Goal: Information Seeking & Learning: Learn about a topic

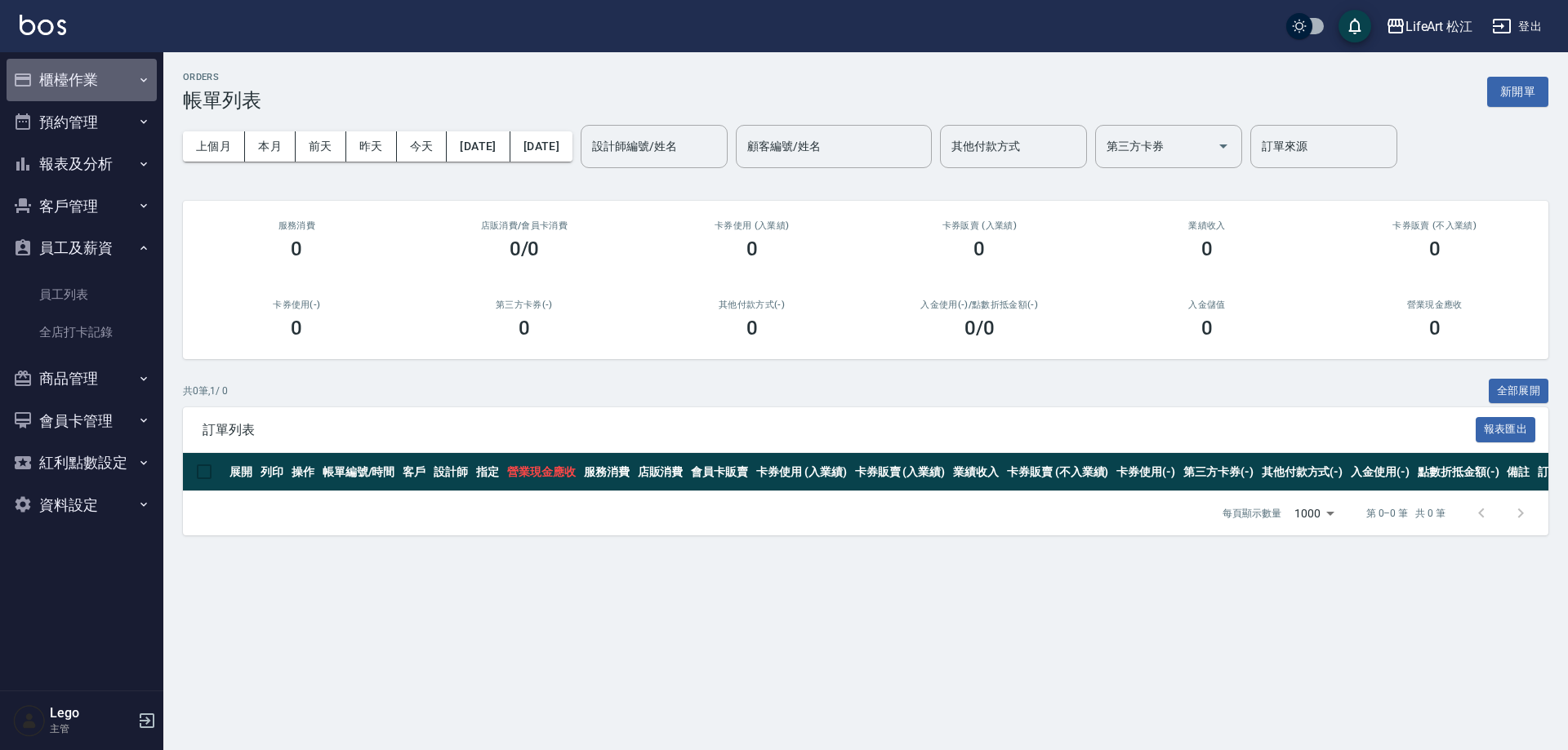
click at [91, 70] on button "櫃檯作業" at bounding box center [81, 80] width 150 height 43
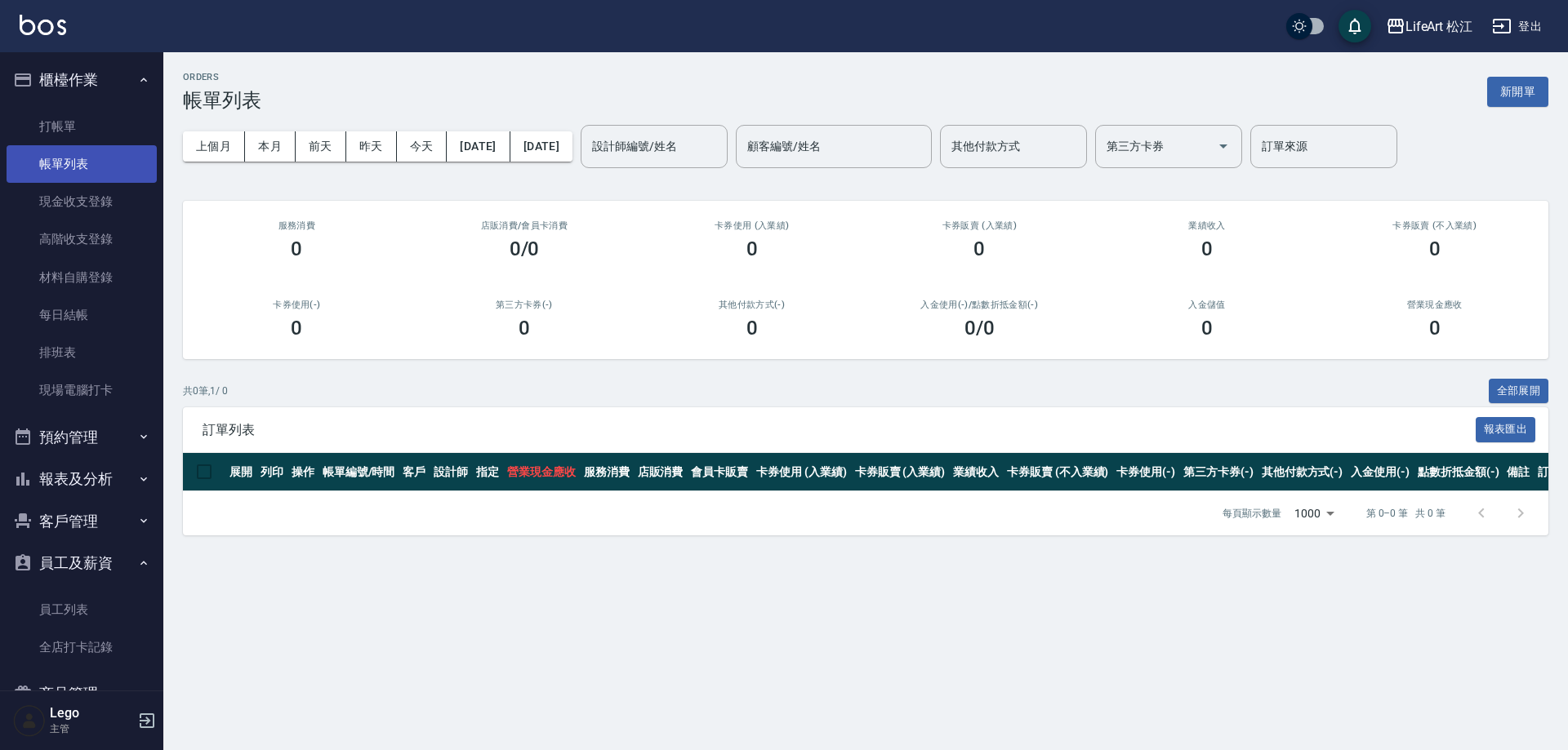
click at [65, 160] on link "帳單列表" at bounding box center [81, 164] width 150 height 38
click at [79, 199] on link "現金收支登錄" at bounding box center [81, 201] width 150 height 38
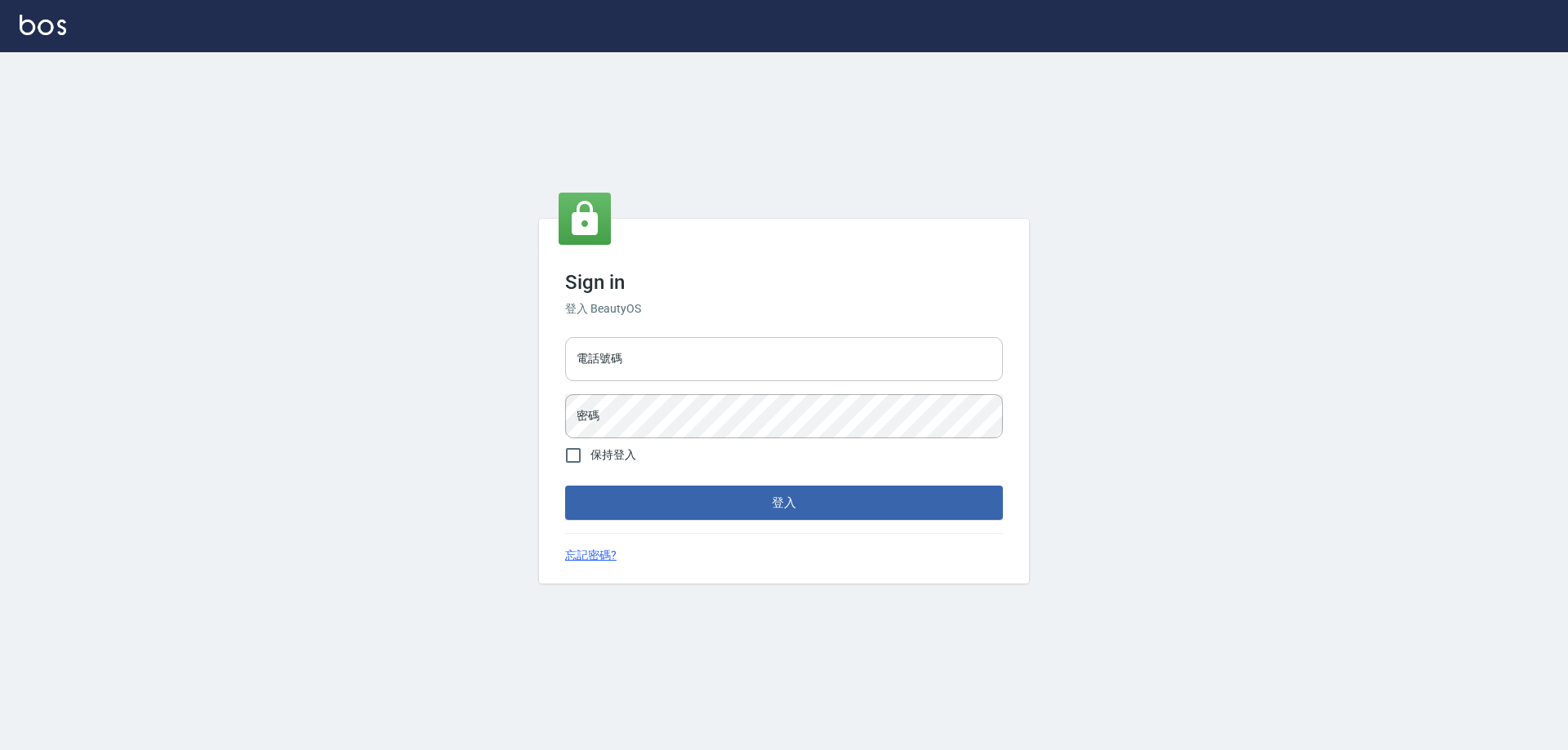
click at [721, 359] on input "電話號碼" at bounding box center [784, 359] width 438 height 44
type input "0903004770"
drag, startPoint x: 670, startPoint y: 357, endPoint x: 550, endPoint y: 347, distance: 120.4
click at [550, 347] on div "Sign in 登入 BeautyOS 電話號碼 0903004770 電話號碼 密碼 密碼 保持登入 登入 忘記密碼?" at bounding box center [784, 401] width 490 height 365
click at [712, 508] on button "登入" at bounding box center [784, 503] width 438 height 34
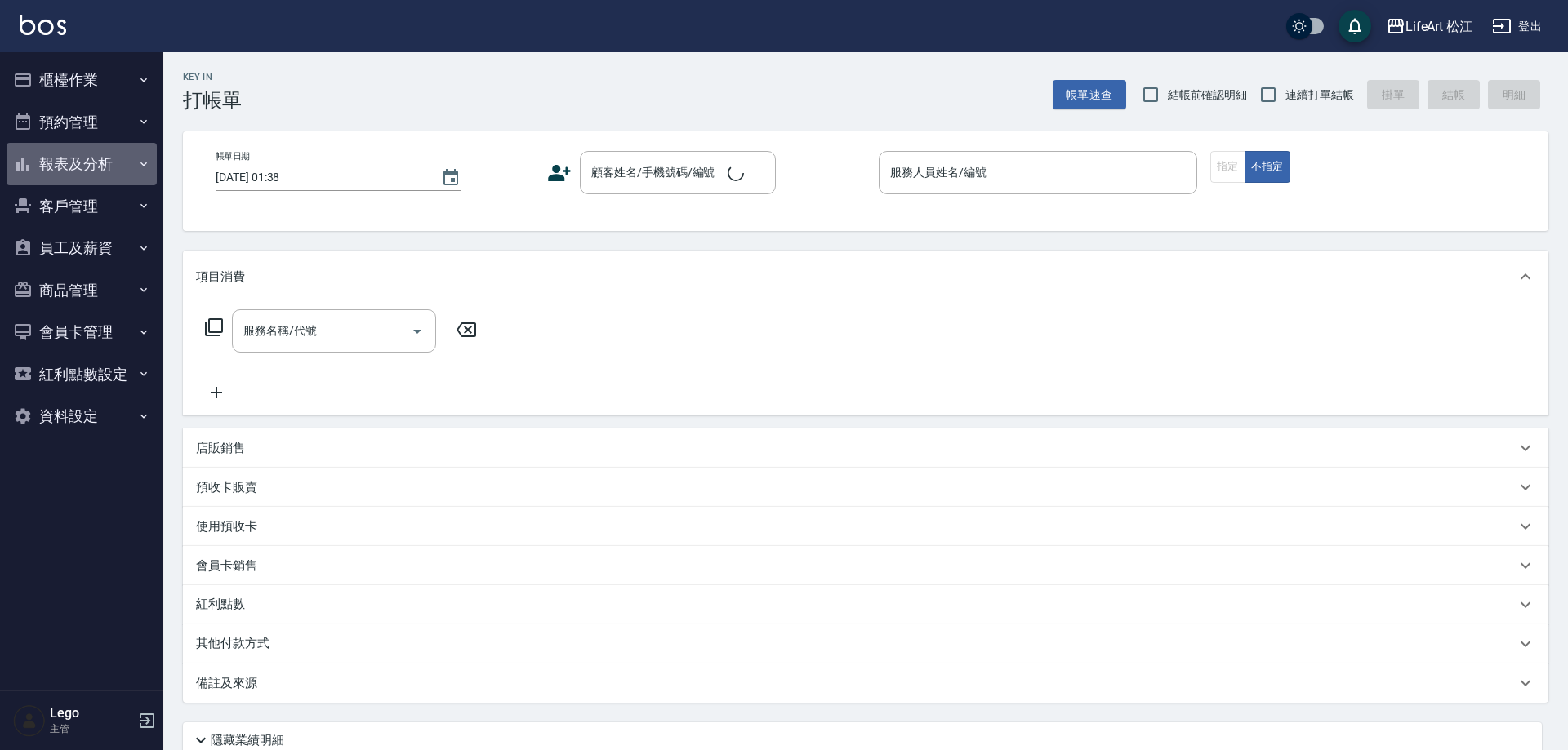
click at [74, 160] on button "報表及分析" at bounding box center [81, 164] width 150 height 43
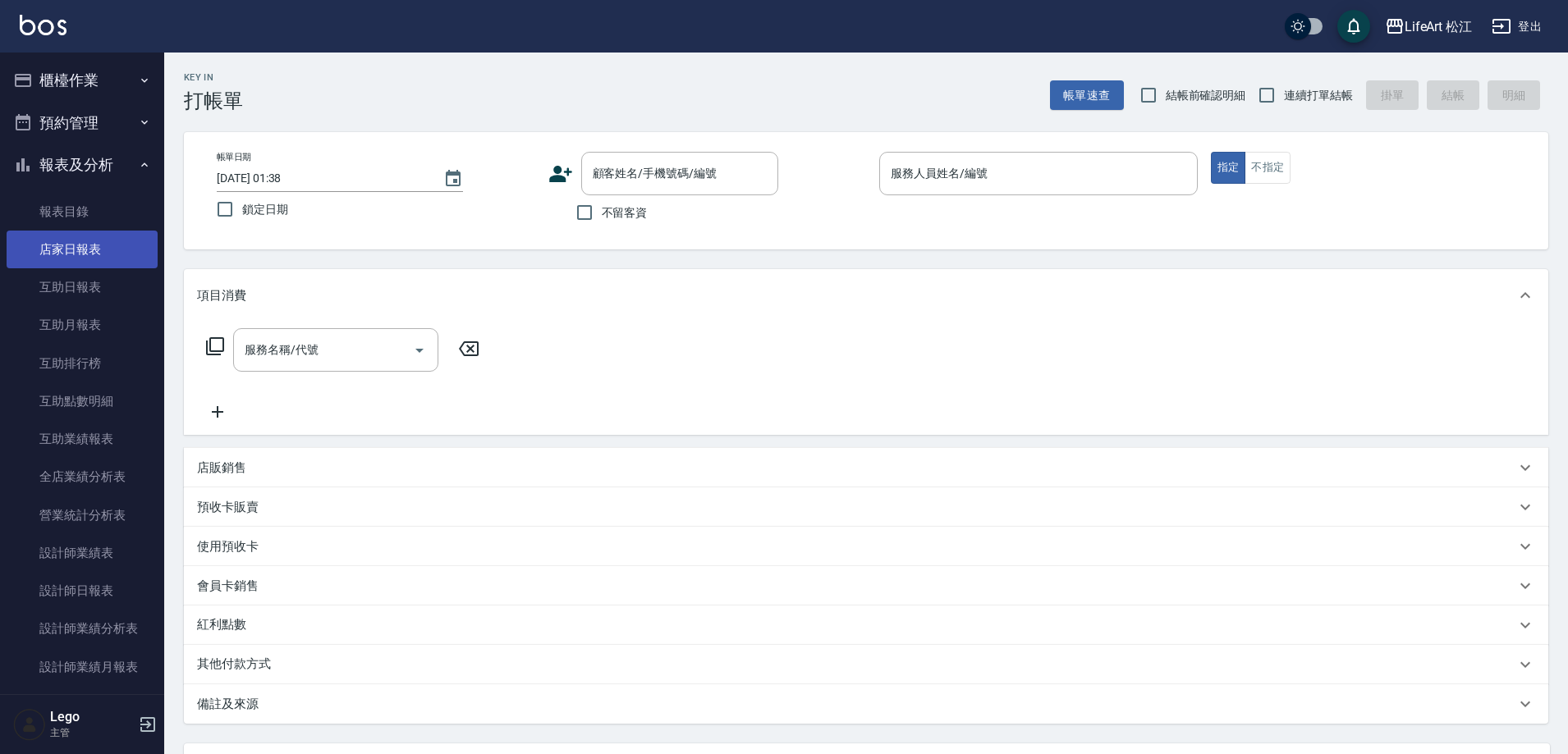
click at [72, 249] on link "店家日報表" at bounding box center [82, 250] width 151 height 38
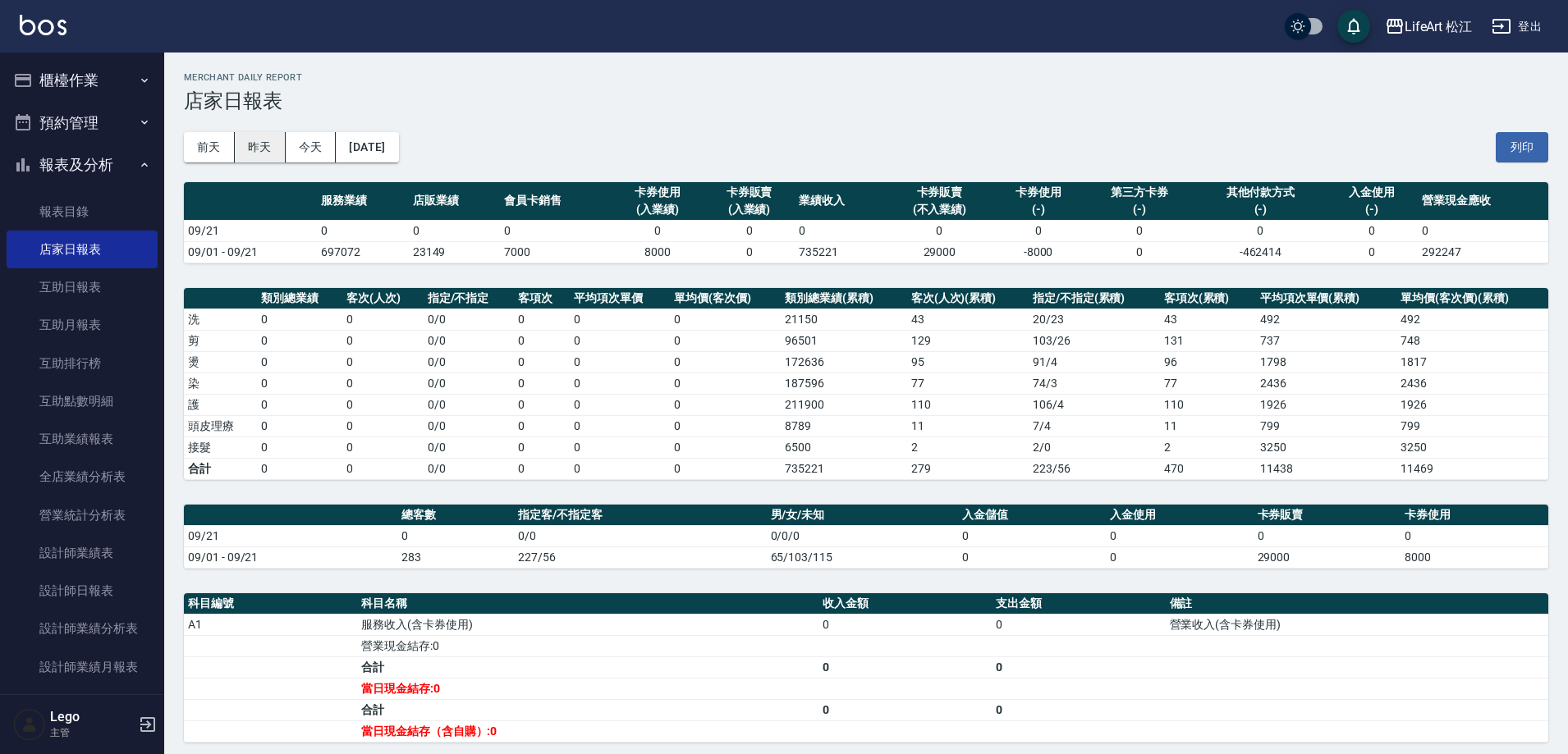
click at [262, 148] on button "昨天" at bounding box center [260, 148] width 51 height 30
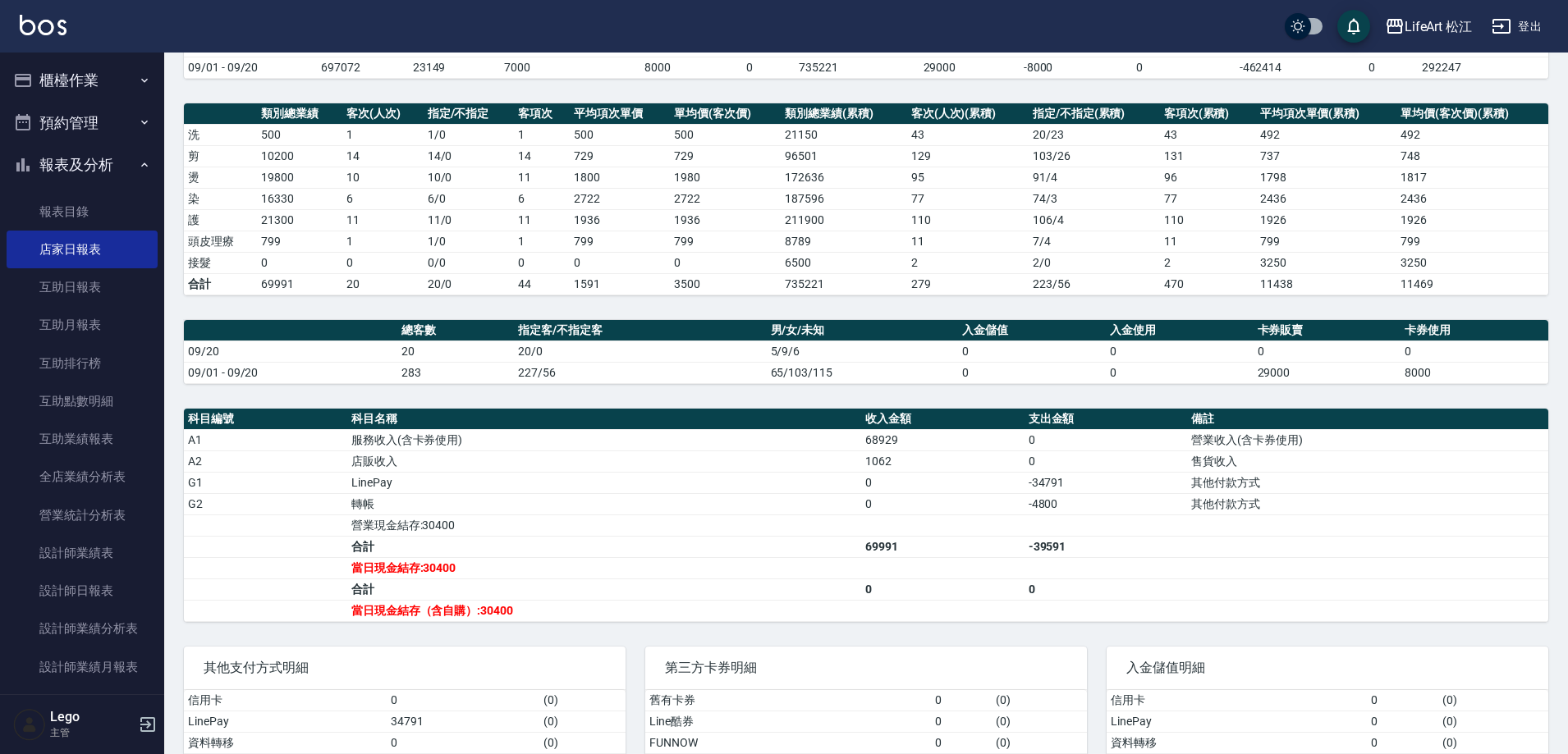
scroll to position [245, 0]
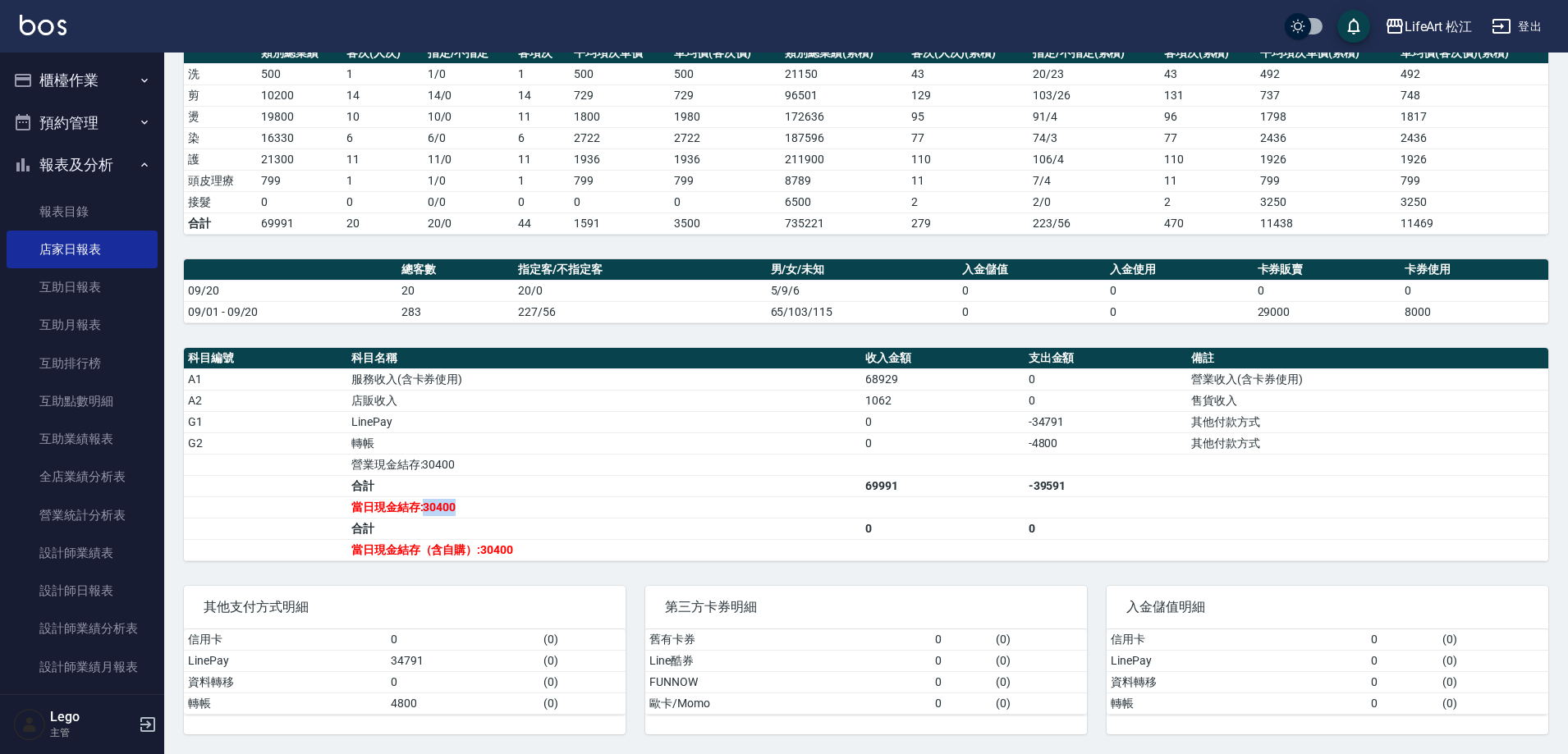
drag, startPoint x: 425, startPoint y: 502, endPoint x: 475, endPoint y: 513, distance: 51.2
click at [475, 513] on td "當日現金結存:30400" at bounding box center [604, 507] width 514 height 21
click at [445, 470] on td "營業現金結存:30400" at bounding box center [604, 464] width 514 height 21
drag, startPoint x: 418, startPoint y: 453, endPoint x: 478, endPoint y: 475, distance: 63.9
click at [474, 474] on tbody "A1 服務收入(含卡券使用) 68929 0 營業收入(含卡券使用) A2 店販收入 1062 0 售貨收入 G1 LinePay 0 -34791 其他付款…" at bounding box center [866, 465] width 1365 height 192
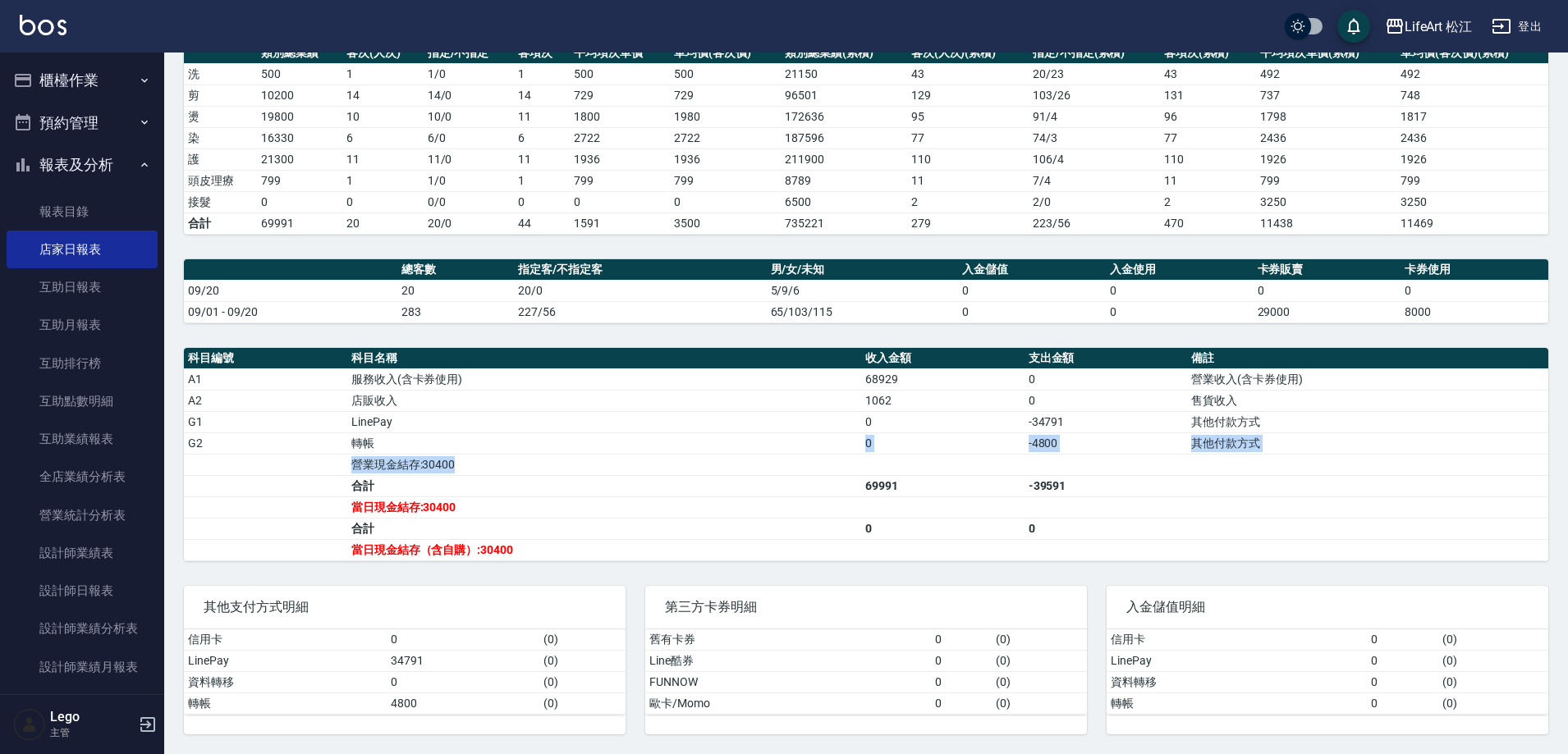
click at [479, 475] on td "營業現金結存:30400" at bounding box center [604, 464] width 514 height 21
drag, startPoint x: 466, startPoint y: 464, endPoint x: 425, endPoint y: 460, distance: 41.2
click at [425, 460] on td "營業現金結存:30400" at bounding box center [604, 464] width 514 height 21
click at [141, 80] on icon "button" at bounding box center [145, 81] width 13 height 13
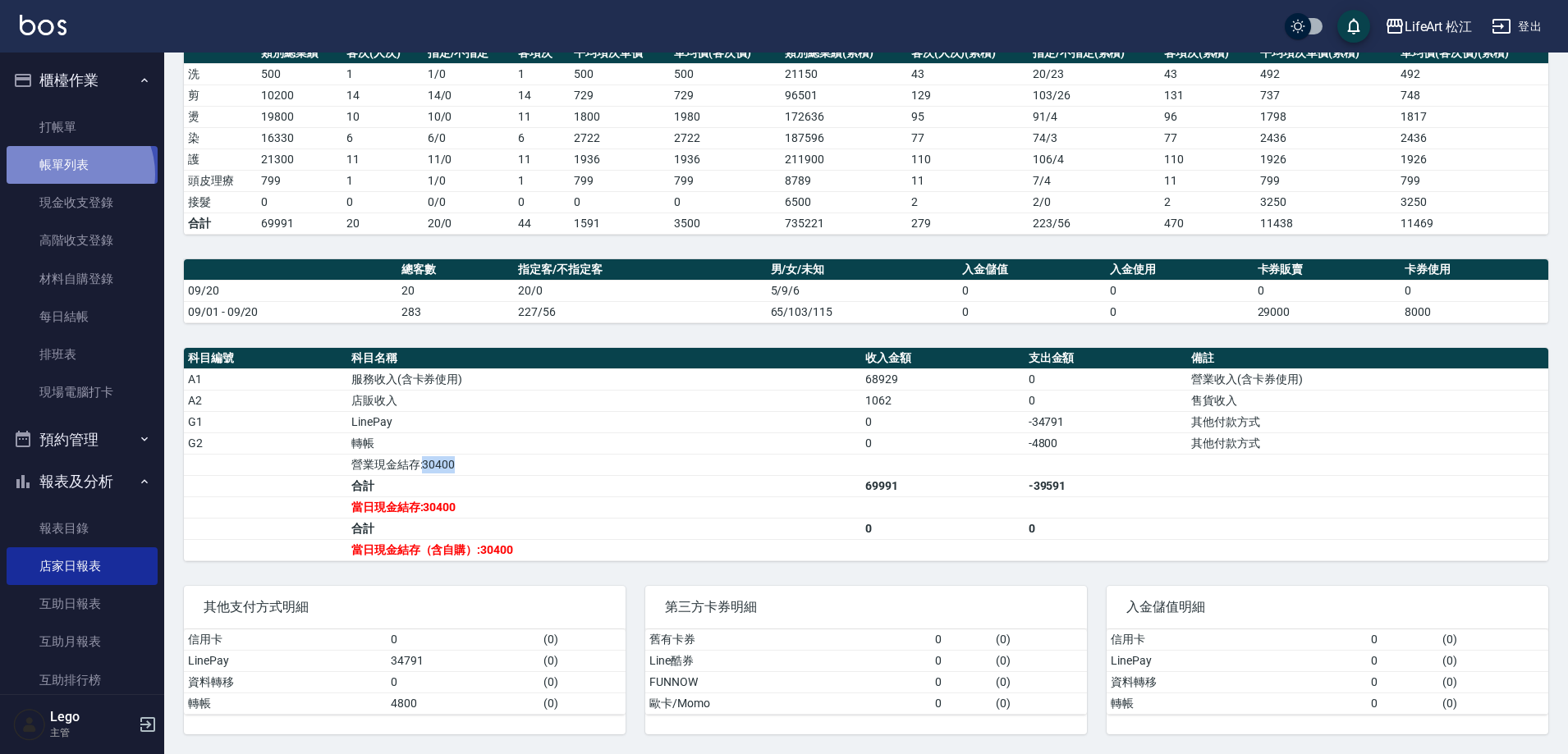
click at [69, 174] on link "帳單列表" at bounding box center [82, 164] width 151 height 38
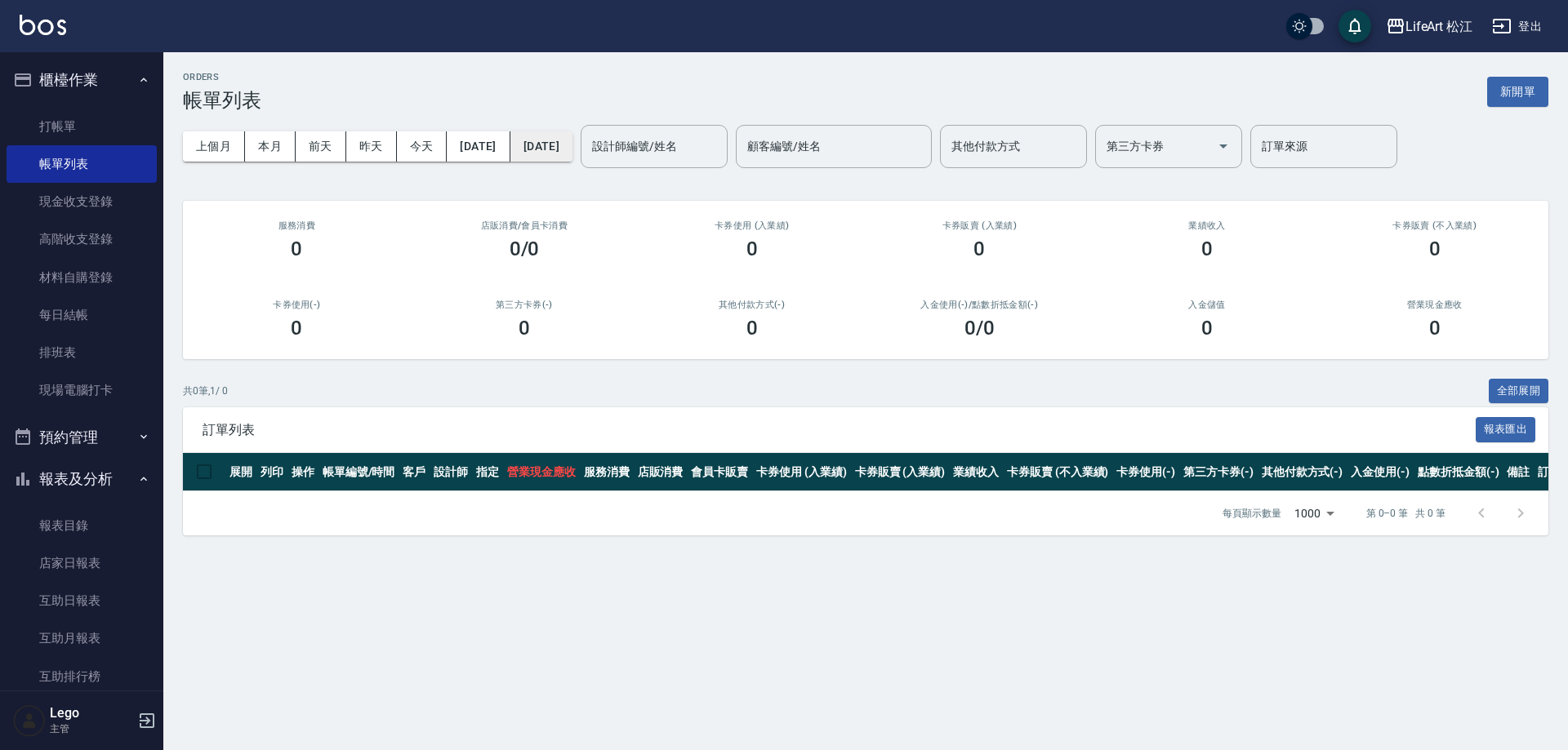
click at [565, 159] on button "[DATE]" at bounding box center [541, 147] width 62 height 30
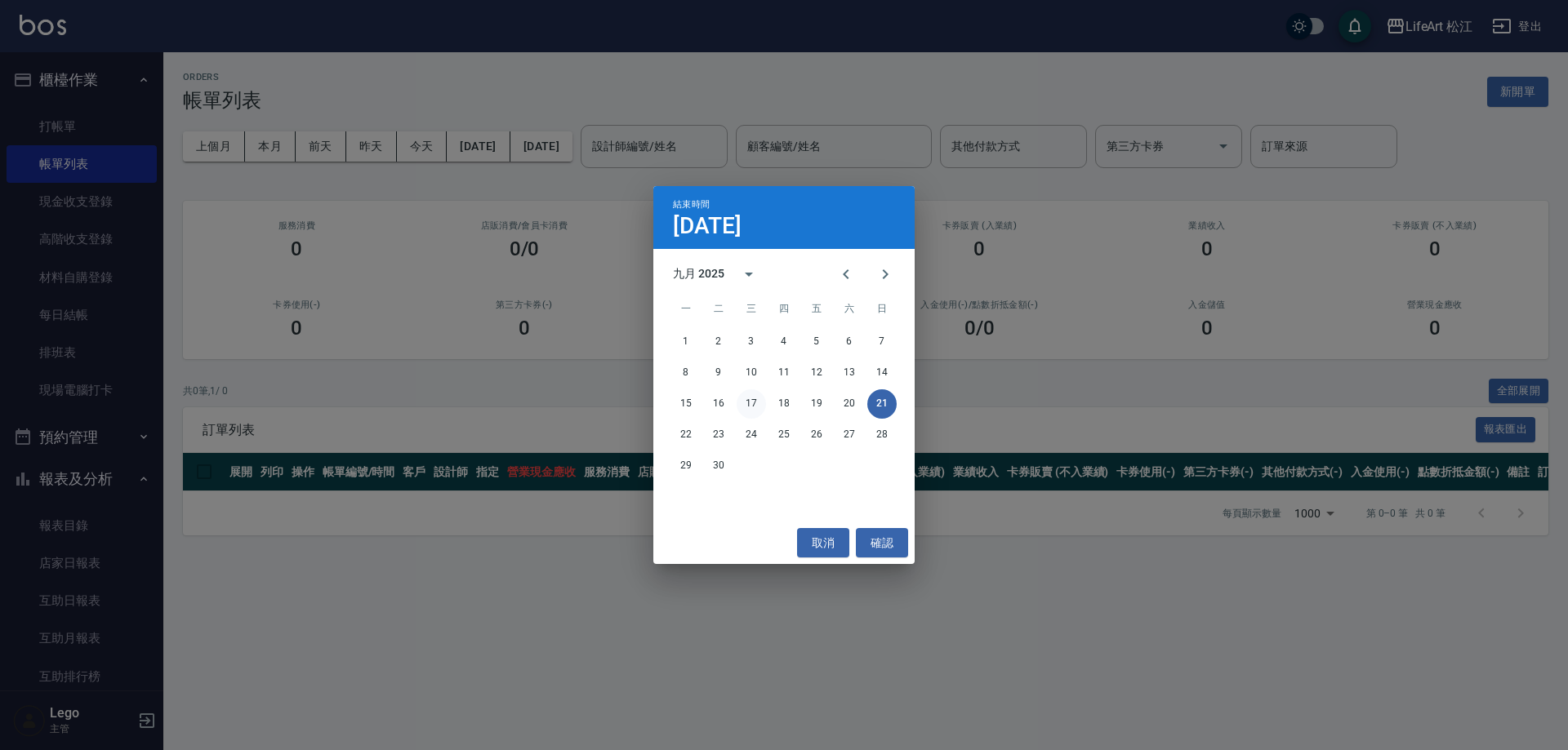
click at [753, 407] on button "17" at bounding box center [751, 404] width 29 height 29
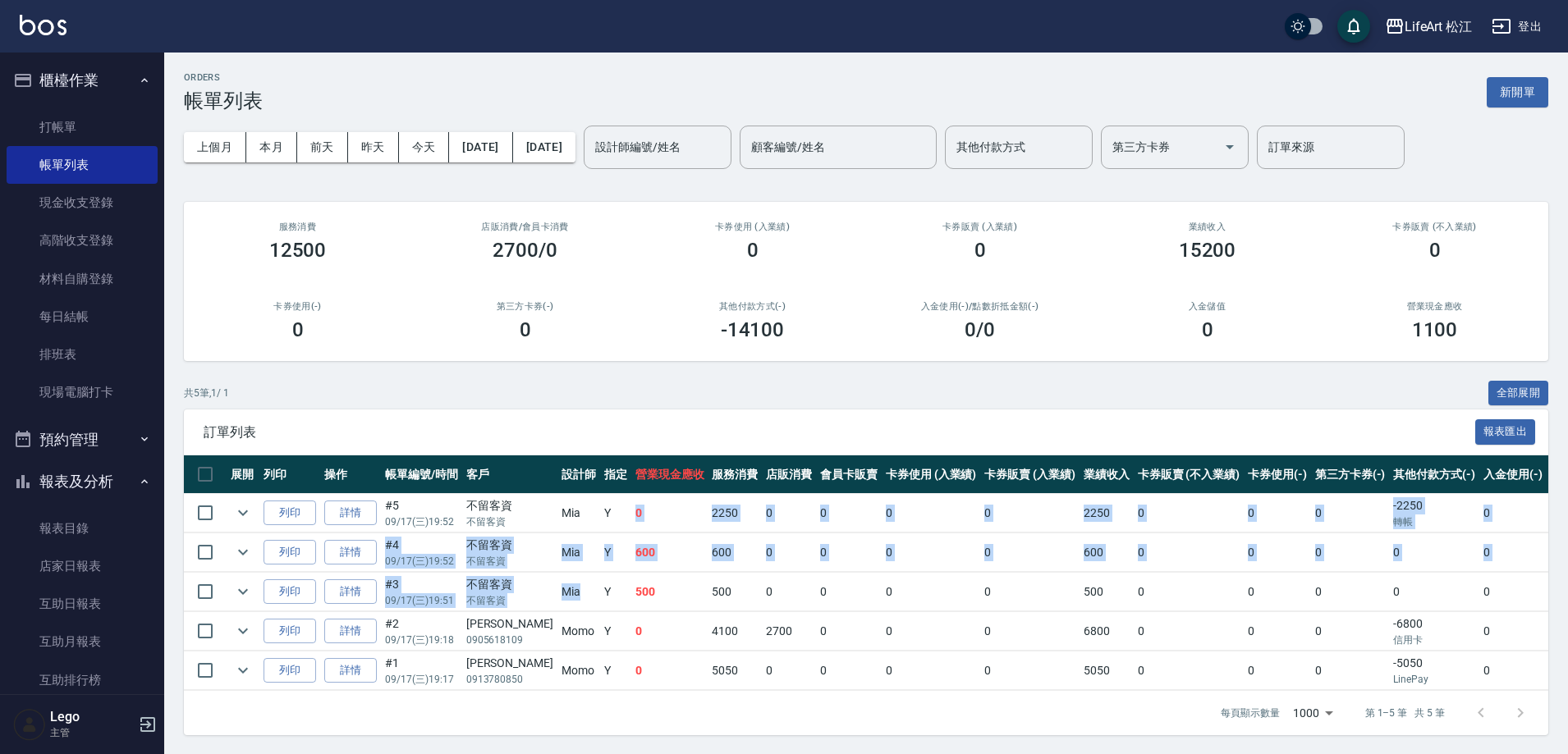
drag, startPoint x: 579, startPoint y: 518, endPoint x: 579, endPoint y: 579, distance: 61.0
click at [546, 602] on tbody "列印 詳情 #5 09/17 (三) 19:52 不留客資 不留客資 Mia Y 0 2250 0 0 0 0 2250 0 0 0 -2250 轉帳 0 0…" at bounding box center [970, 593] width 1572 height 197
click at [599, 572] on td at bounding box center [472, 572] width 578 height 1
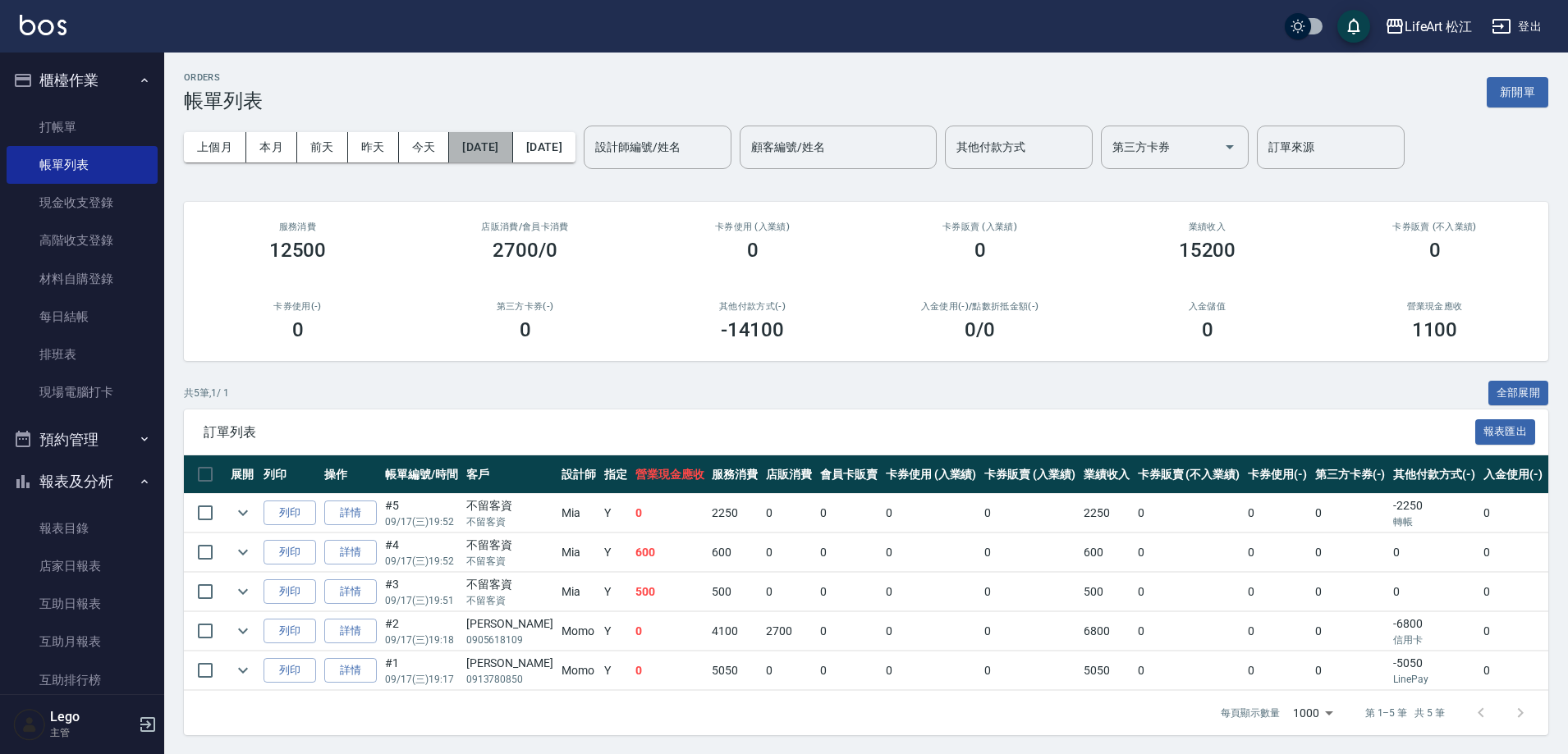
click at [512, 155] on button "2025/09/17" at bounding box center [480, 148] width 63 height 30
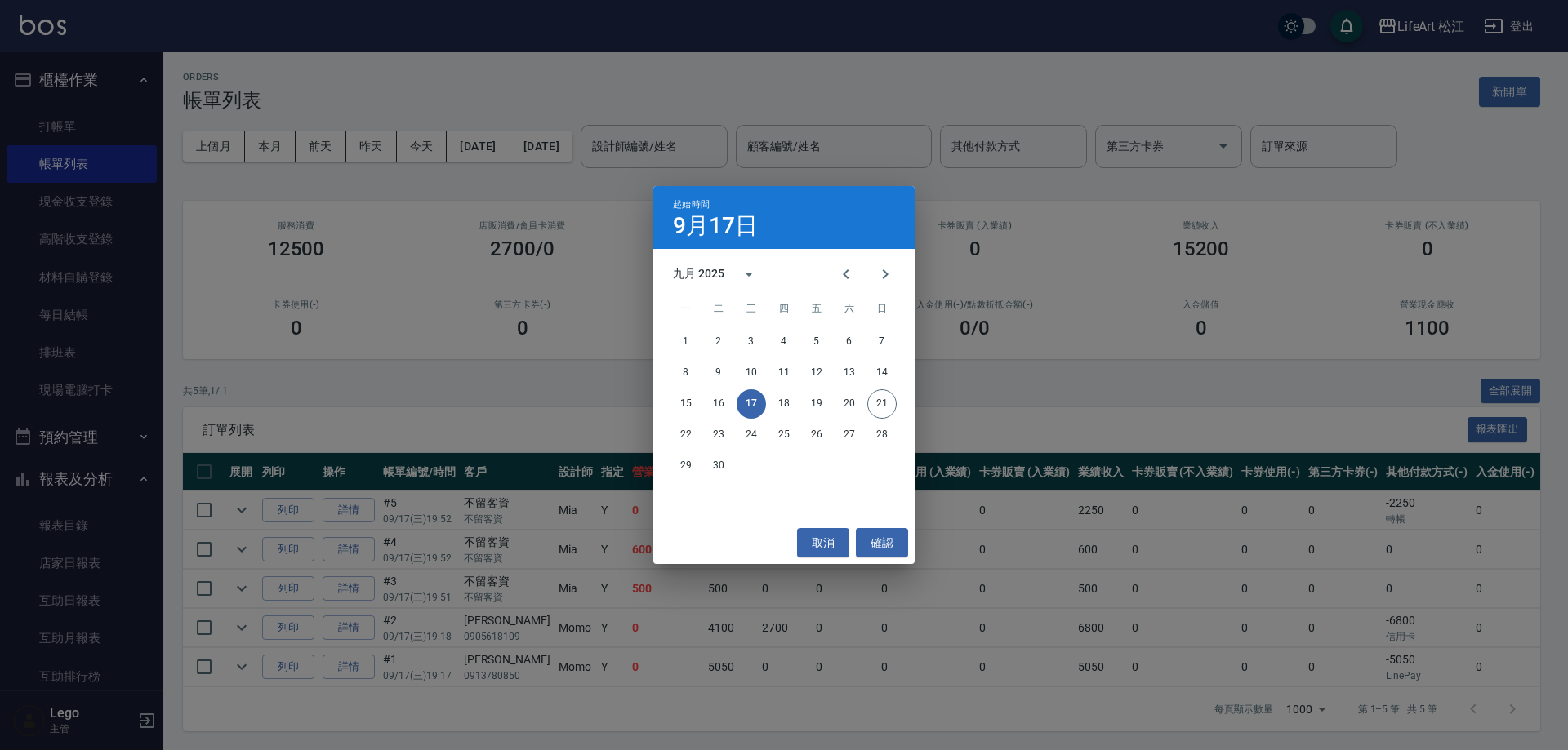
click at [372, 142] on div "起始時間 9月17日 九月 2025 一 二 三 四 五 六 日 1 2 3 4 5 6 7 8 9 10 11 12 13 14 15 16 17 18 1…" at bounding box center [784, 375] width 1568 height 750
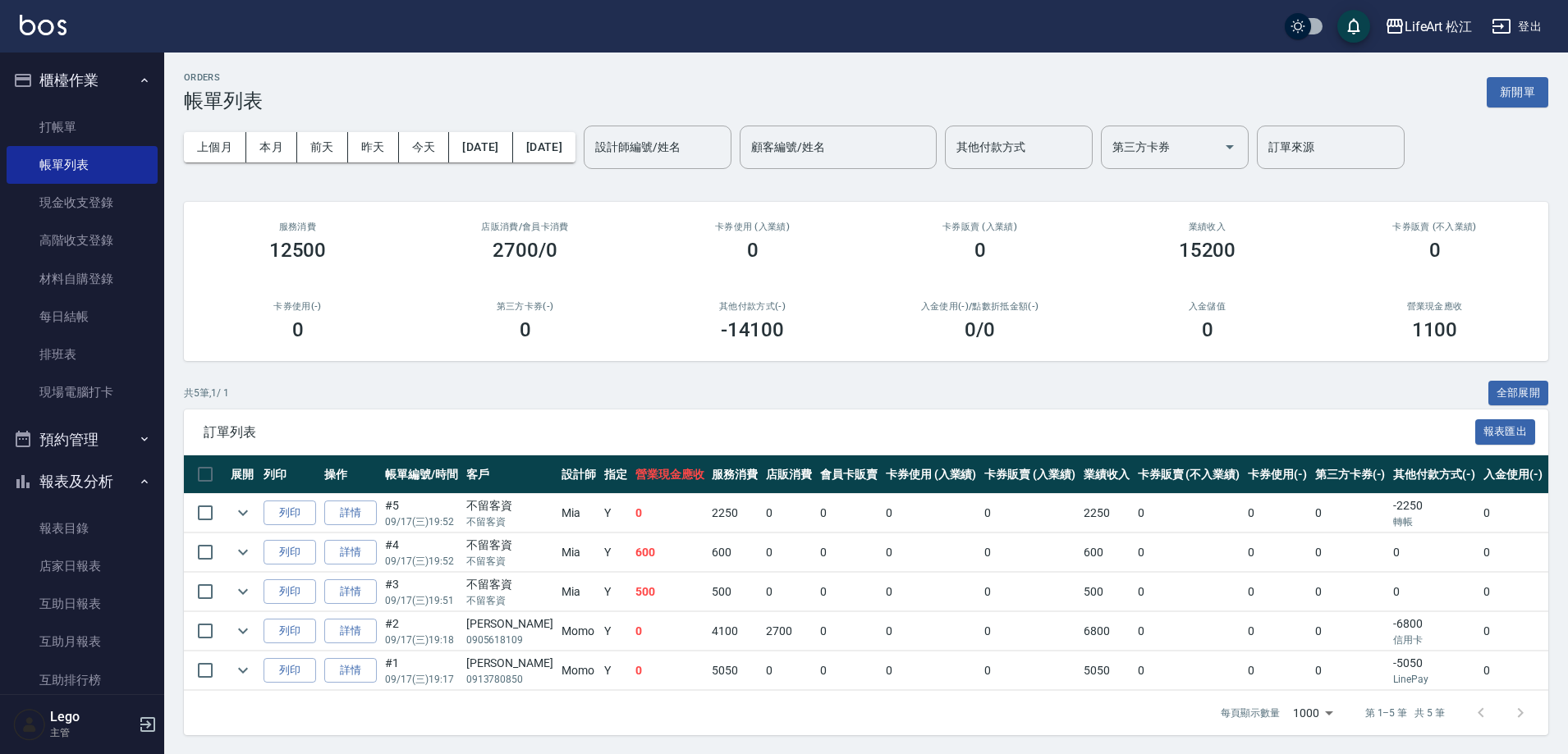
click at [374, 143] on button "昨天" at bounding box center [374, 148] width 51 height 30
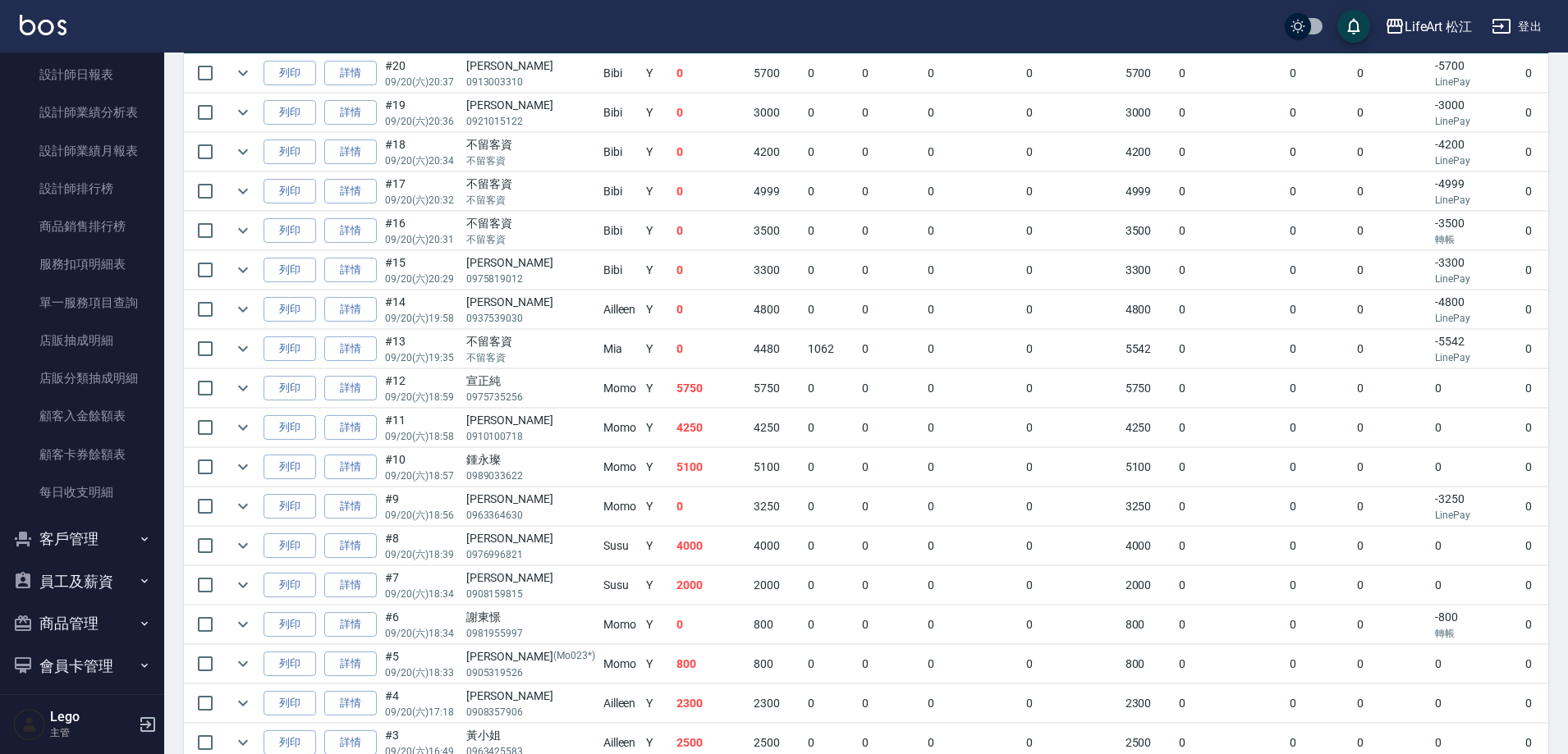
scroll to position [930, 0]
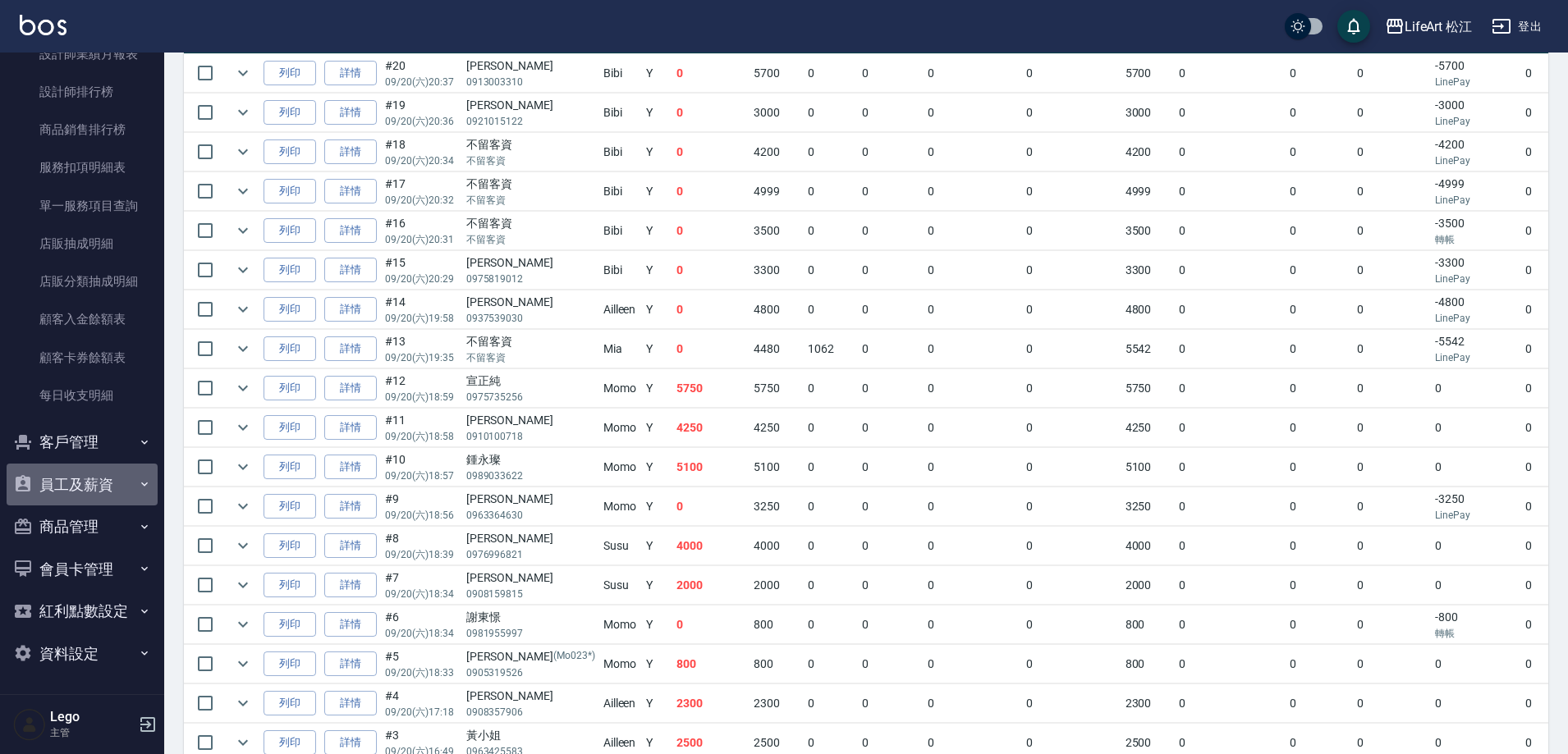
click at [113, 473] on button "員工及薪資" at bounding box center [82, 485] width 151 height 43
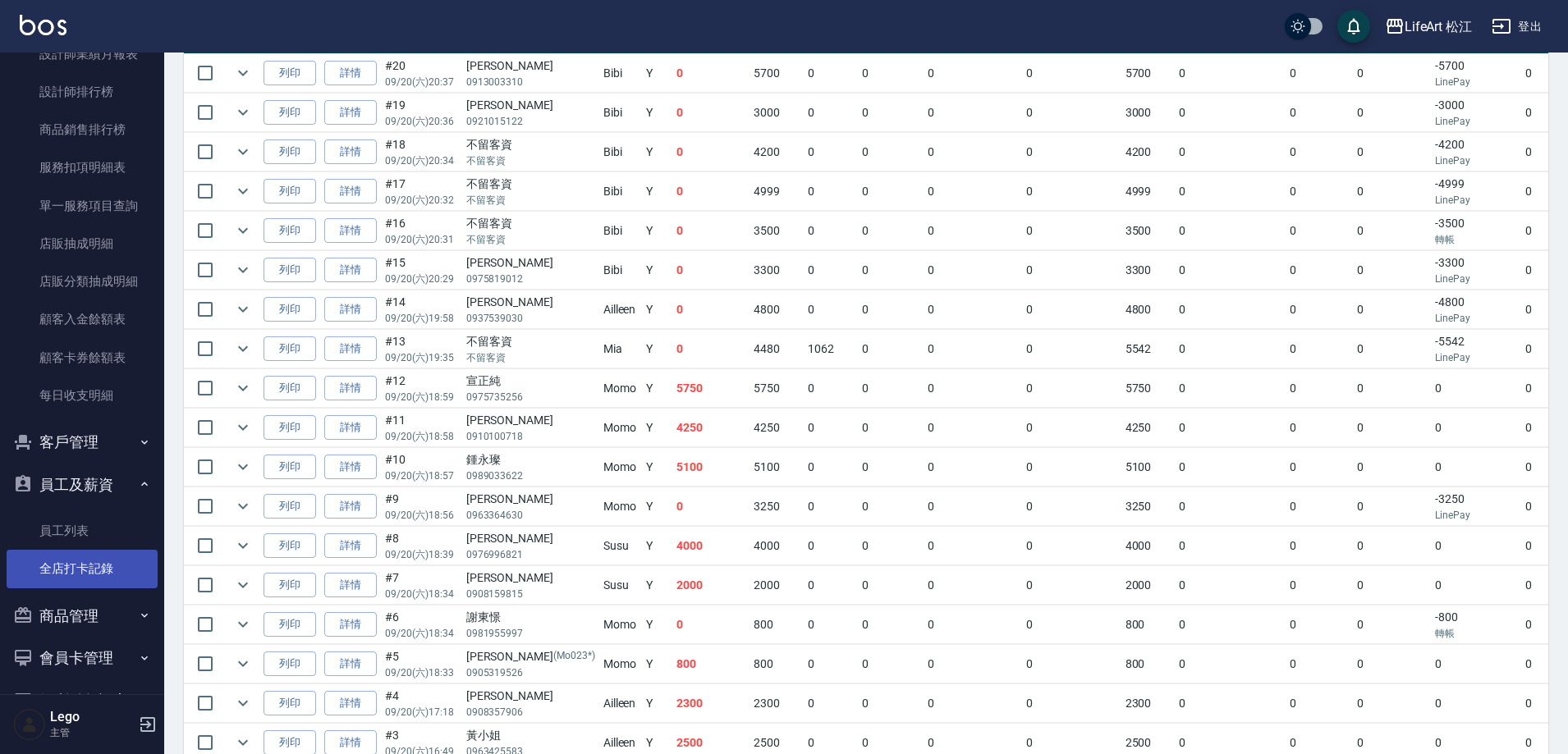
click at [101, 571] on link "全店打卡記錄" at bounding box center [82, 568] width 151 height 38
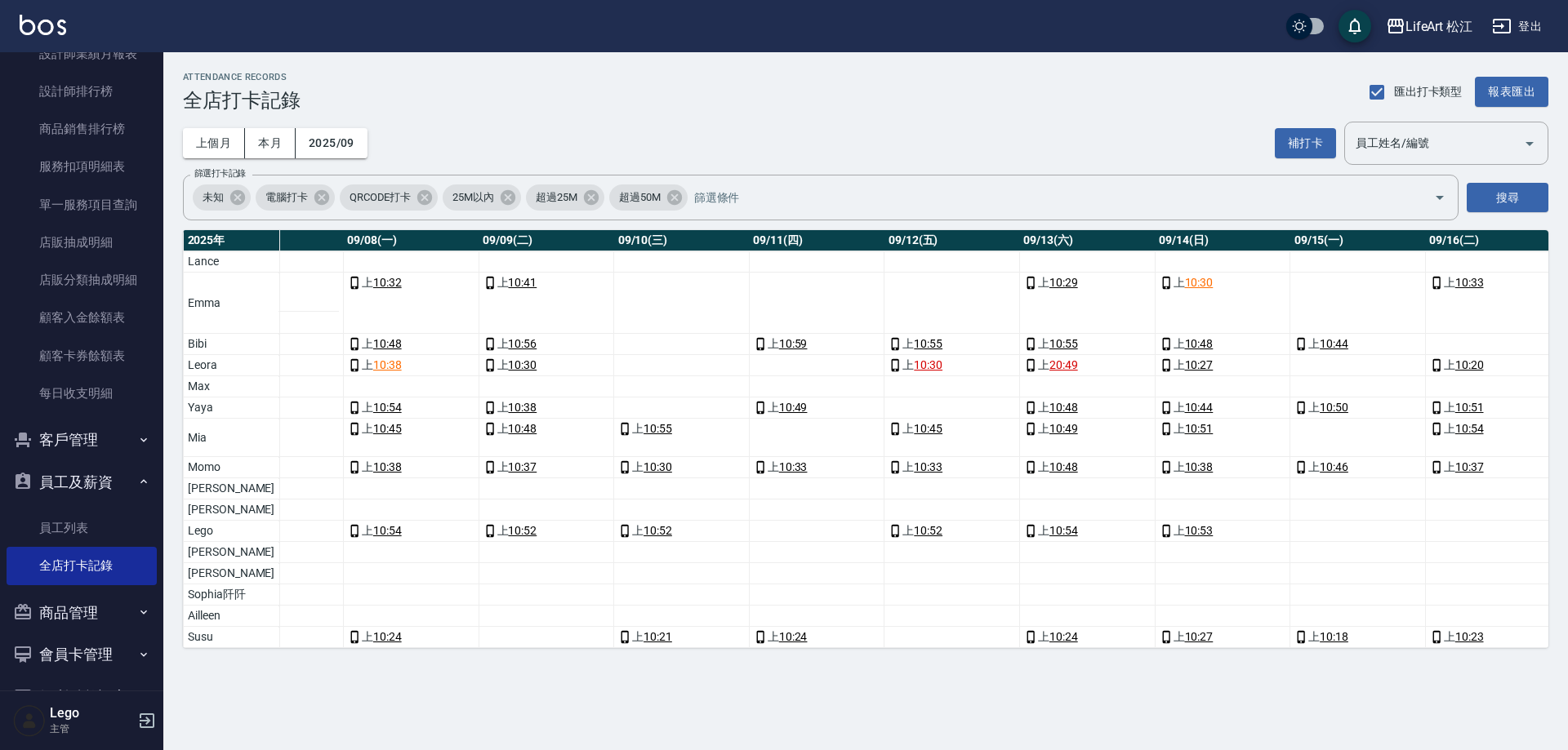
scroll to position [0, 988]
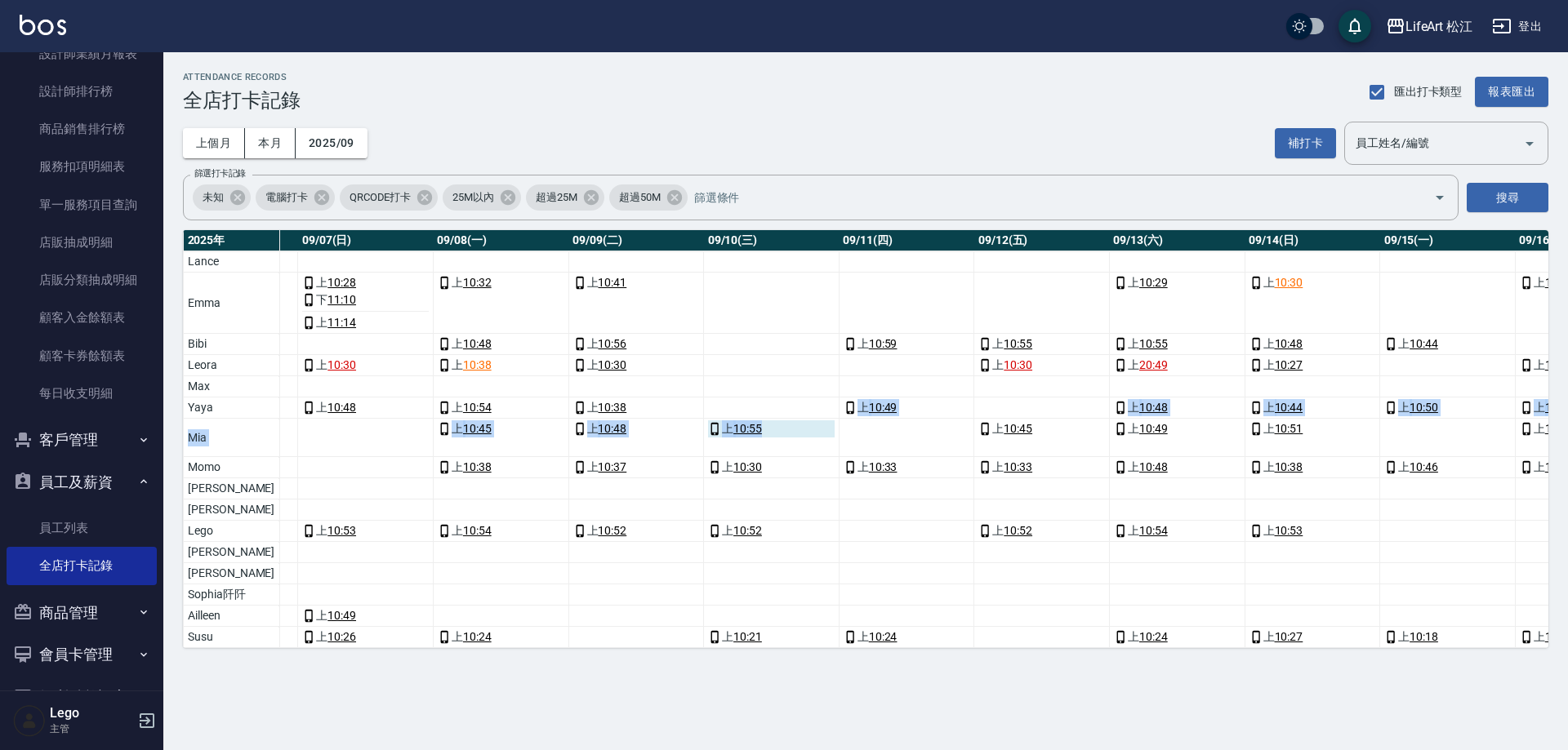
drag, startPoint x: 689, startPoint y: 415, endPoint x: 753, endPoint y: 462, distance: 79.4
click at [761, 422] on tbody "Lance 0 天 0 0 Emma 9 天 0 0 上 10:24 上 10:28 下 11:10 上 11:14 上 10:32 上 10:41 上 10…" at bounding box center [1369, 450] width 4348 height 397
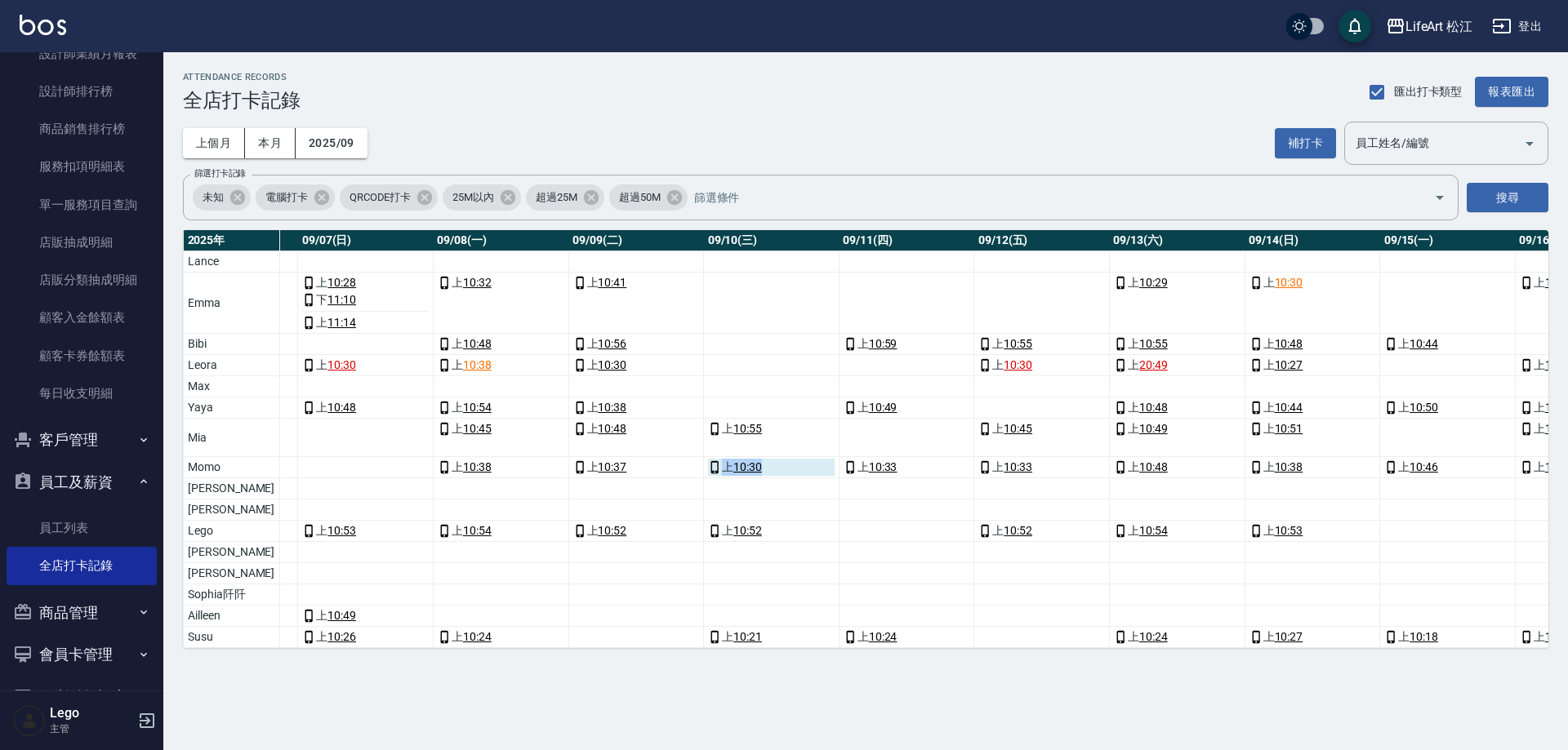
drag, startPoint x: 670, startPoint y: 458, endPoint x: 749, endPoint y: 461, distance: 79.1
click at [749, 461] on td "上 10:30" at bounding box center [772, 467] width 136 height 21
drag, startPoint x: 669, startPoint y: 528, endPoint x: 732, endPoint y: 528, distance: 63.0
click at [732, 528] on div "上 10:52" at bounding box center [771, 531] width 127 height 17
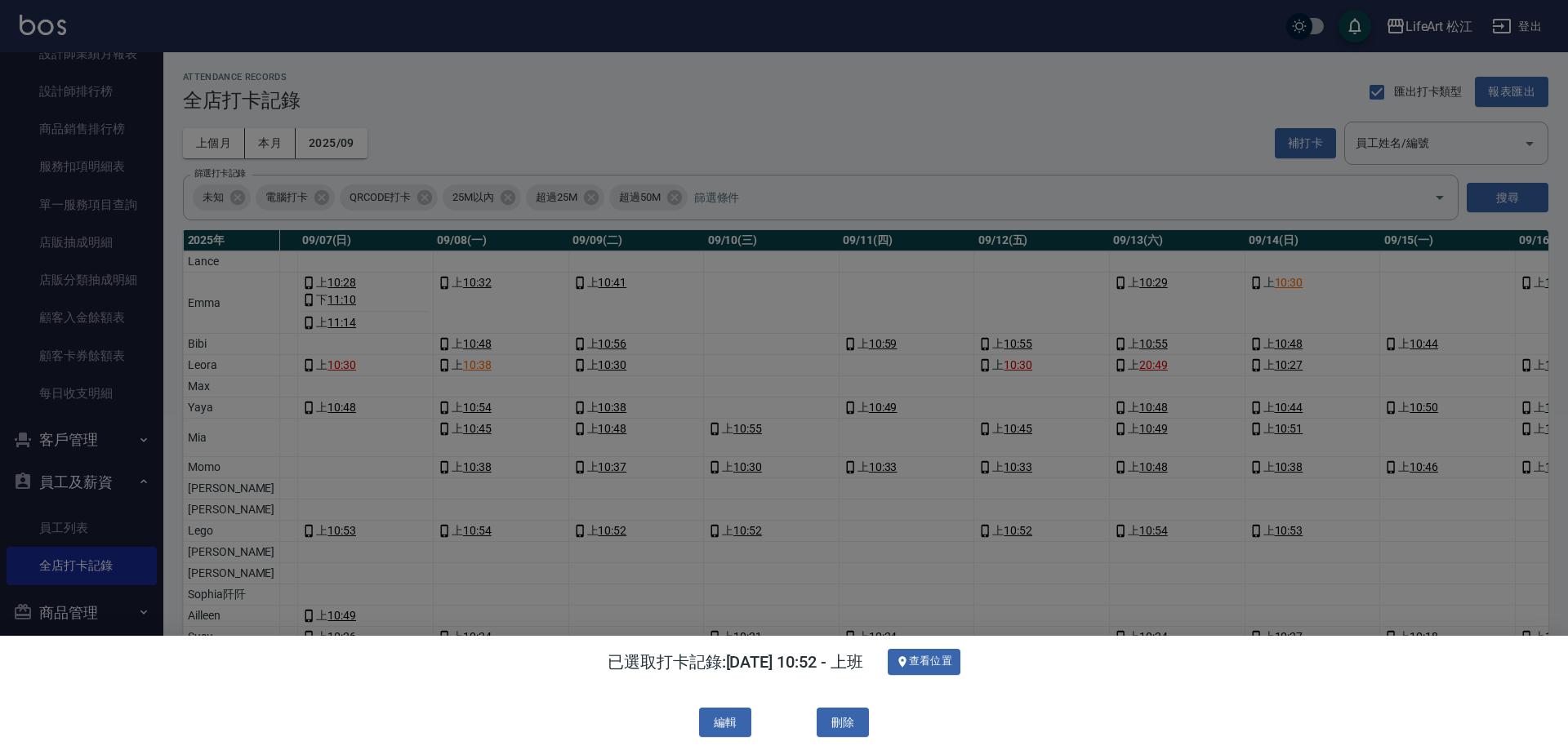
click at [727, 591] on div at bounding box center [784, 375] width 1568 height 750
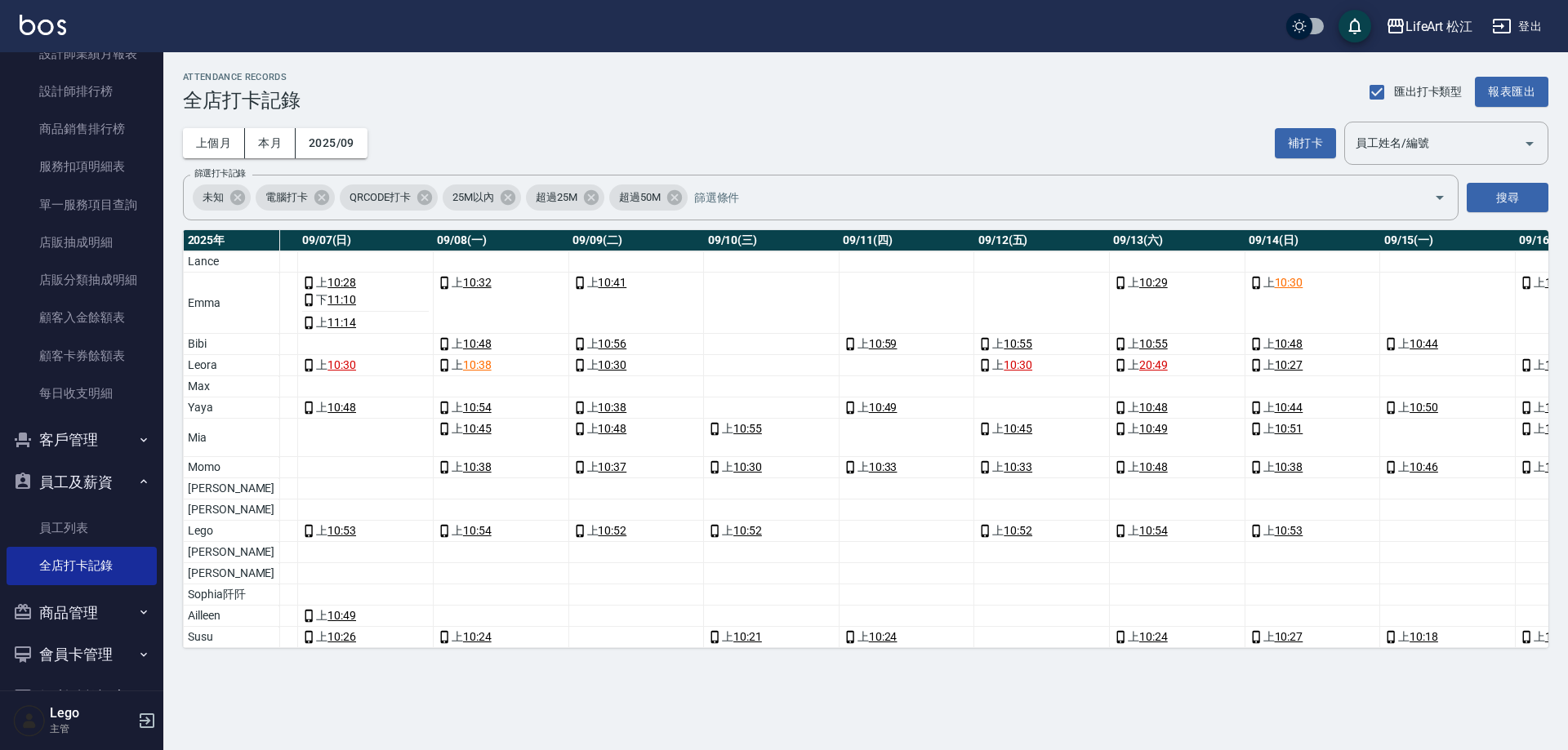
click at [839, 370] on td "a dense table" at bounding box center [907, 365] width 136 height 21
click at [839, 297] on td "a dense table" at bounding box center [907, 303] width 136 height 61
click at [839, 393] on td "a dense table" at bounding box center [907, 387] width 136 height 21
click at [839, 355] on td "a dense table" at bounding box center [907, 365] width 136 height 21
click at [839, 366] on td "a dense table" at bounding box center [907, 365] width 136 height 21
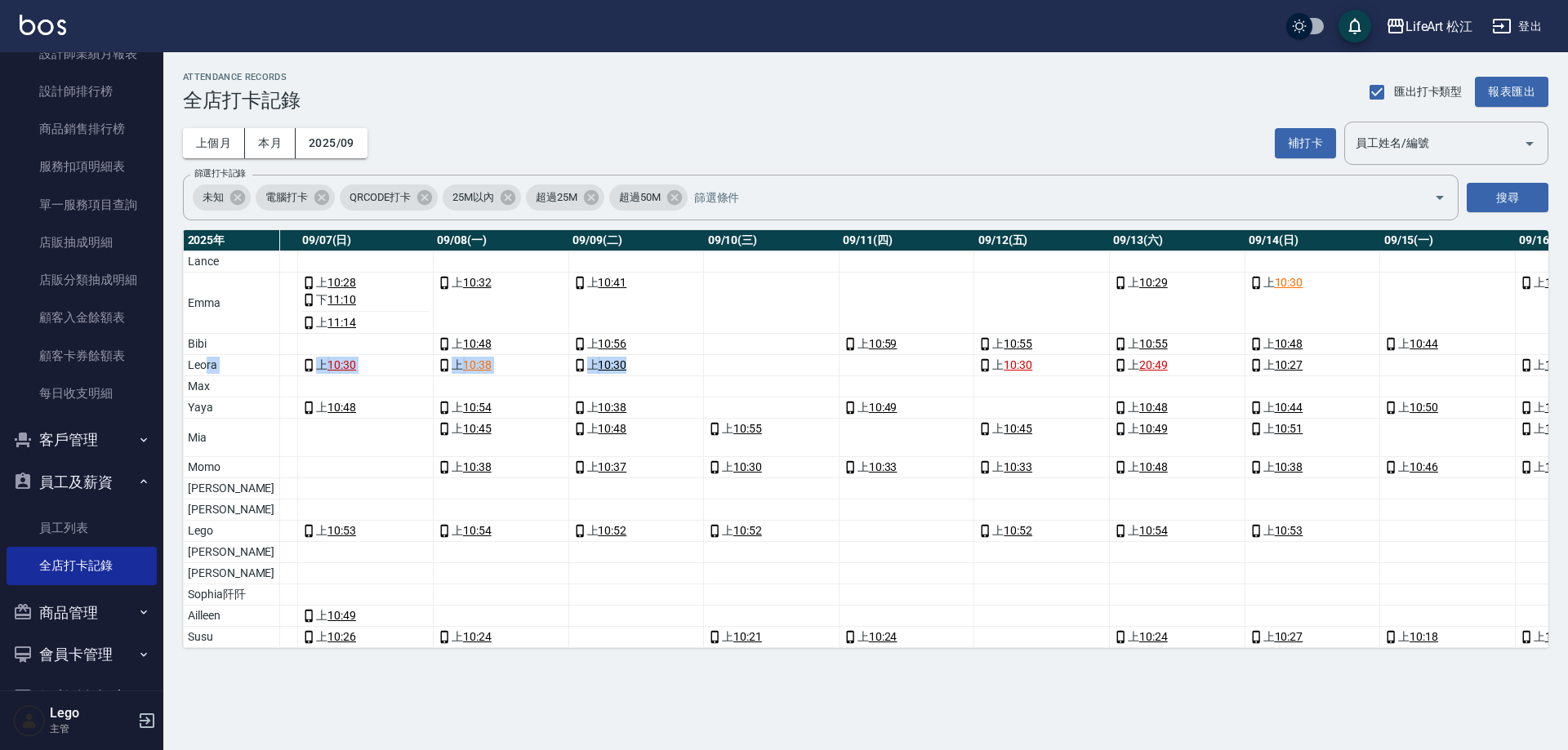
drag, startPoint x: 204, startPoint y: 367, endPoint x: 849, endPoint y: 370, distance: 645.0
click at [849, 370] on tr "Leora 13 天 0 0 上 10:29 上 10:27 上 10:24 上 10:30 上 10:38 上 10:30 上 10:30 上 20:49 …" at bounding box center [1369, 365] width 4348 height 21
click at [850, 367] on td "a dense table" at bounding box center [907, 365] width 136 height 21
click at [839, 277] on td "a dense table" at bounding box center [907, 303] width 136 height 61
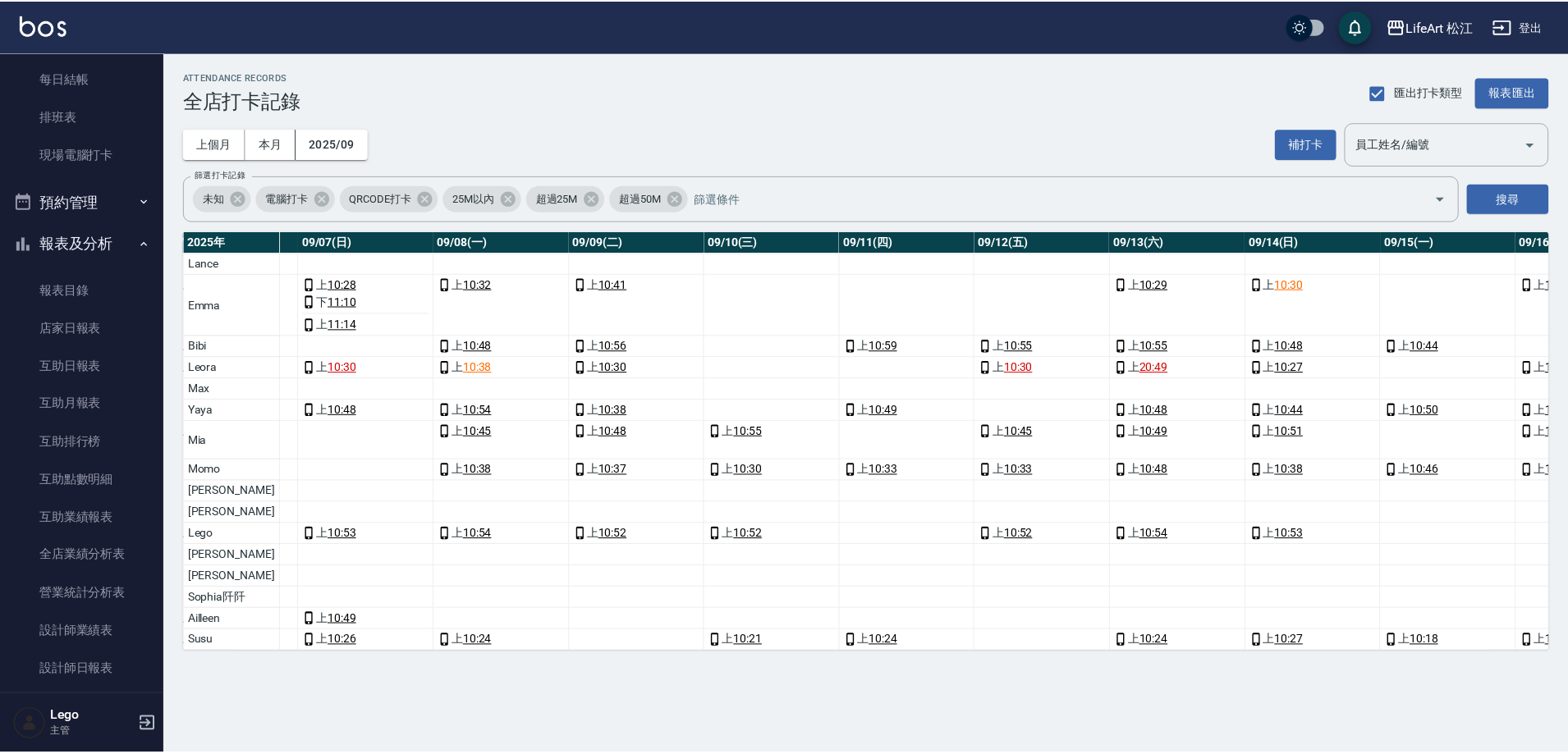
scroll to position [191, 0]
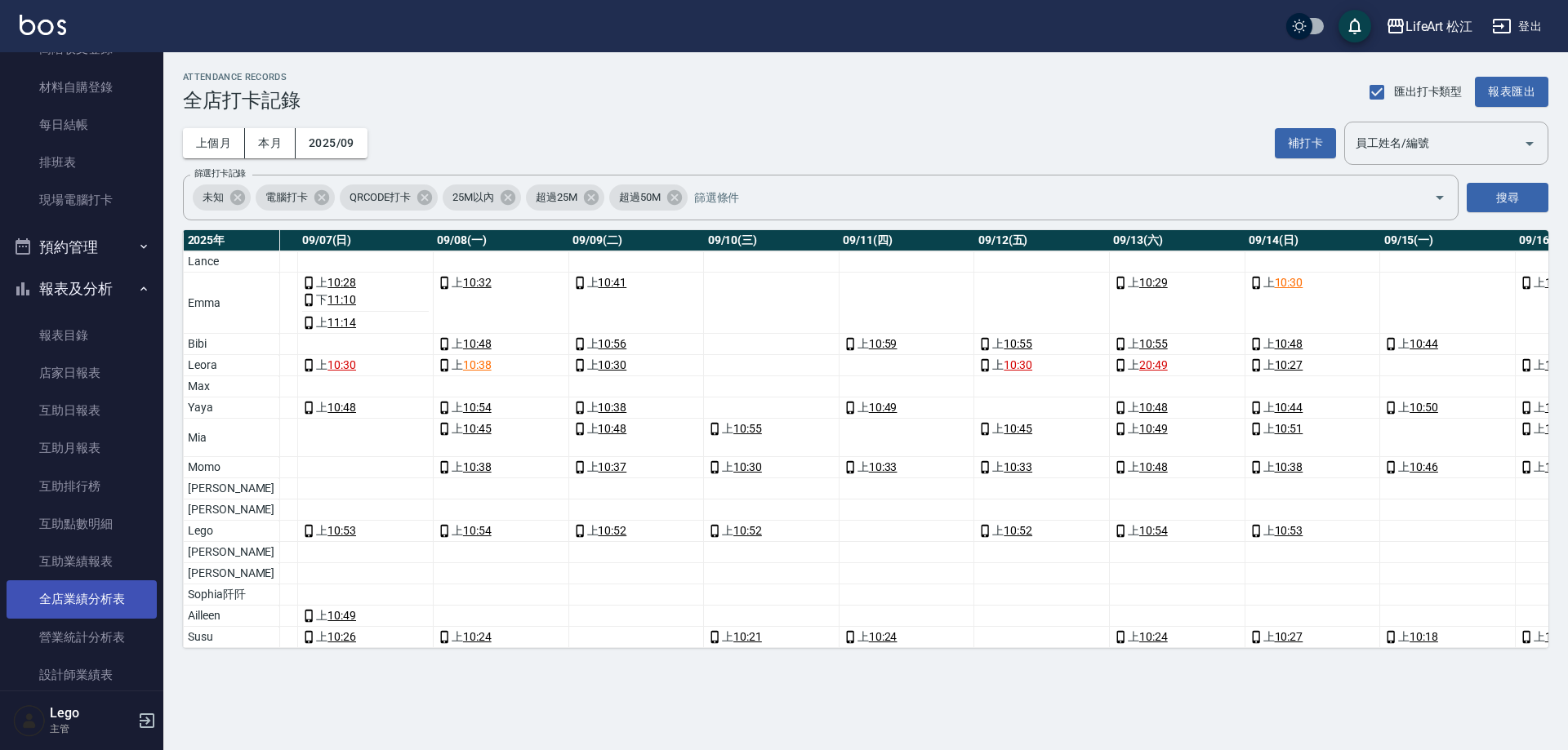
click at [104, 595] on link "全店業績分析表" at bounding box center [81, 599] width 150 height 38
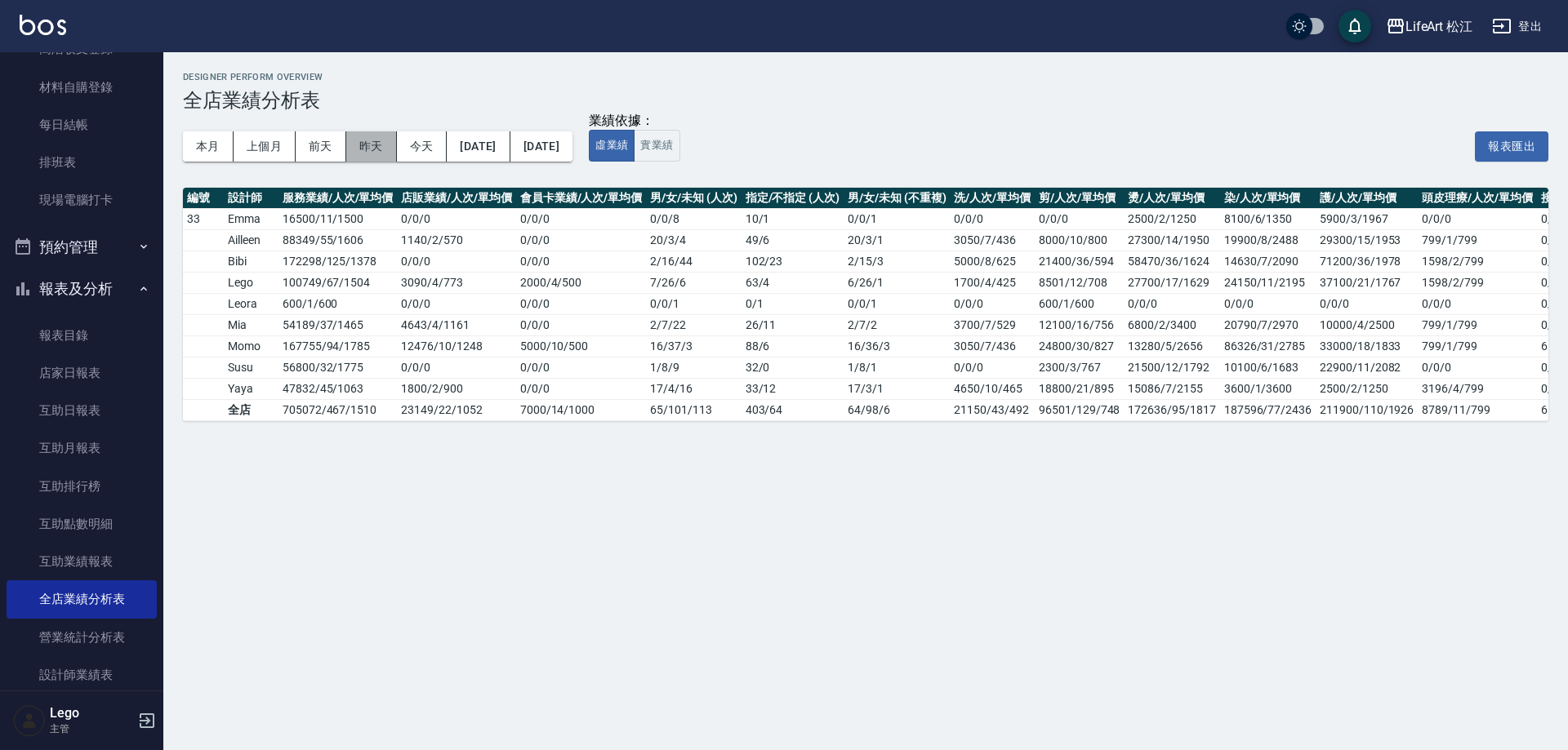
click at [357, 154] on button "昨天" at bounding box center [372, 147] width 50 height 30
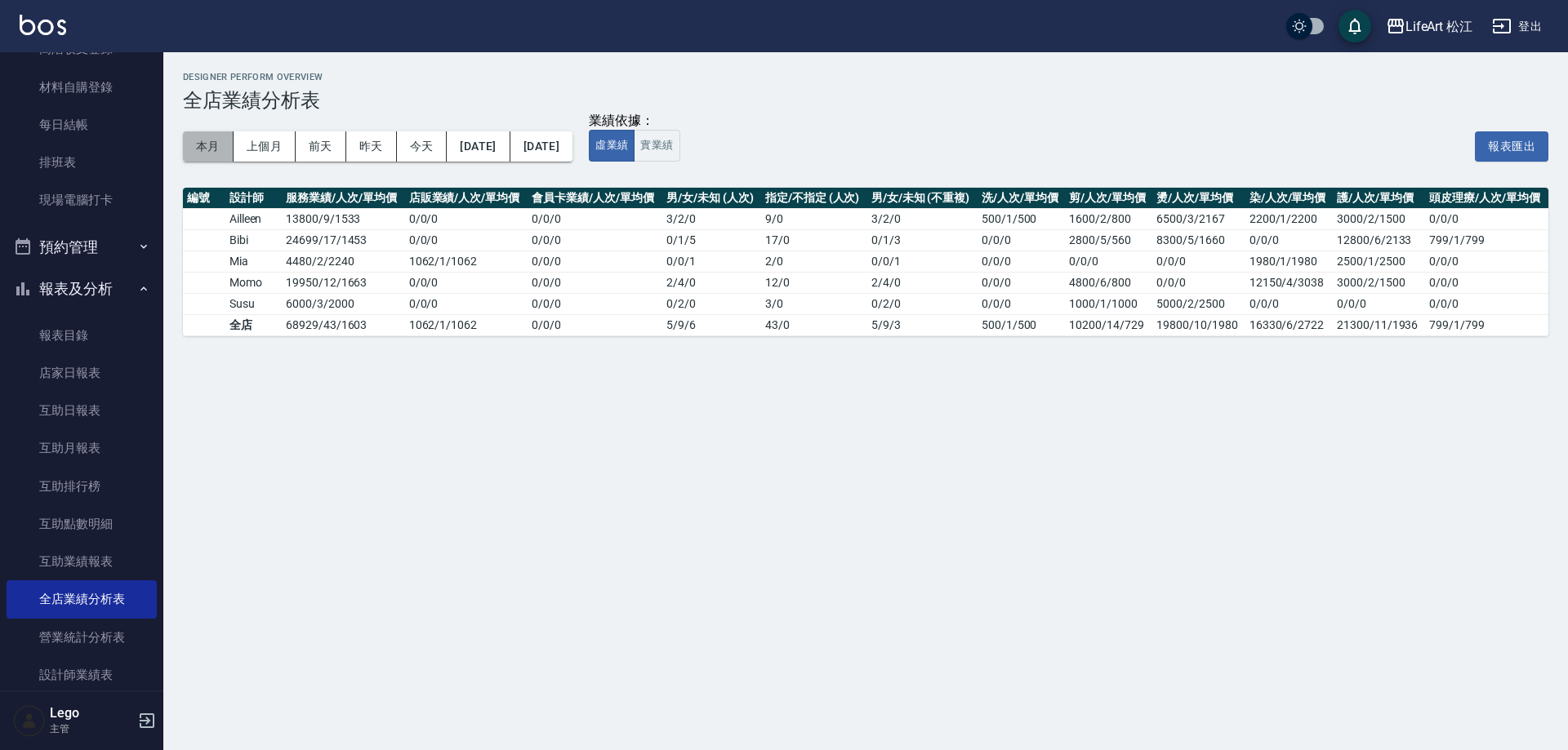
click at [193, 135] on button "本月" at bounding box center [208, 147] width 50 height 30
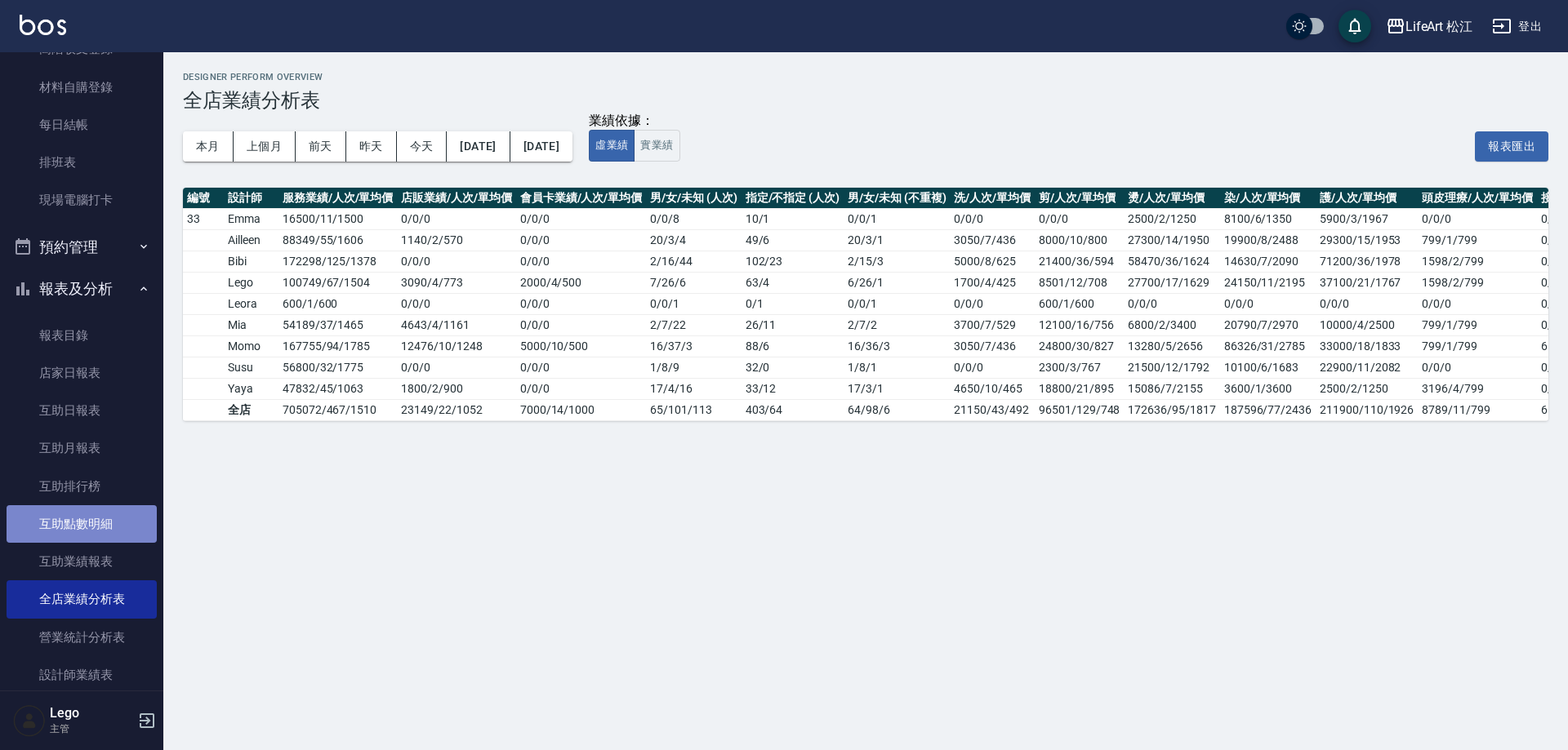
click at [103, 526] on link "互助點數明細" at bounding box center [81, 523] width 150 height 38
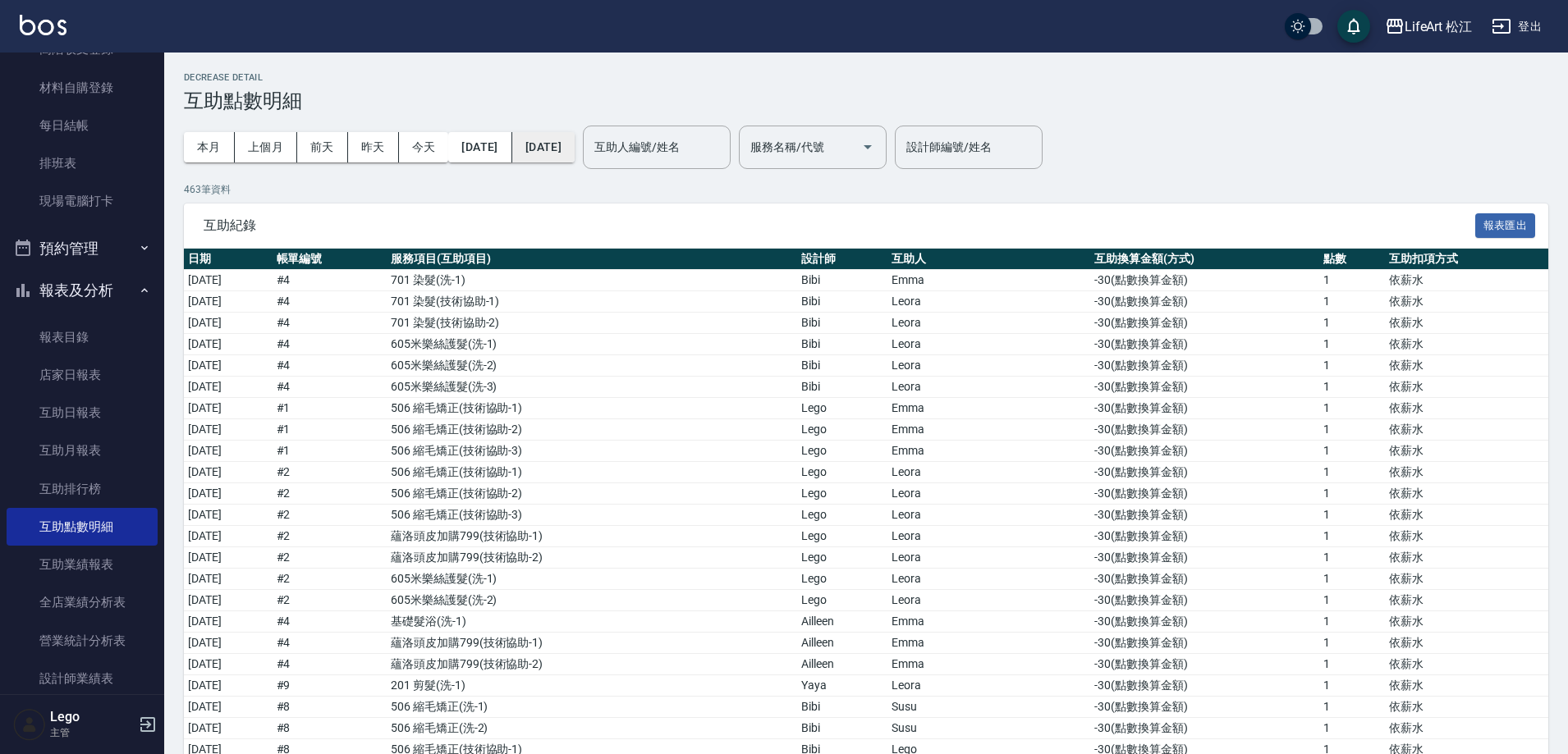
click at [574, 144] on button "[DATE]" at bounding box center [543, 148] width 62 height 30
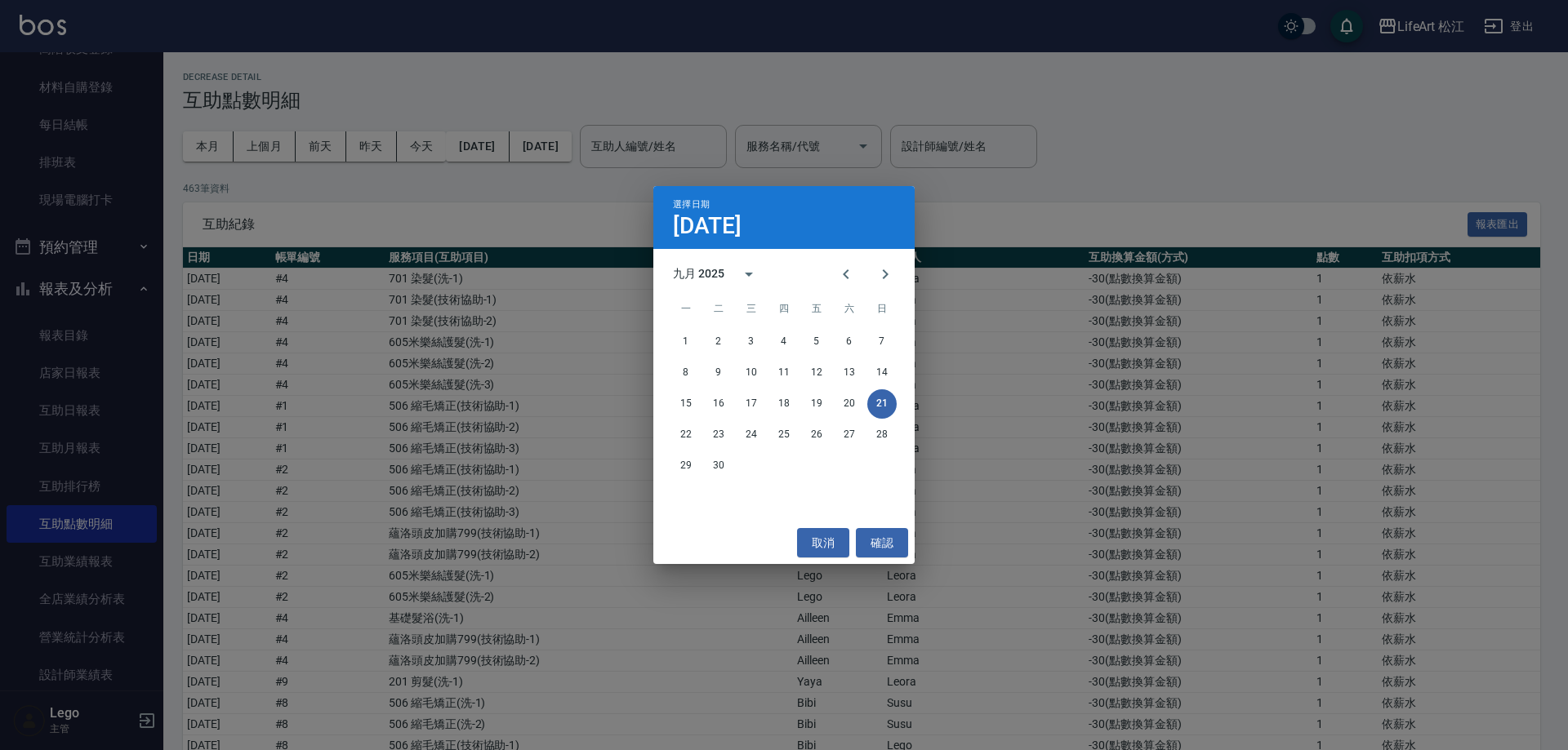
click at [503, 143] on div "選擇日期 9月21日 九月 2025 一 二 三 四 五 六 日 1 2 3 4 5 6 7 8 9 10 11 12 13 14 15 16 17 18 1…" at bounding box center [784, 375] width 1568 height 750
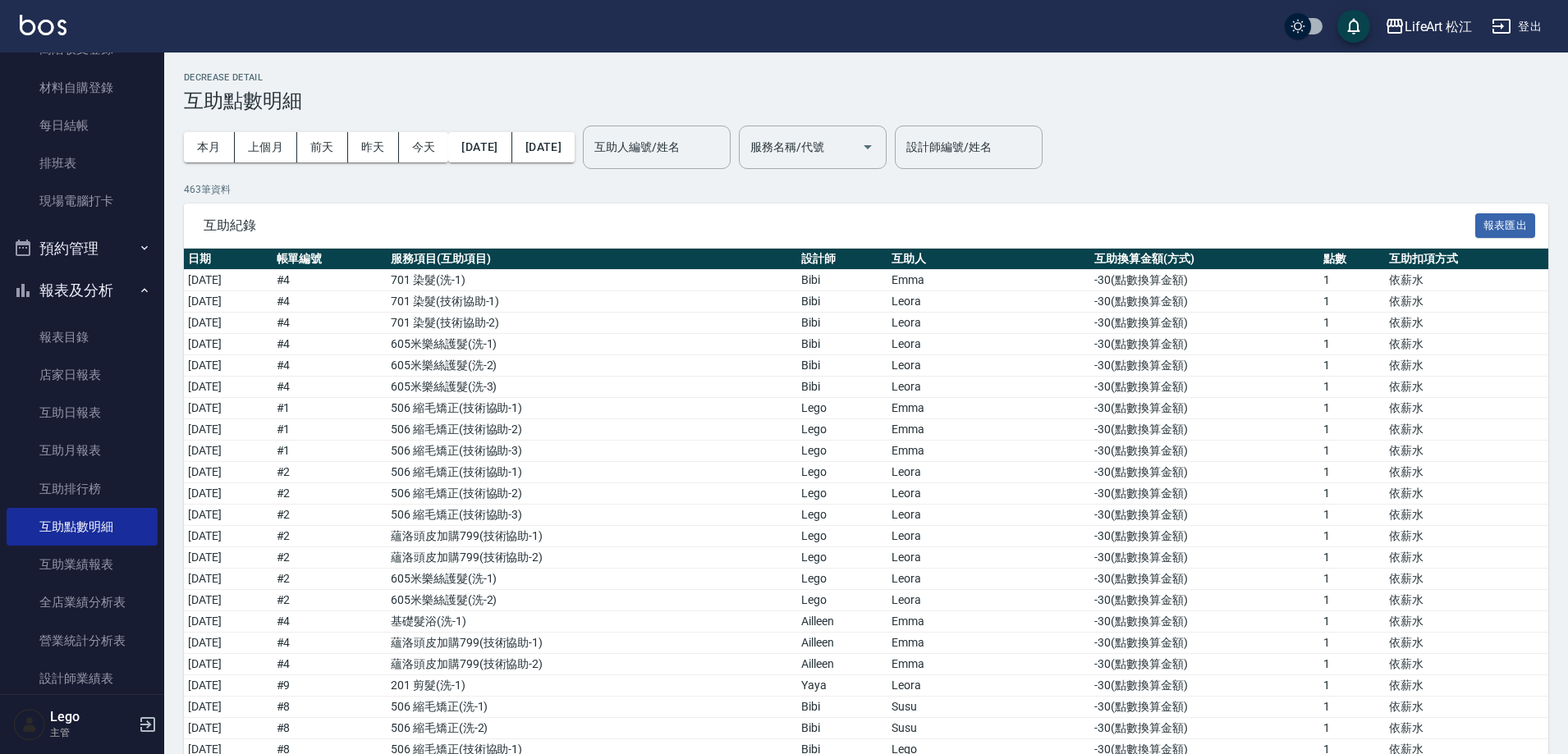
click at [506, 143] on button "[DATE]" at bounding box center [479, 148] width 63 height 30
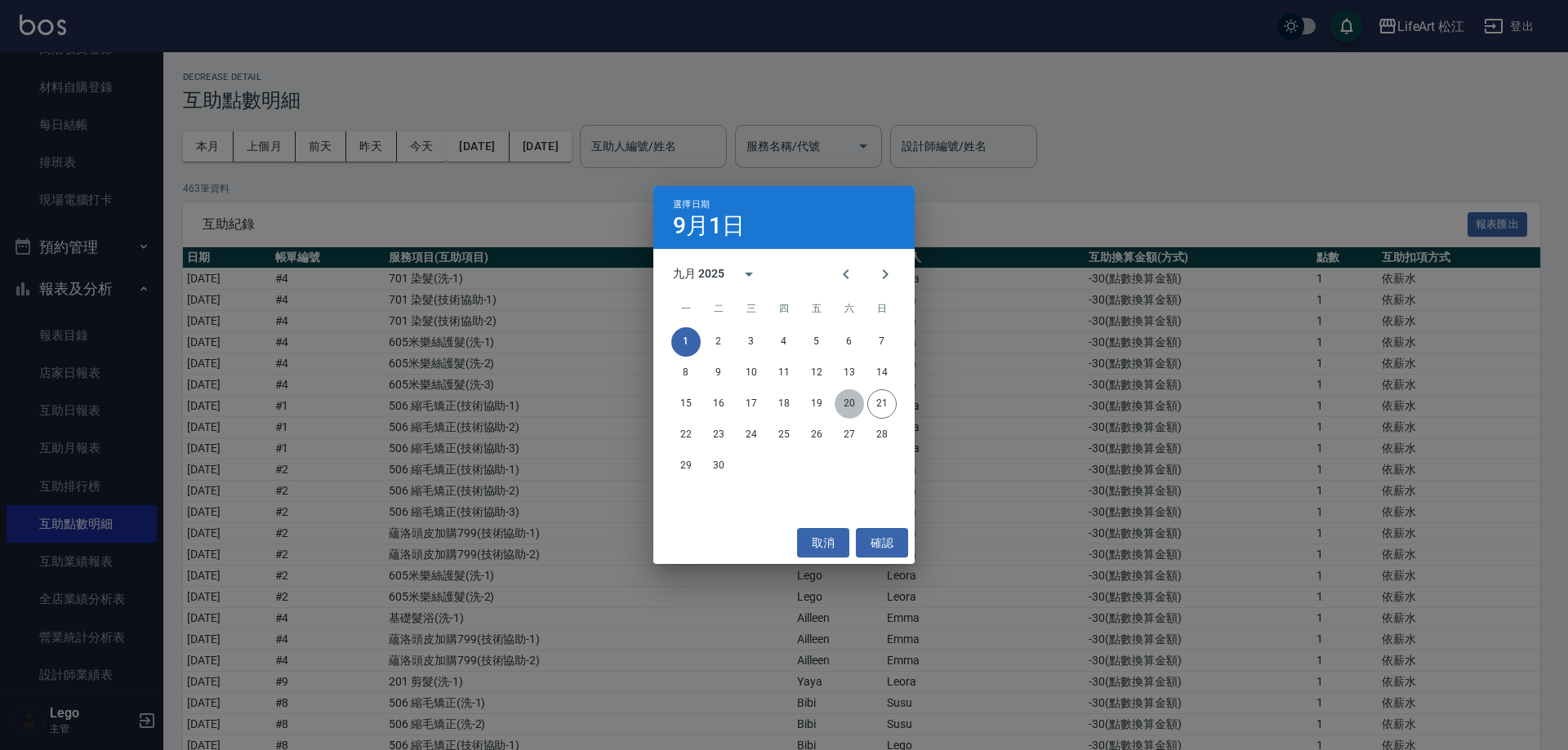
click at [848, 400] on button "20" at bounding box center [849, 404] width 29 height 29
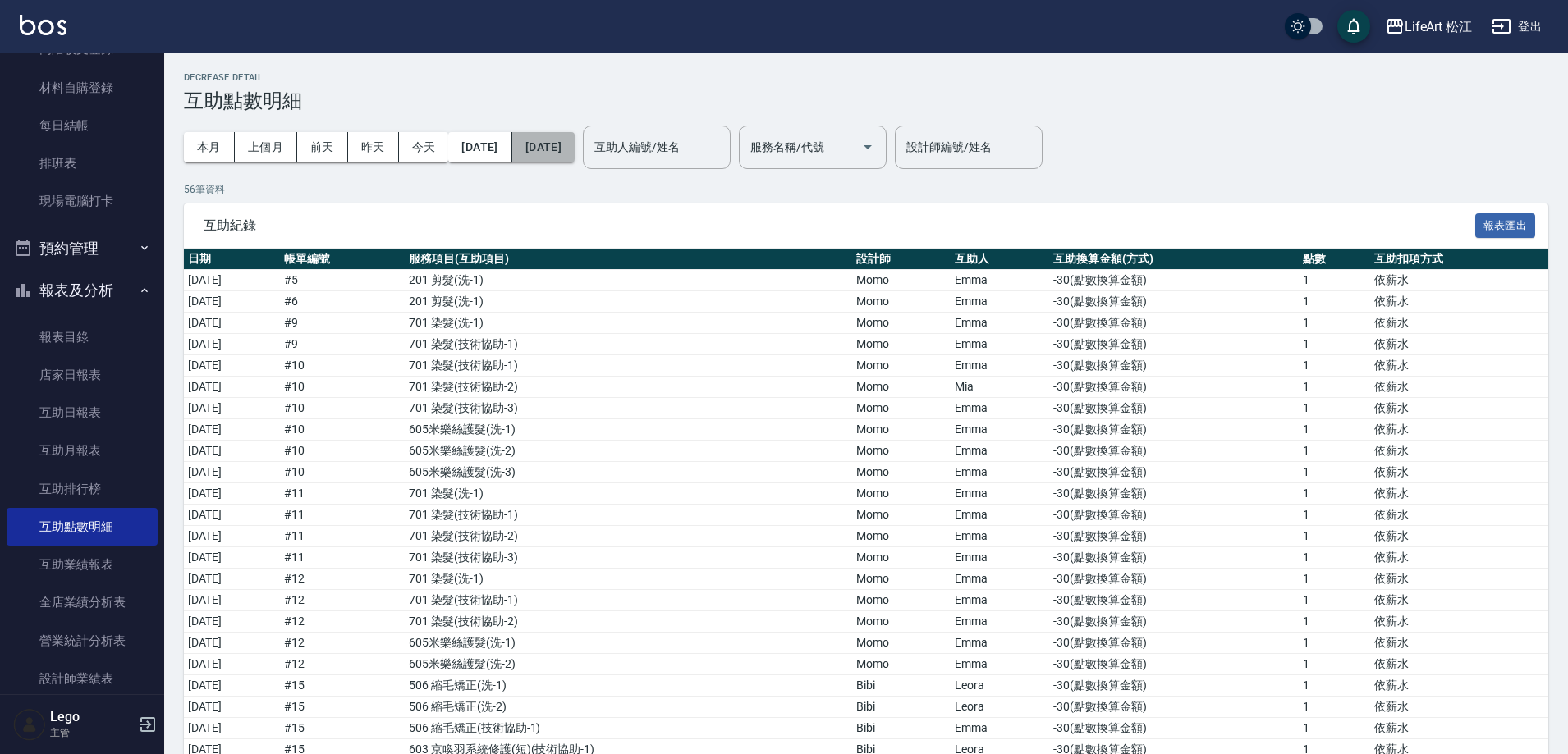
click at [574, 148] on button "[DATE]" at bounding box center [543, 148] width 62 height 30
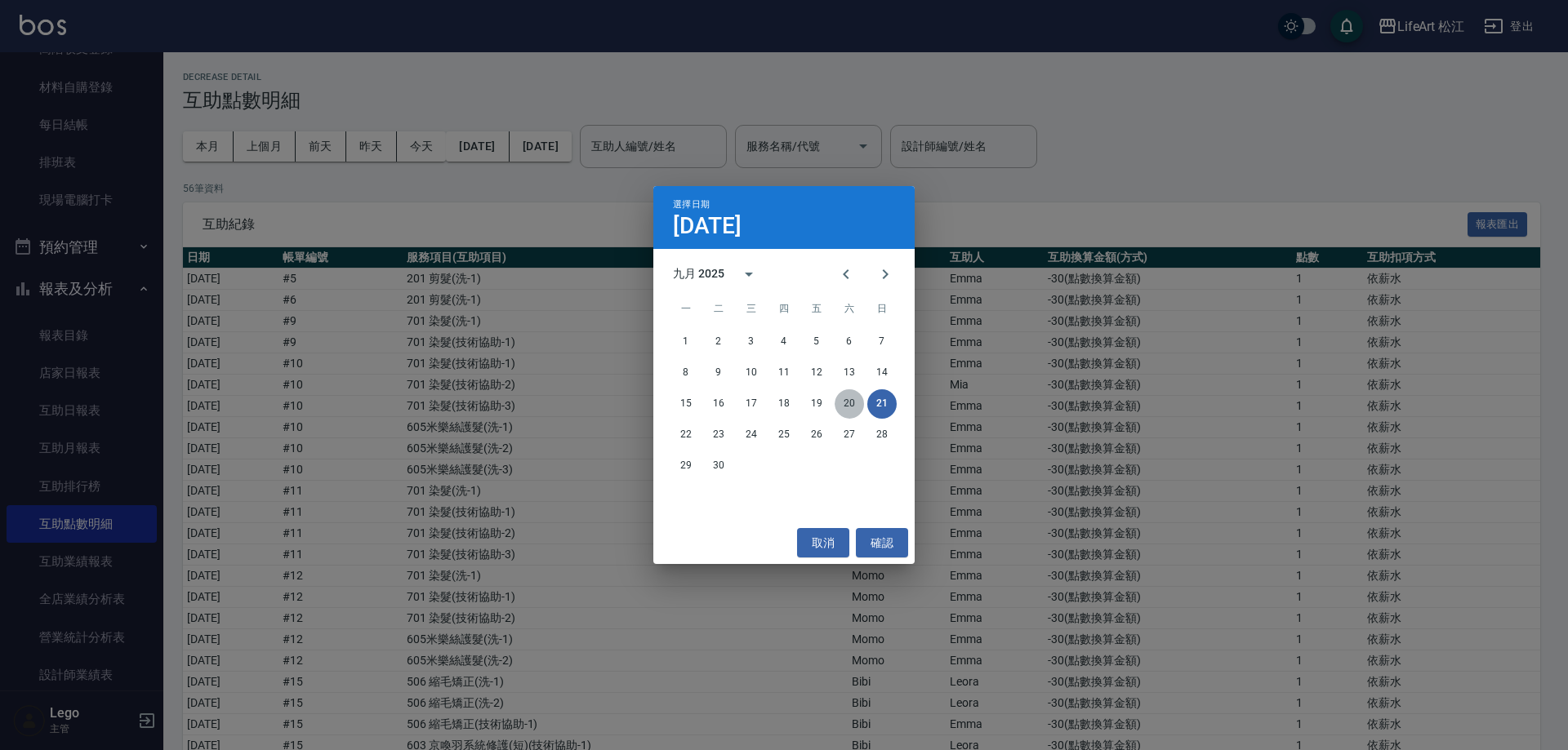
click at [846, 399] on button "20" at bounding box center [849, 404] width 29 height 29
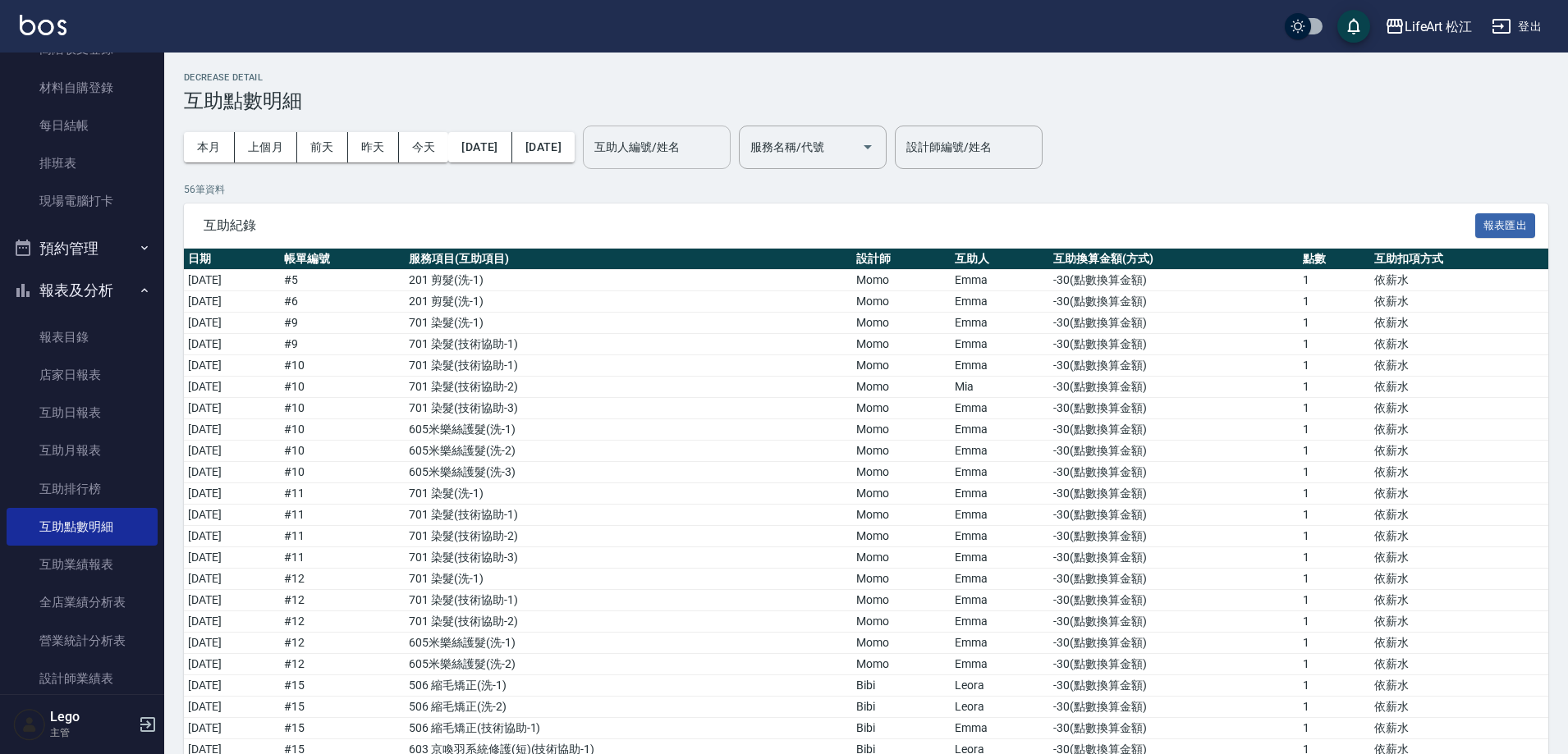
click at [723, 143] on input "互助人編號/姓名" at bounding box center [657, 148] width 133 height 29
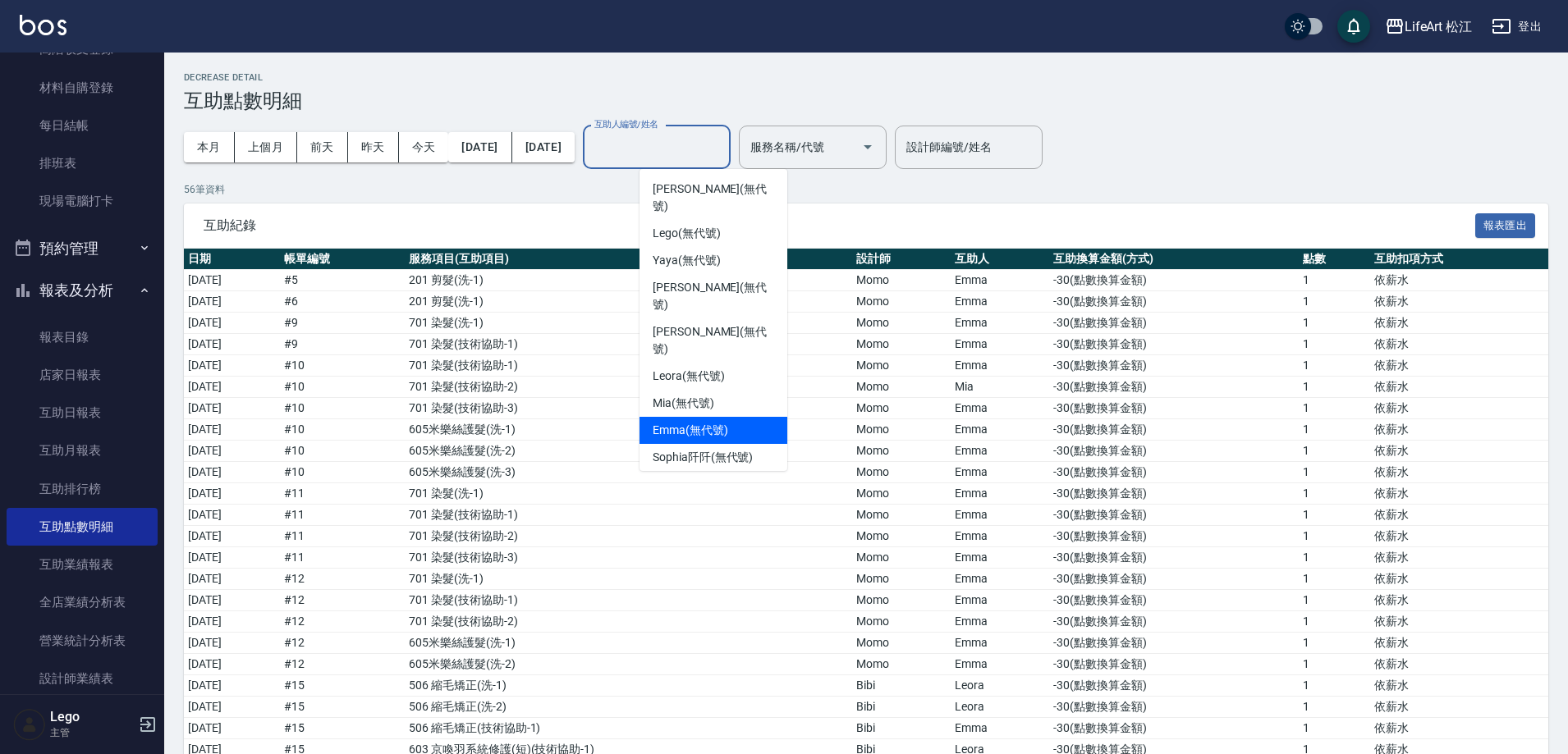
click at [712, 417] on div "Emma (無代號)" at bounding box center [713, 430] width 148 height 27
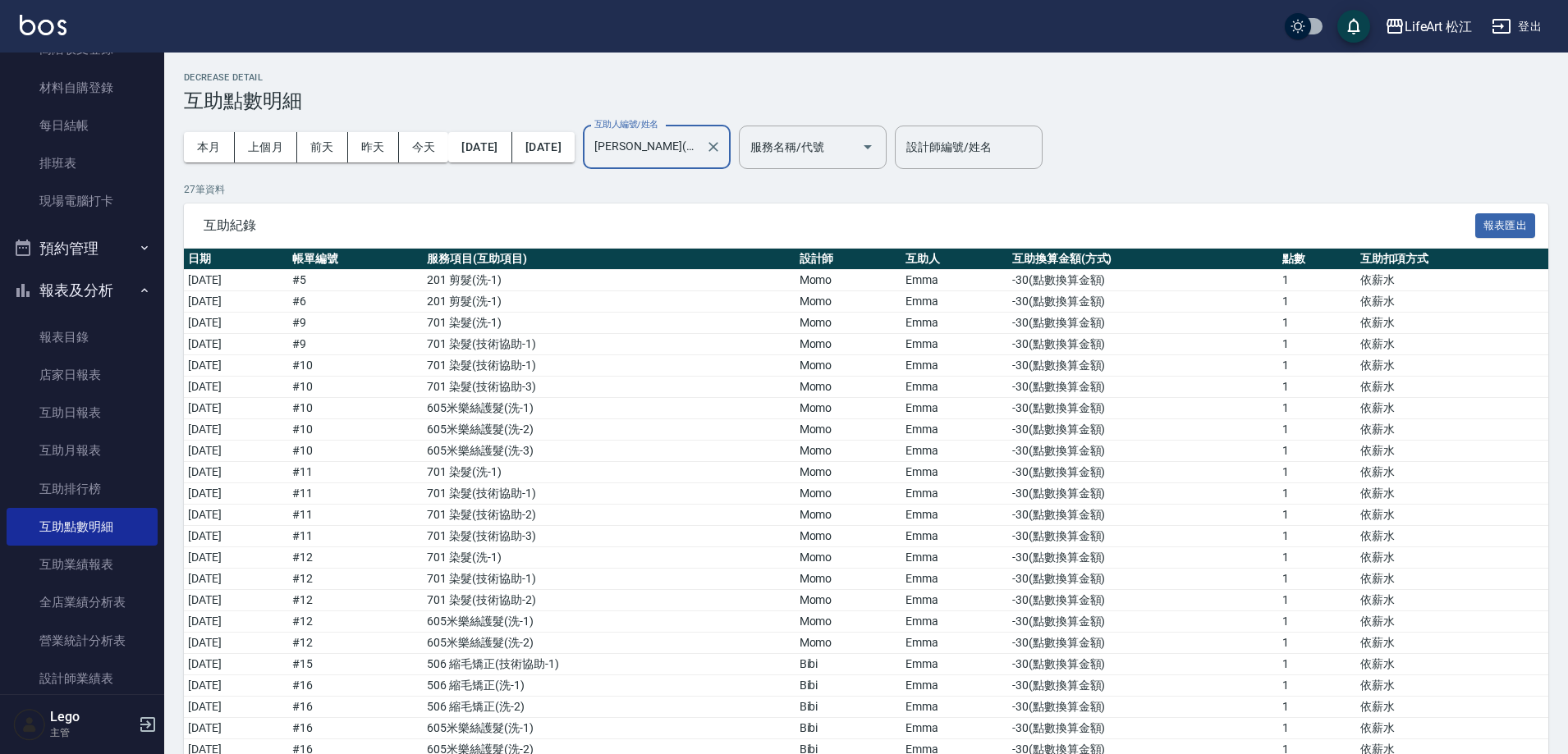
click at [698, 146] on input "Emma(無代號)" at bounding box center [644, 148] width 108 height 29
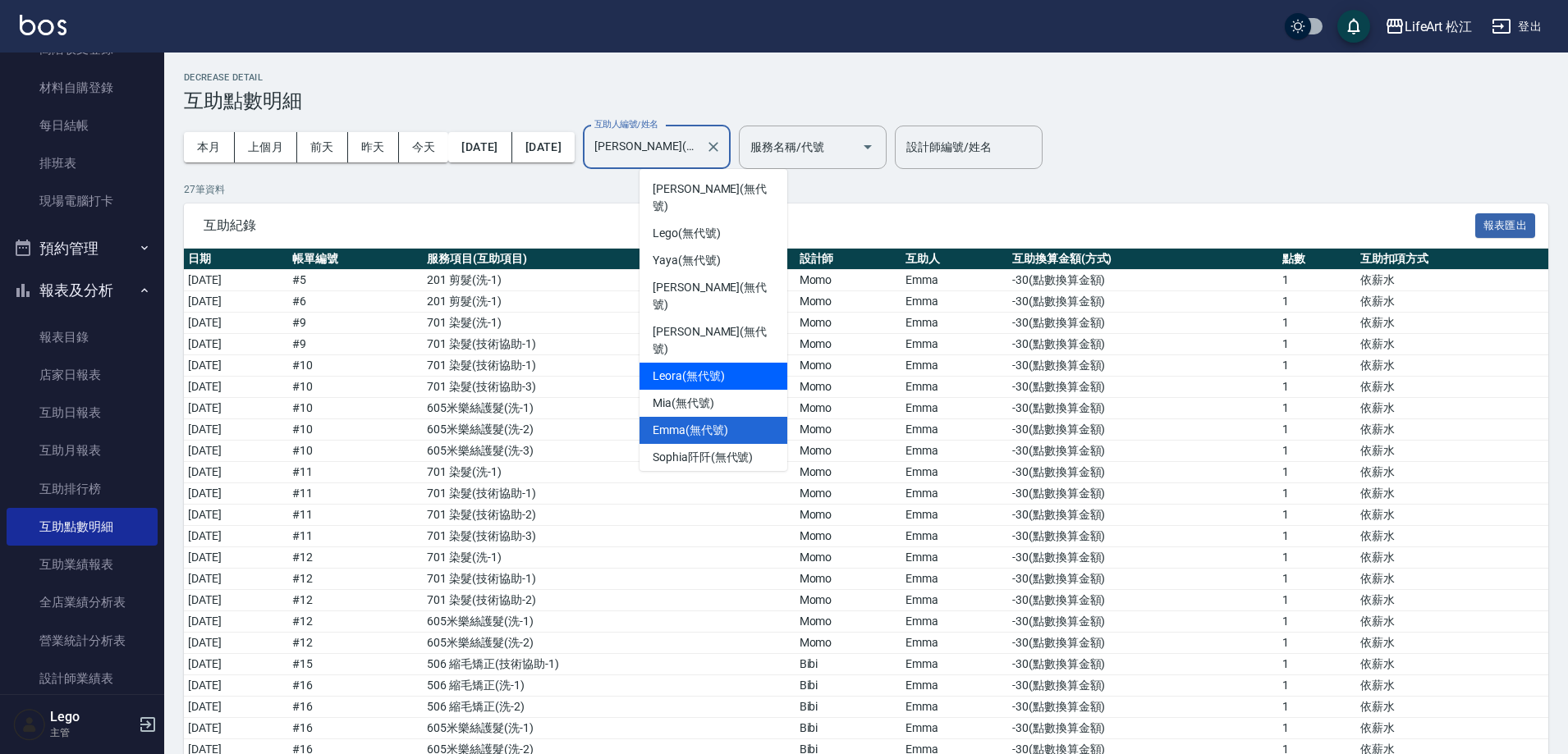
click at [699, 368] on span "Leora (無代號)" at bounding box center [689, 376] width 73 height 17
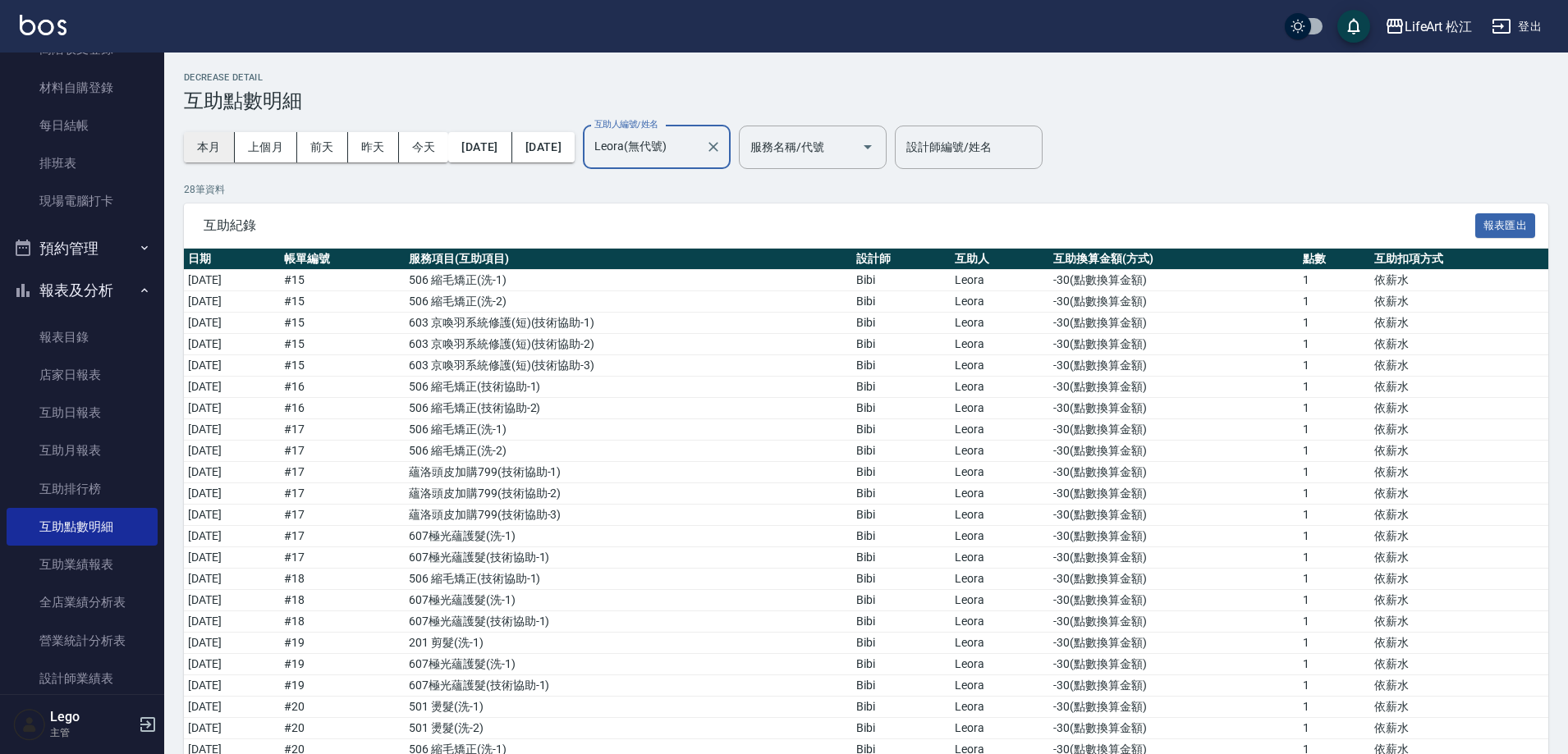
click at [194, 145] on button "本月" at bounding box center [209, 148] width 51 height 30
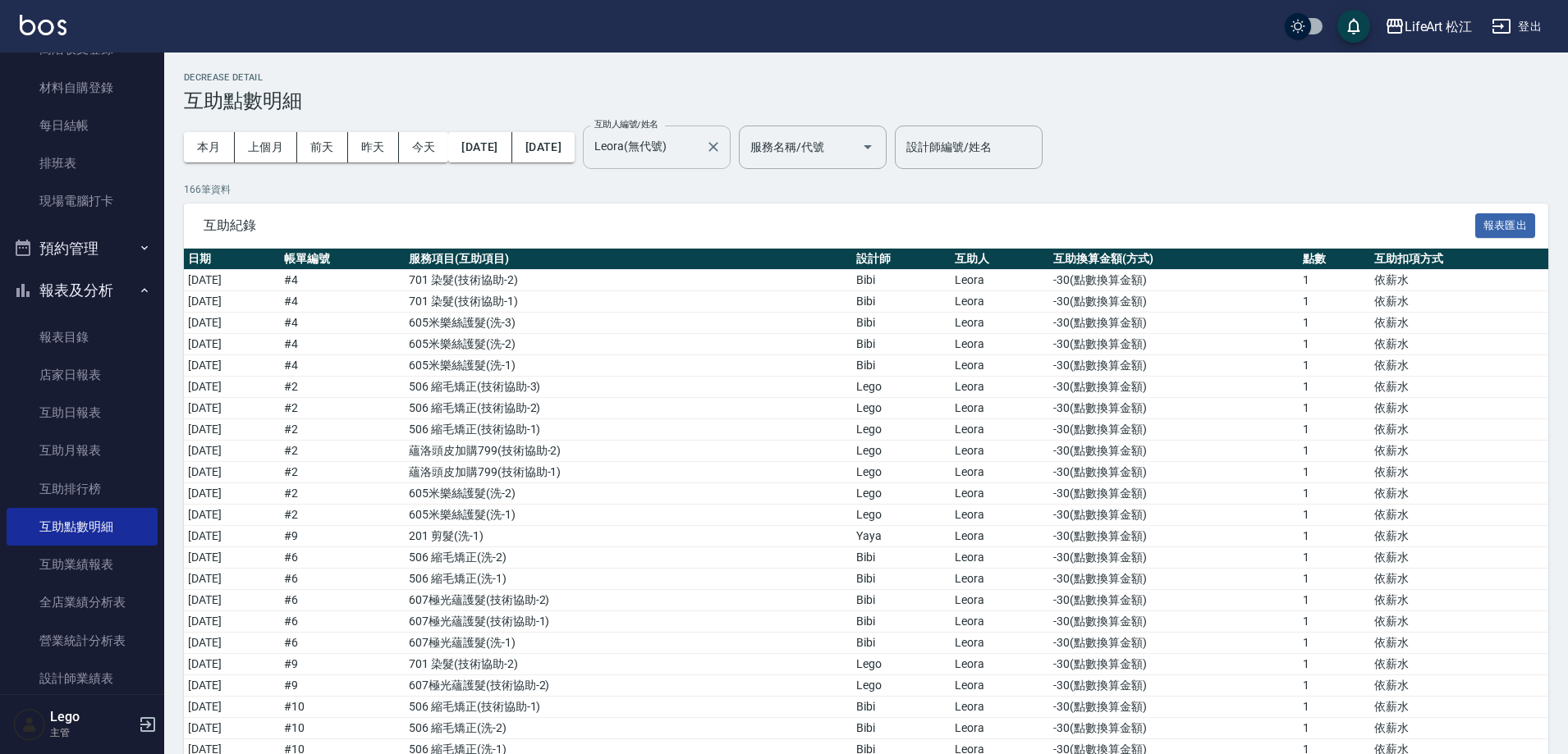
click at [698, 153] on input "Leora(無代號)" at bounding box center [644, 148] width 108 height 29
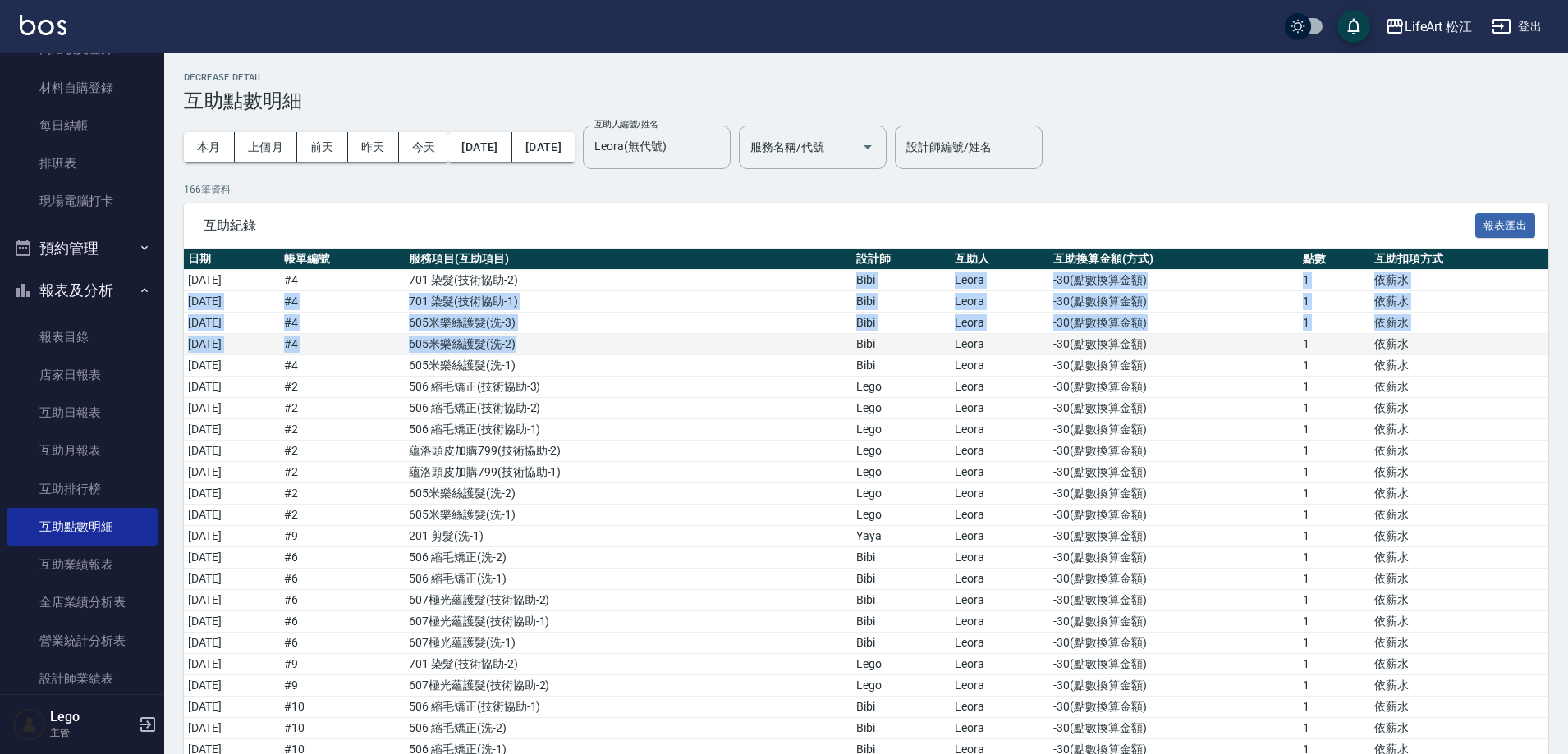
drag, startPoint x: 788, startPoint y: 303, endPoint x: 784, endPoint y: 344, distance: 41.2
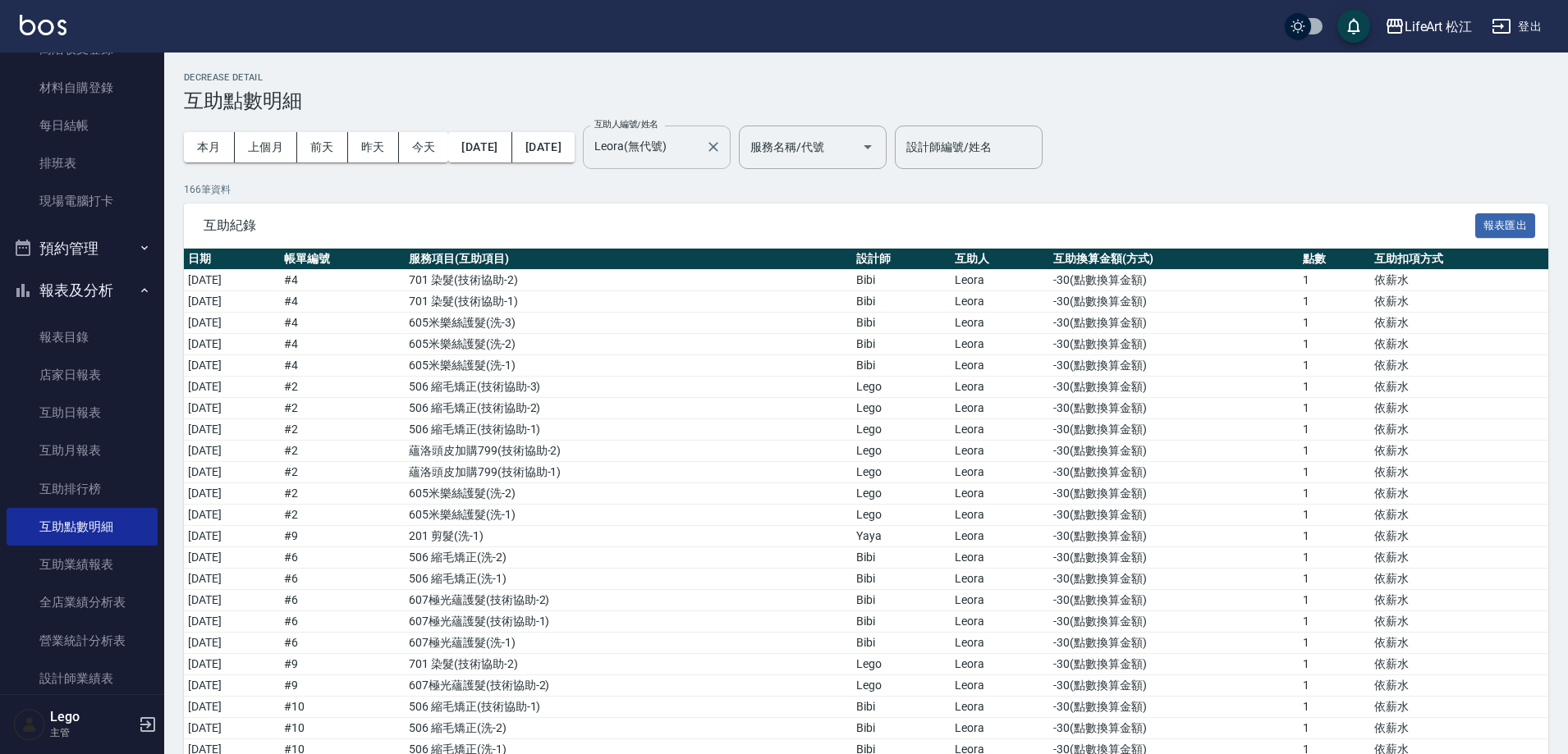
click at [698, 146] on input "Leora(無代號)" at bounding box center [644, 148] width 108 height 29
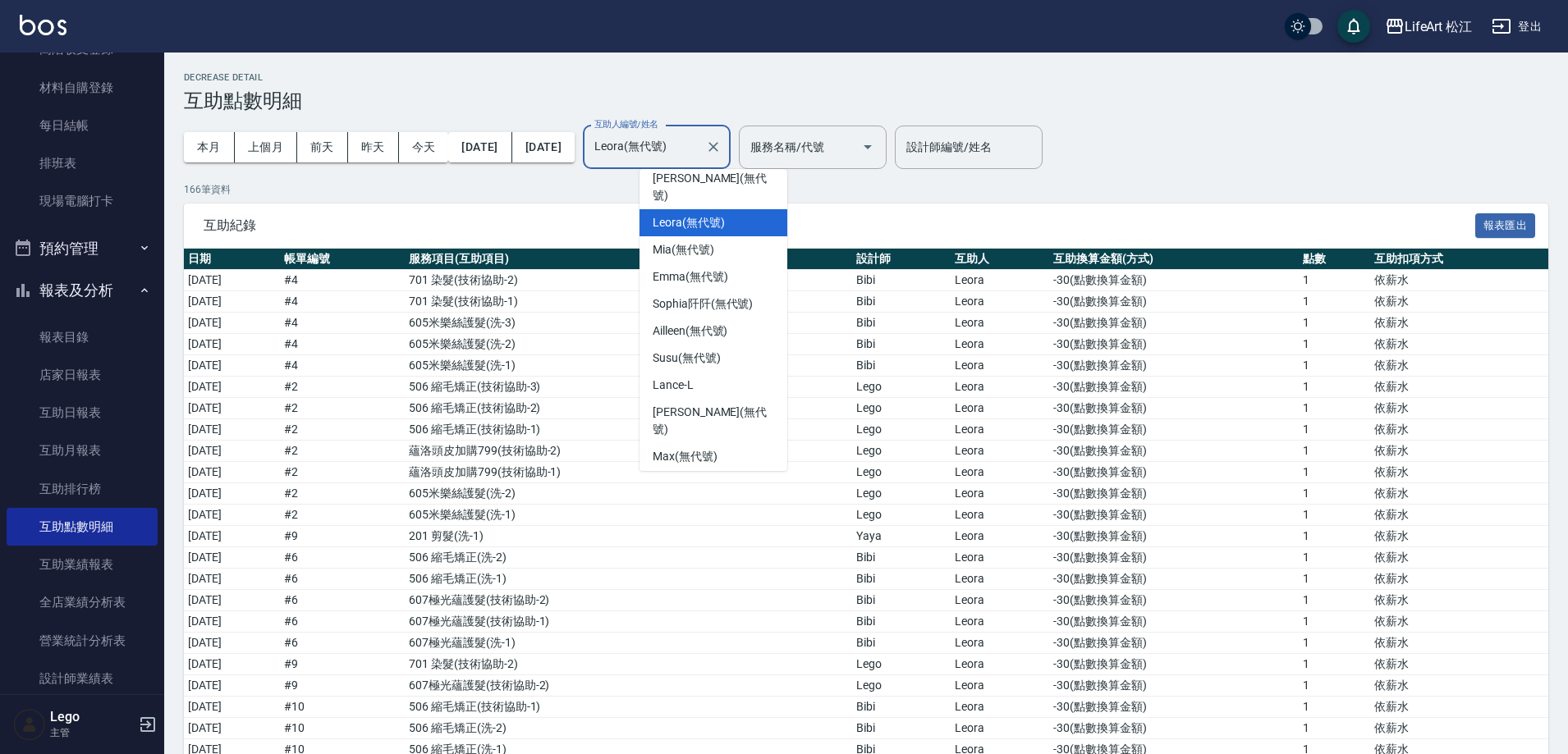
scroll to position [171, 0]
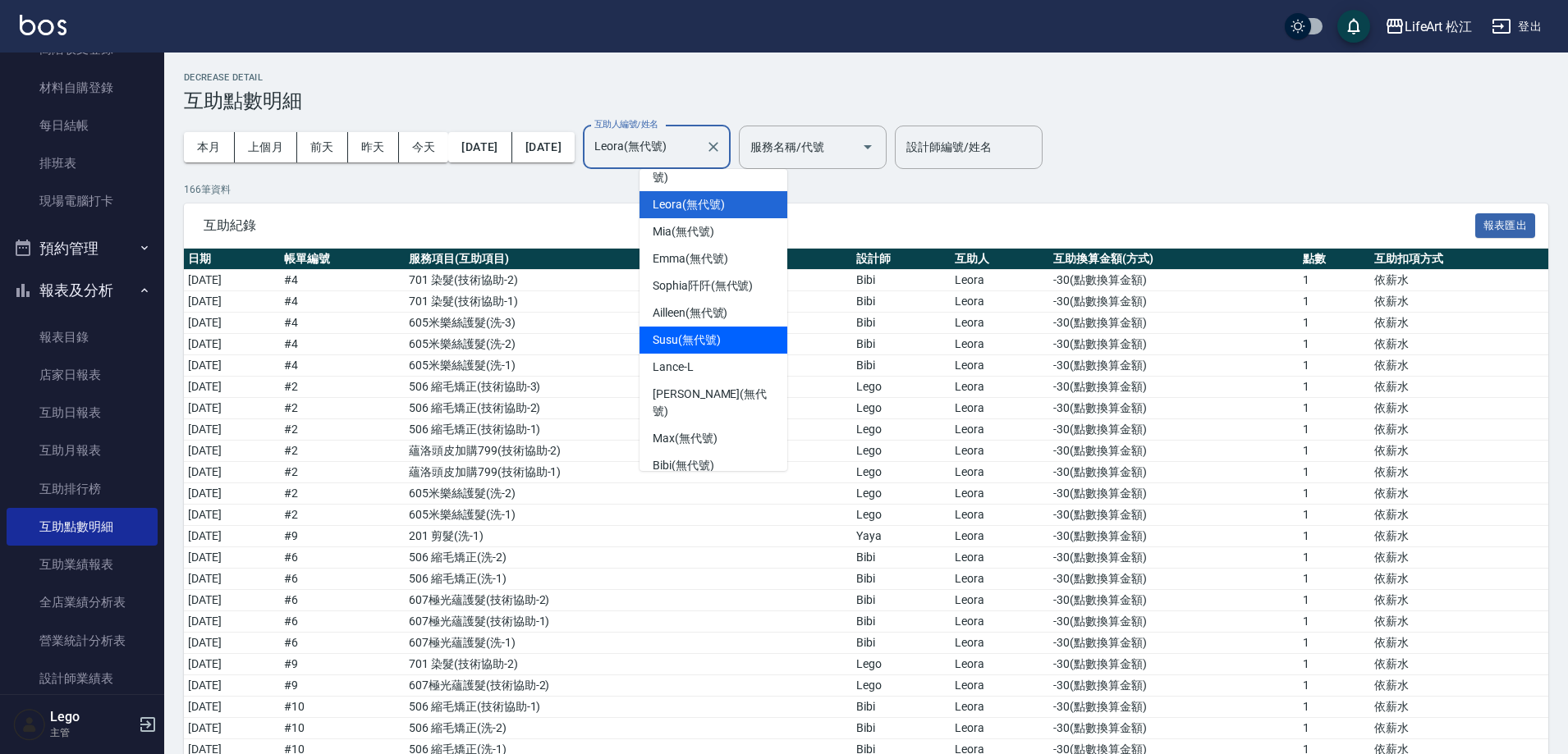
click at [712, 331] on span "Susu (無代號)" at bounding box center [687, 340] width 68 height 17
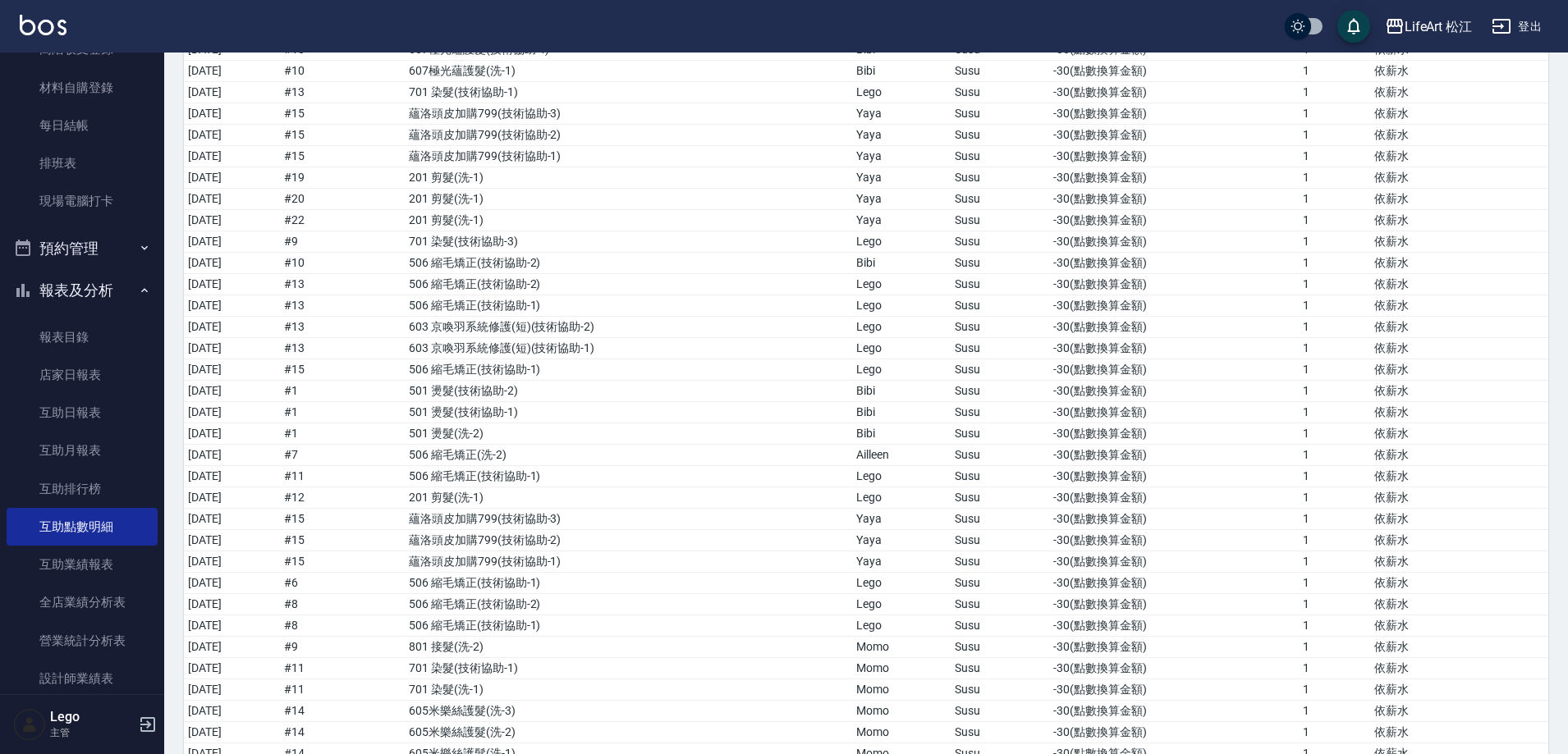
scroll to position [0, 0]
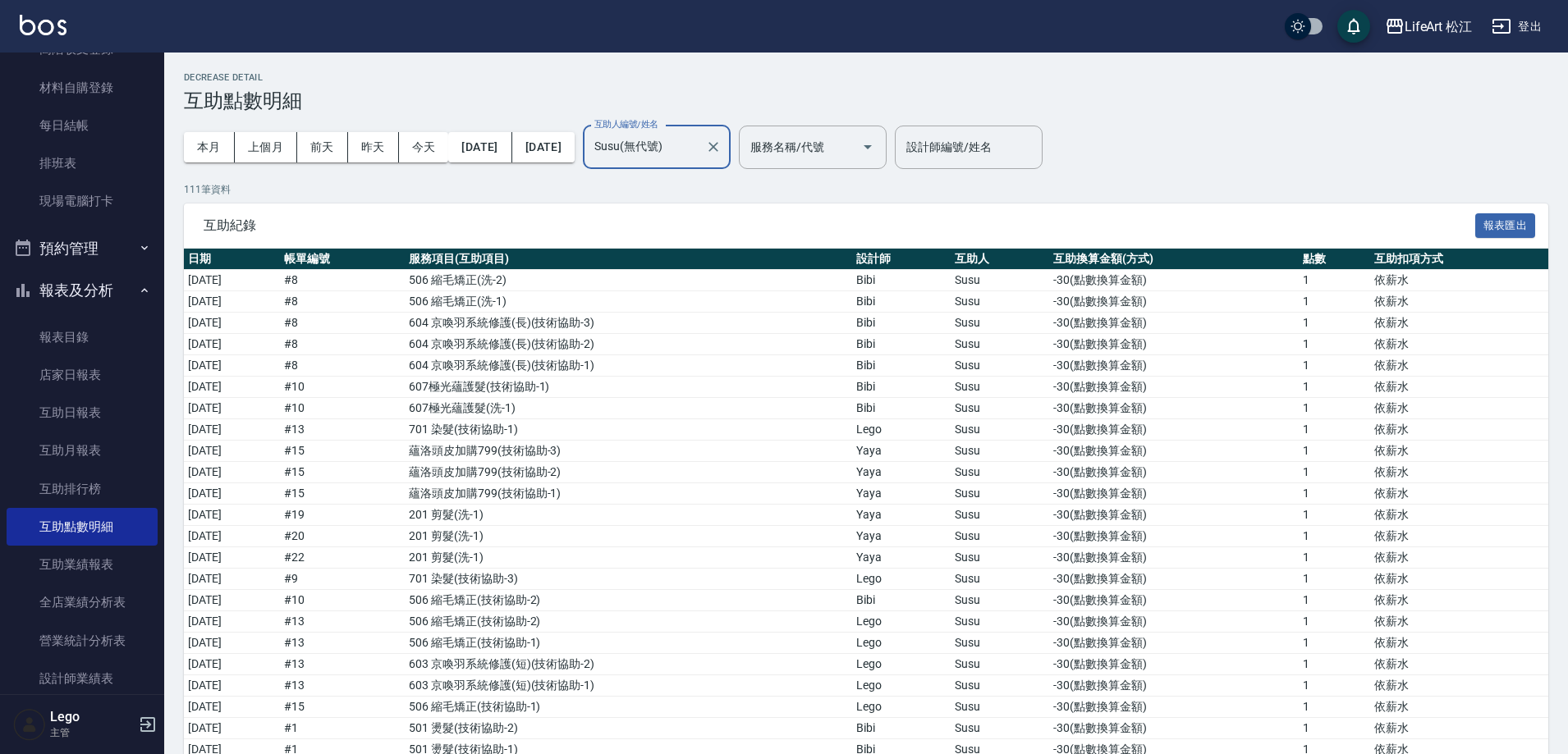
click at [698, 146] on input "Susu(無代號)" at bounding box center [644, 148] width 108 height 29
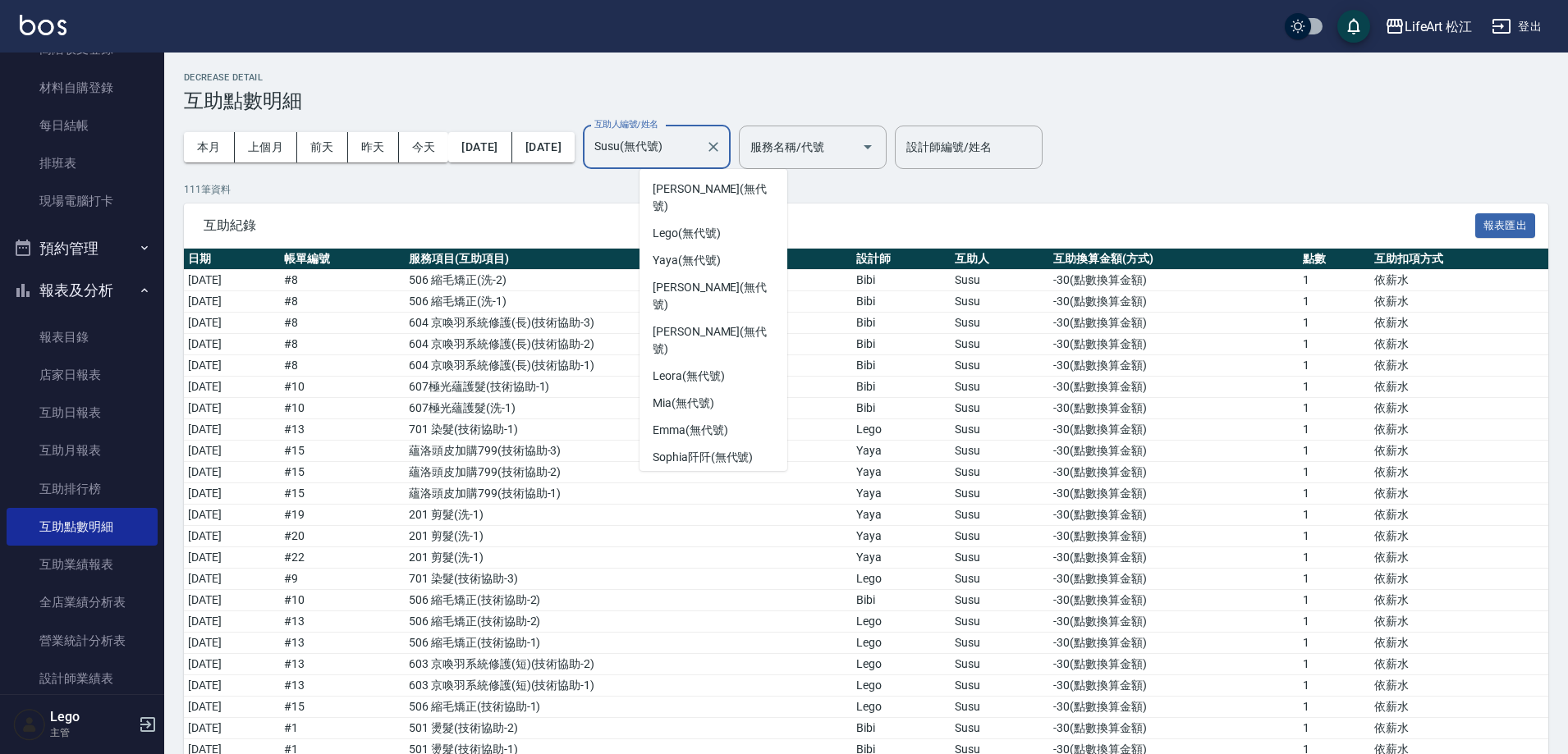
scroll to position [3, 0]
click at [700, 419] on span "Emma (無代號)" at bounding box center [691, 428] width 76 height 17
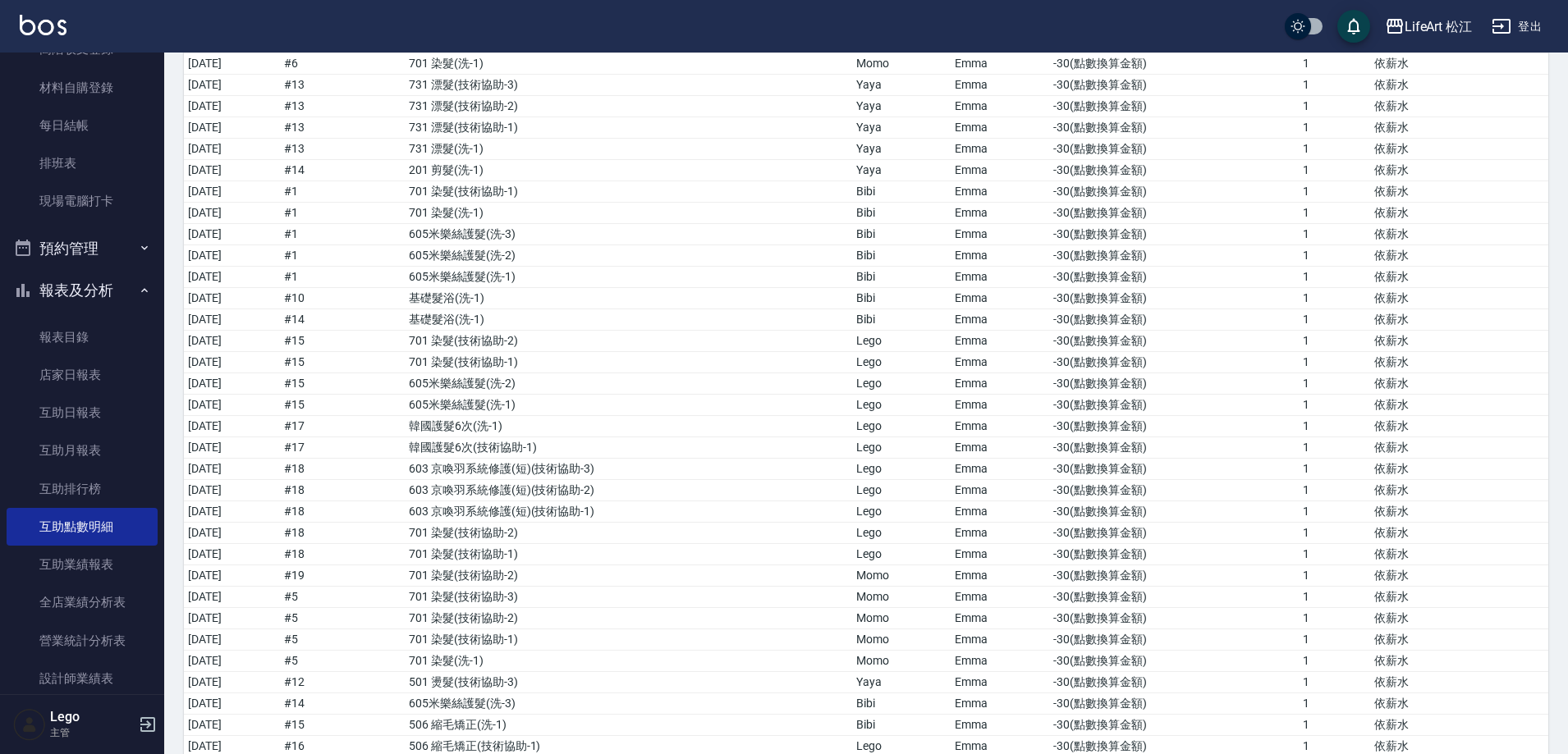
scroll to position [0, 0]
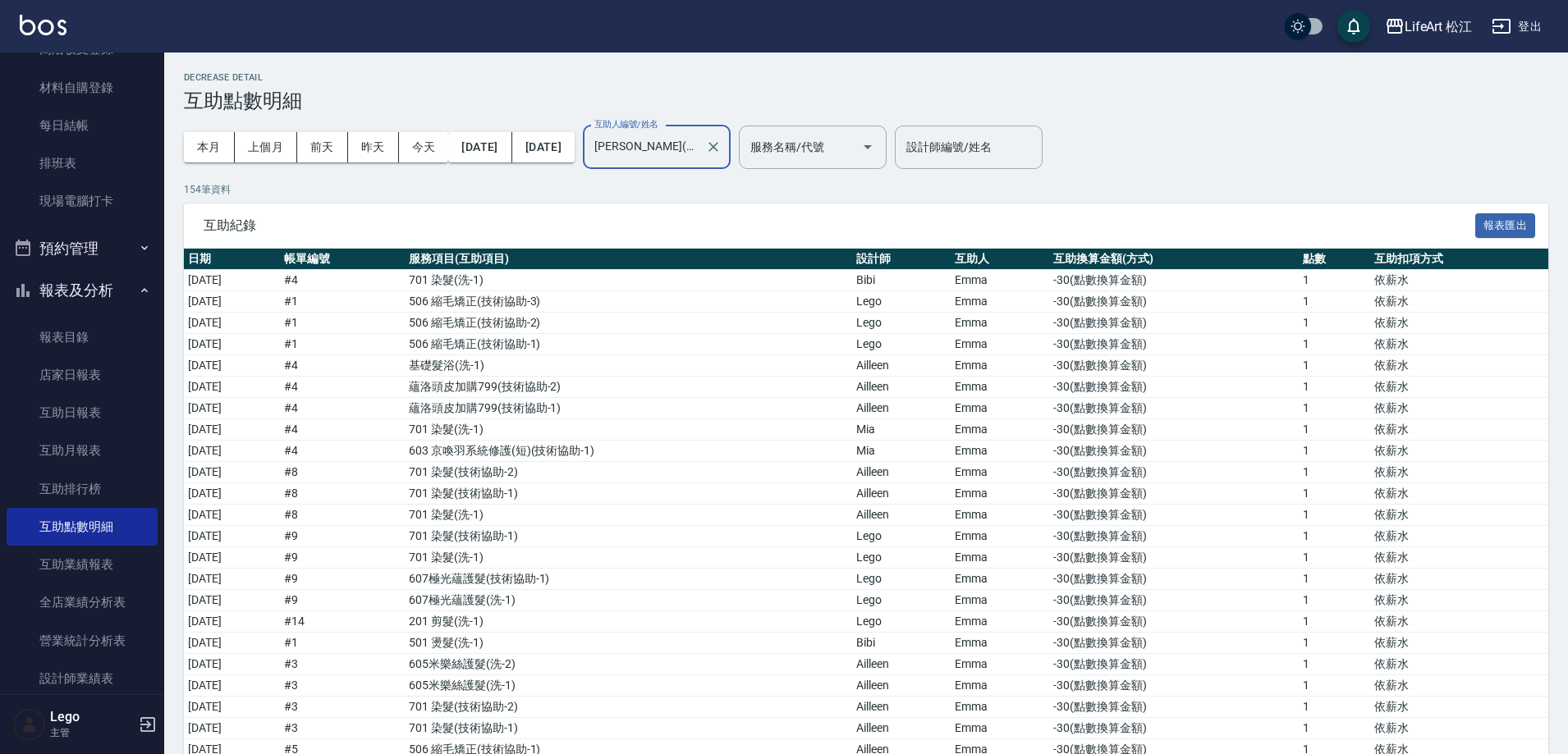
click at [698, 153] on input "Emma(無代號)" at bounding box center [644, 148] width 108 height 29
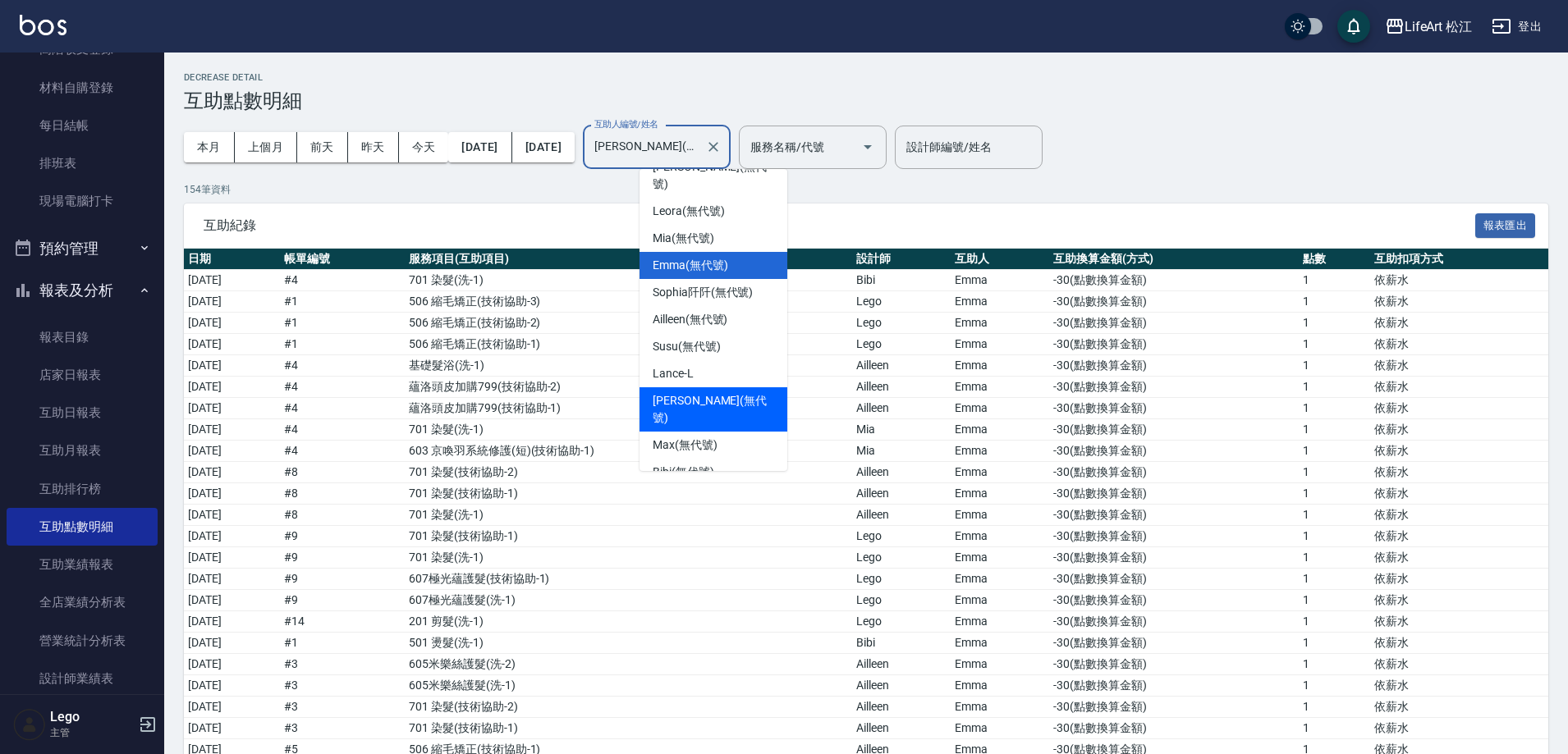
scroll to position [171, 0]
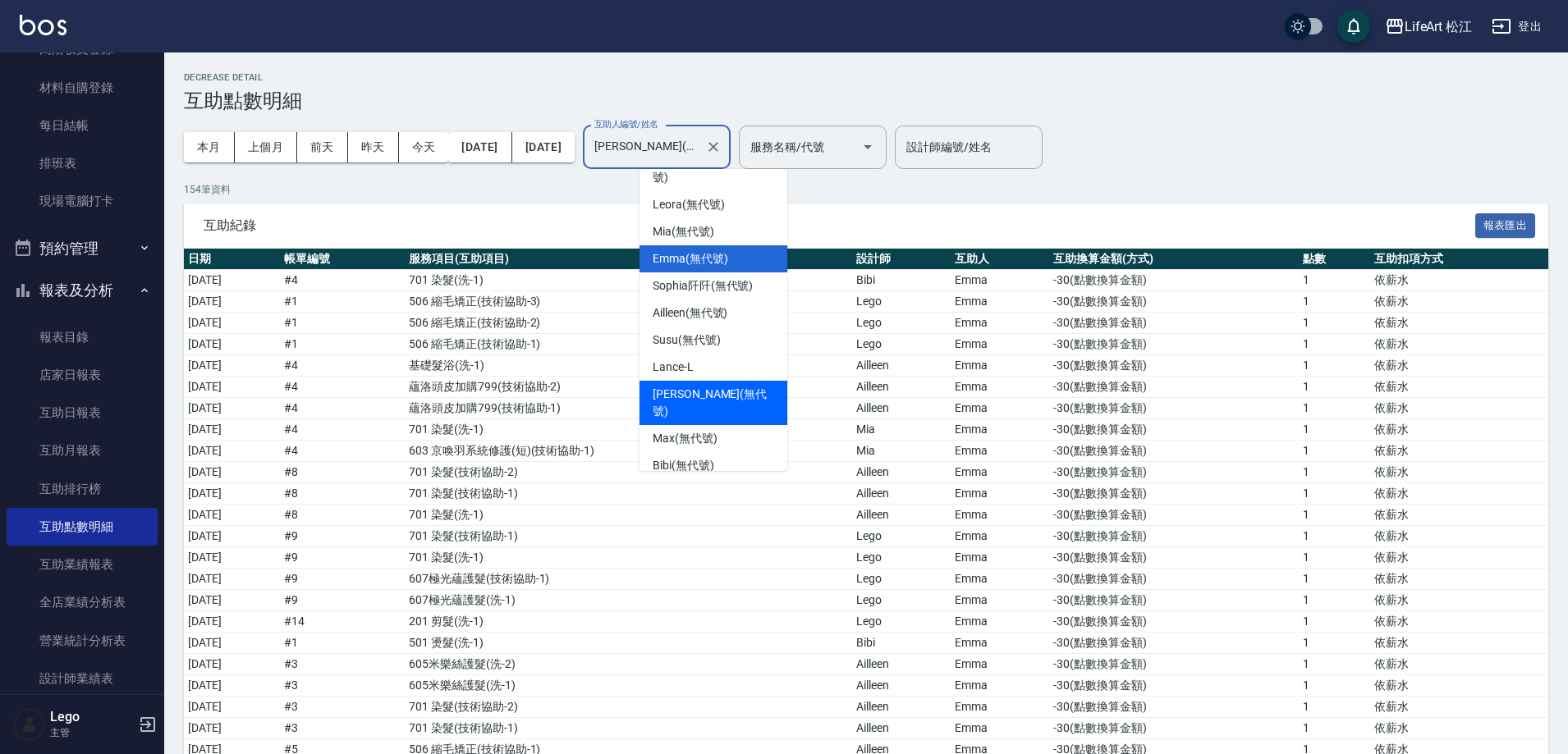
click at [879, 226] on span "互助紀錄" at bounding box center [839, 225] width 1272 height 16
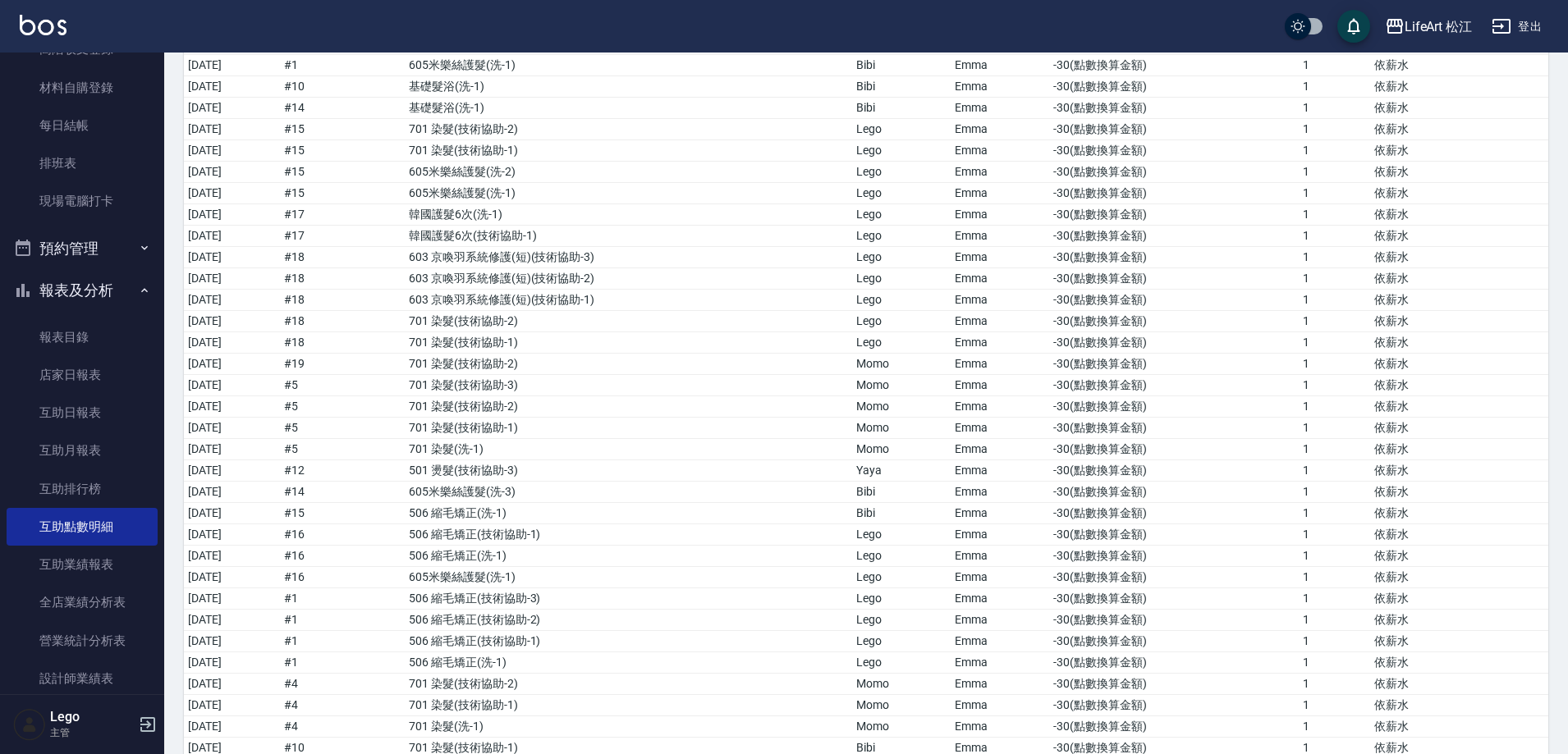
scroll to position [0, 0]
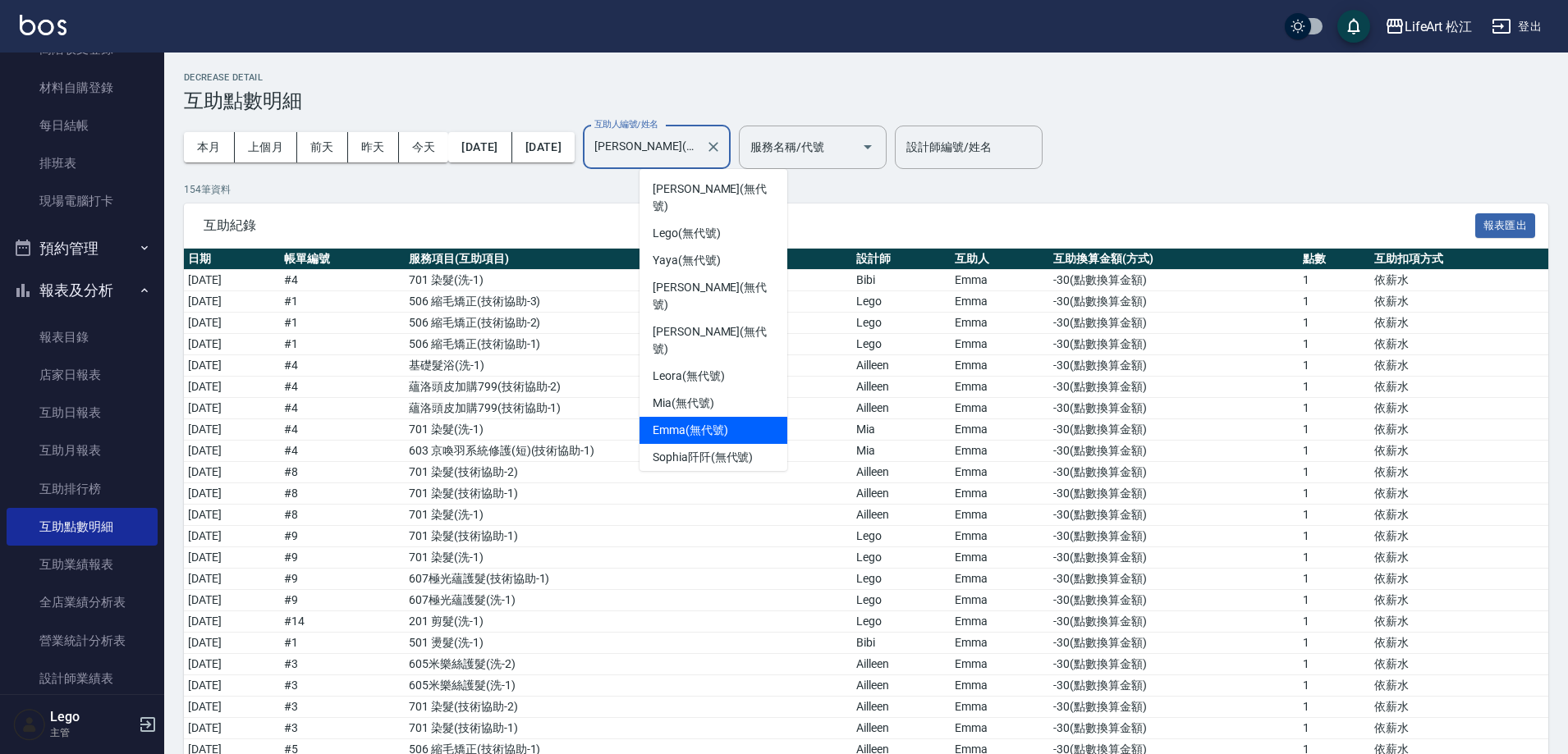
click at [698, 133] on input "Emma(無代號)" at bounding box center [644, 148] width 108 height 29
click at [705, 504] on span "Susu (無代號)" at bounding box center [687, 512] width 68 height 17
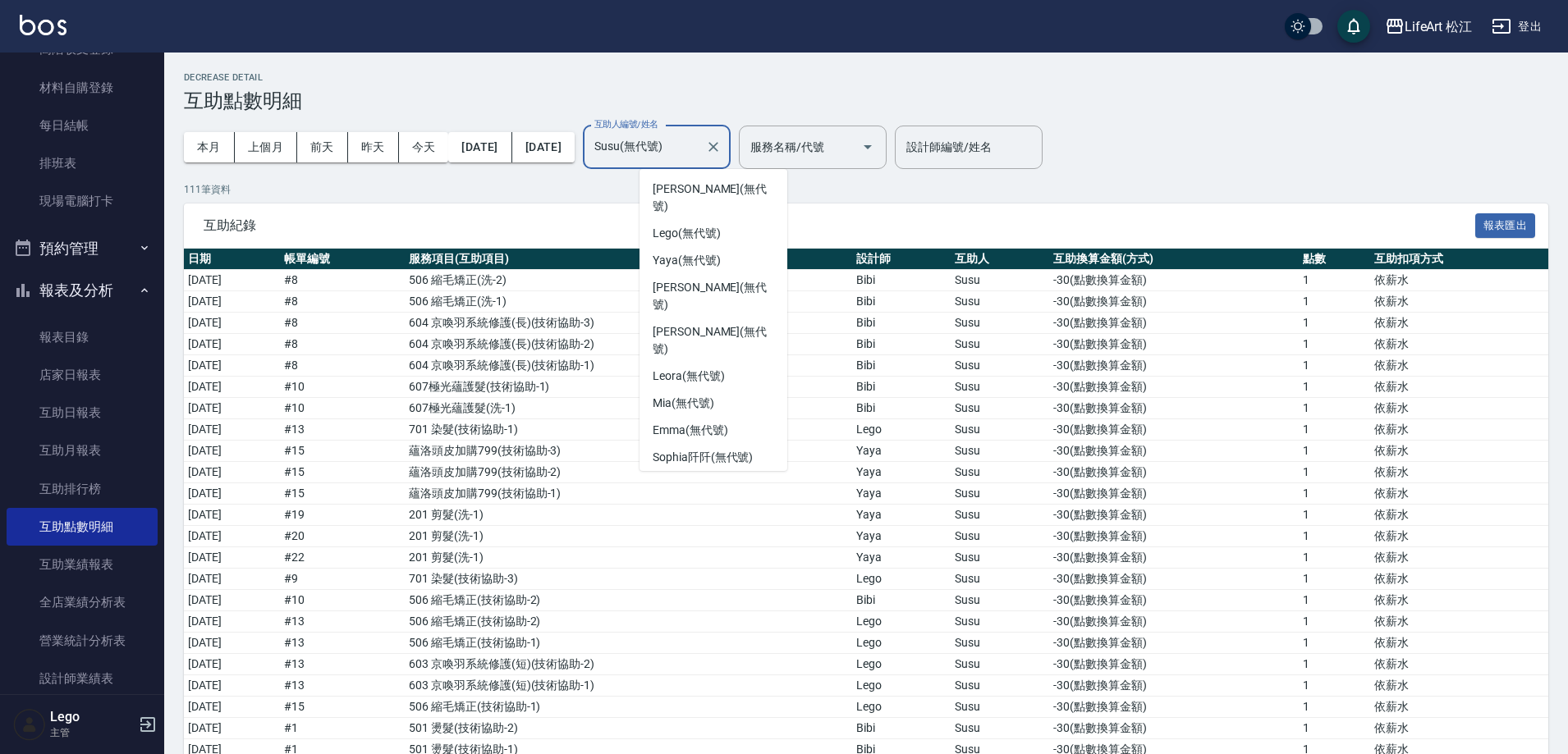
click at [698, 143] on input "Susu(無代號)" at bounding box center [644, 148] width 108 height 29
click at [723, 368] on span "Leora (無代號)" at bounding box center [689, 376] width 73 height 17
type input "Leora(無代號)"
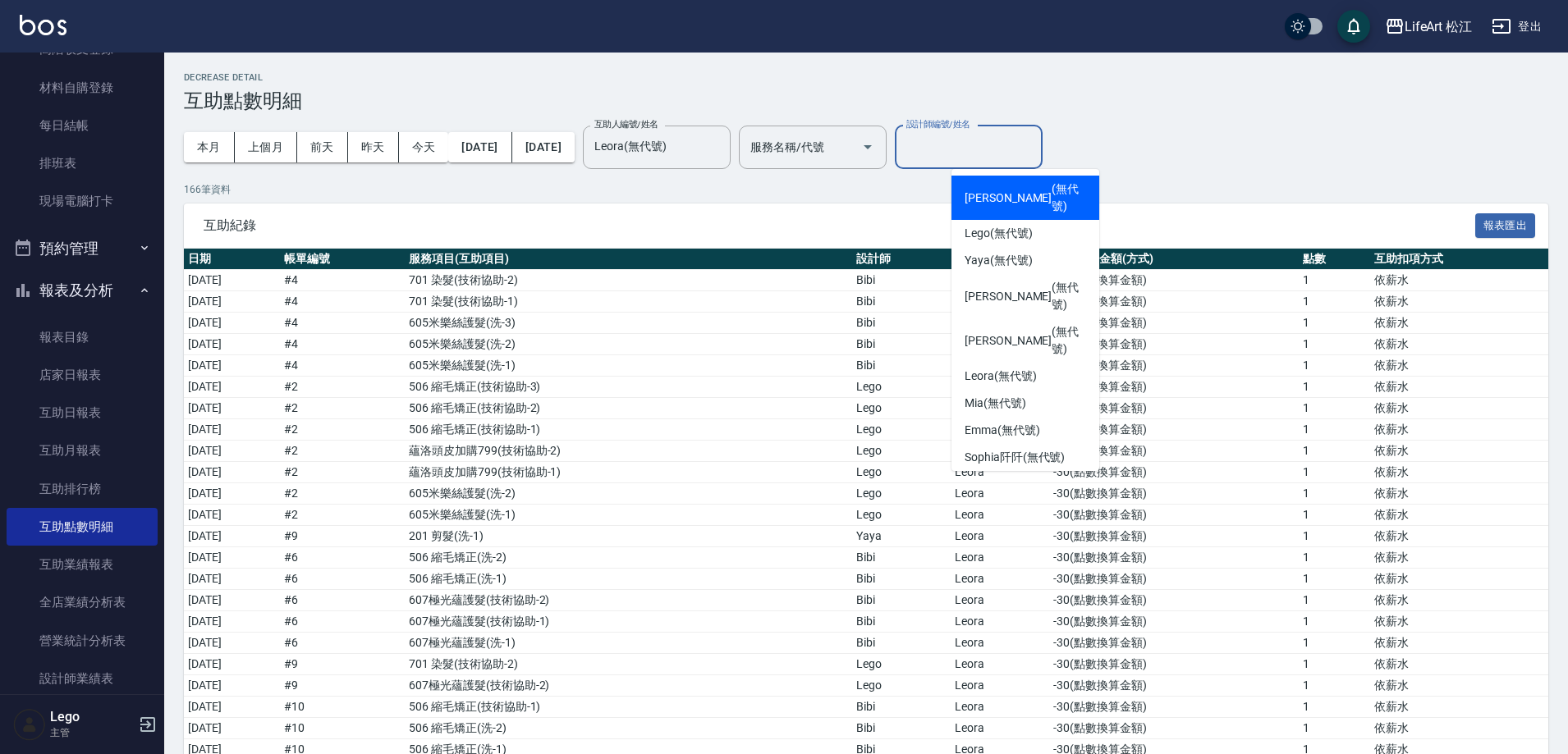
click at [994, 148] on input "設計師編號/姓名" at bounding box center [969, 148] width 133 height 29
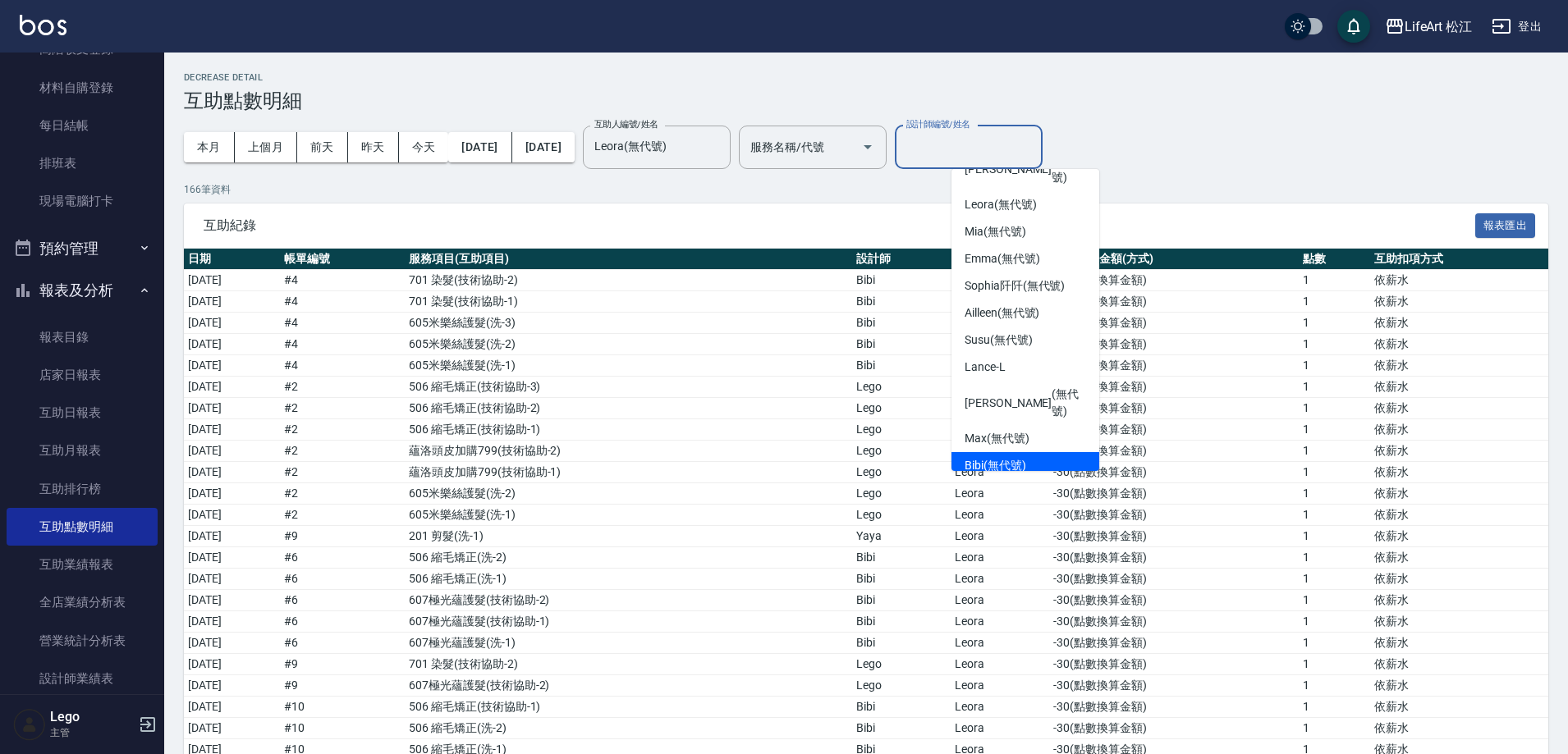
click at [1000, 452] on div "Bibi (無代號)" at bounding box center [1025, 466] width 148 height 27
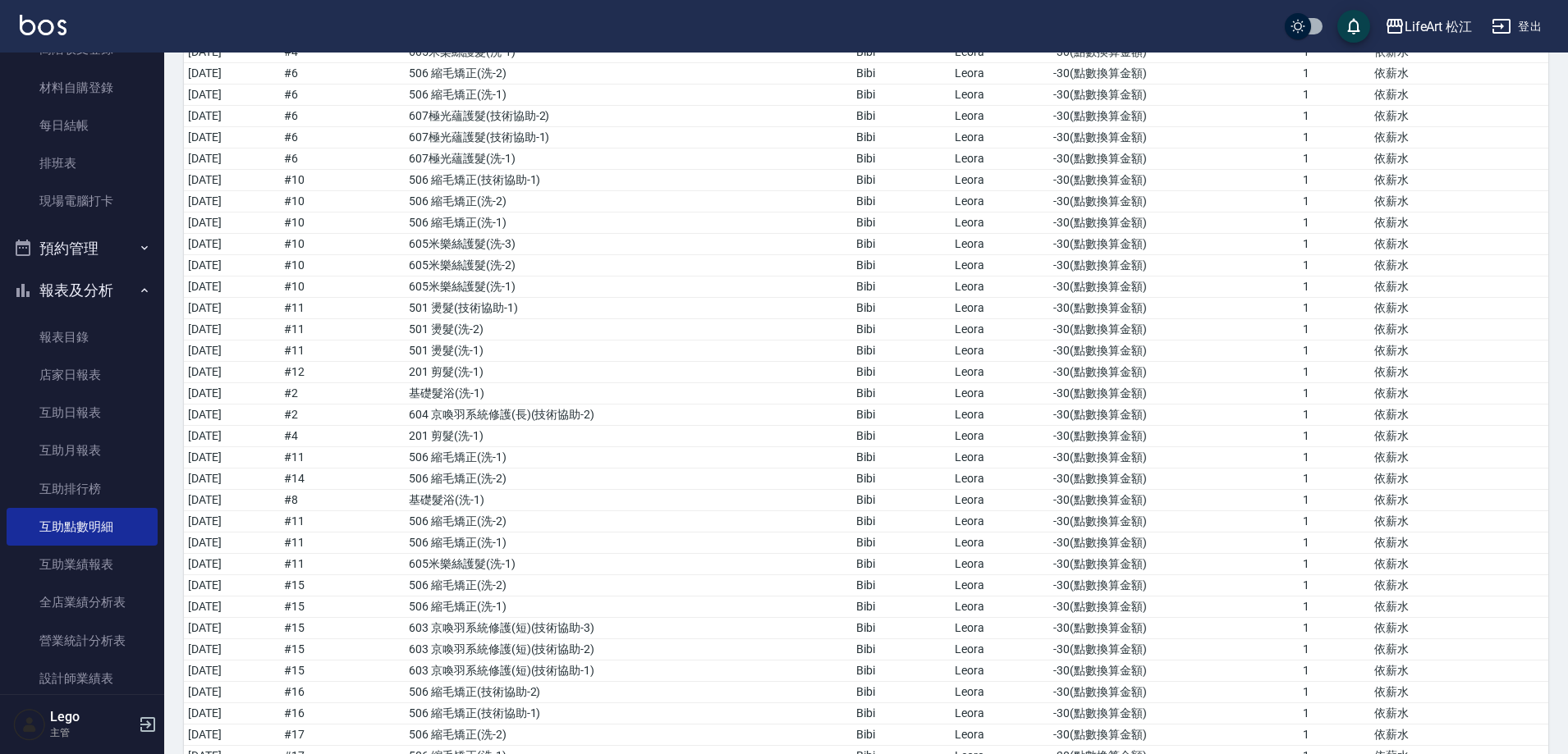
scroll to position [0, 0]
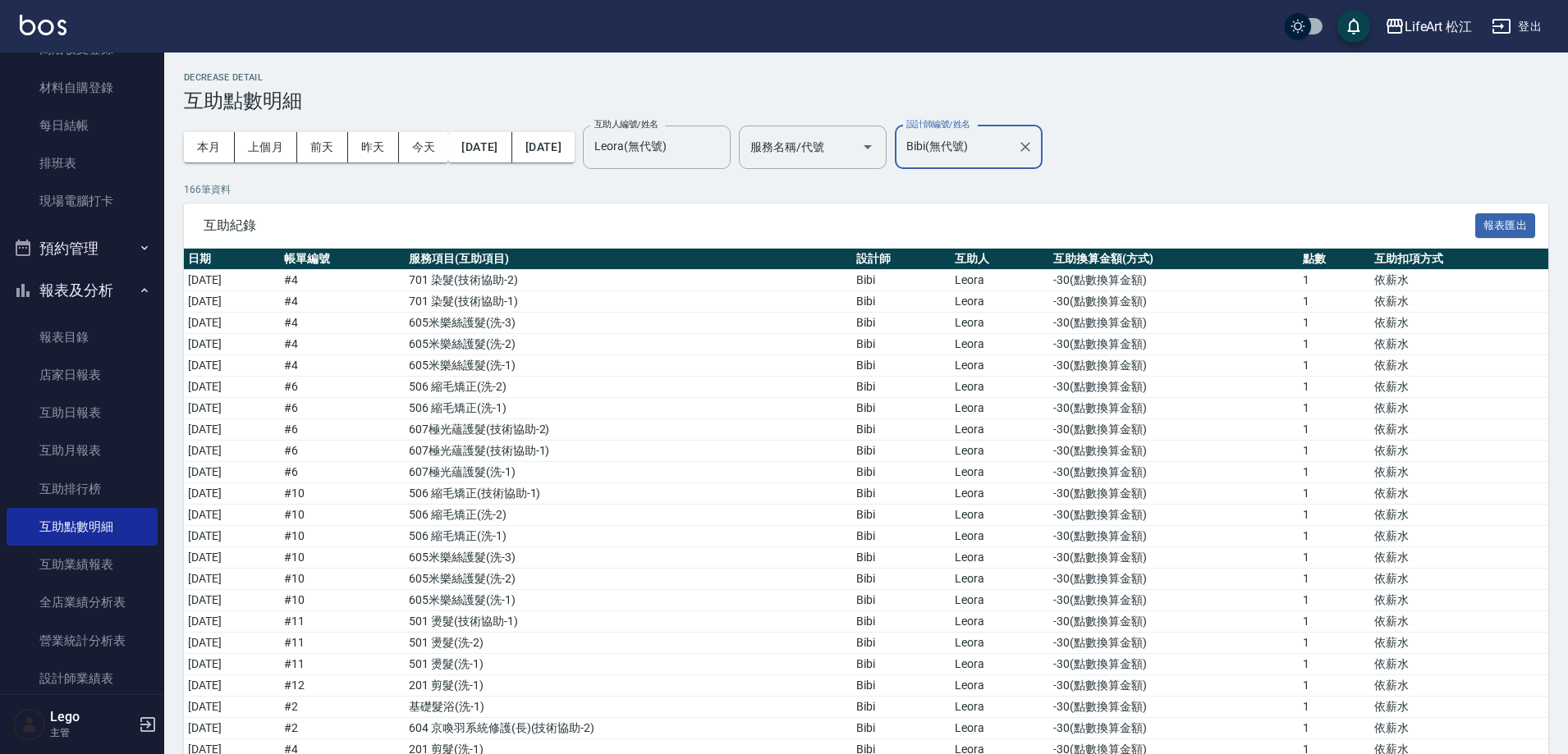
click at [1010, 136] on input "Bibi(無代號)" at bounding box center [956, 148] width 108 height 29
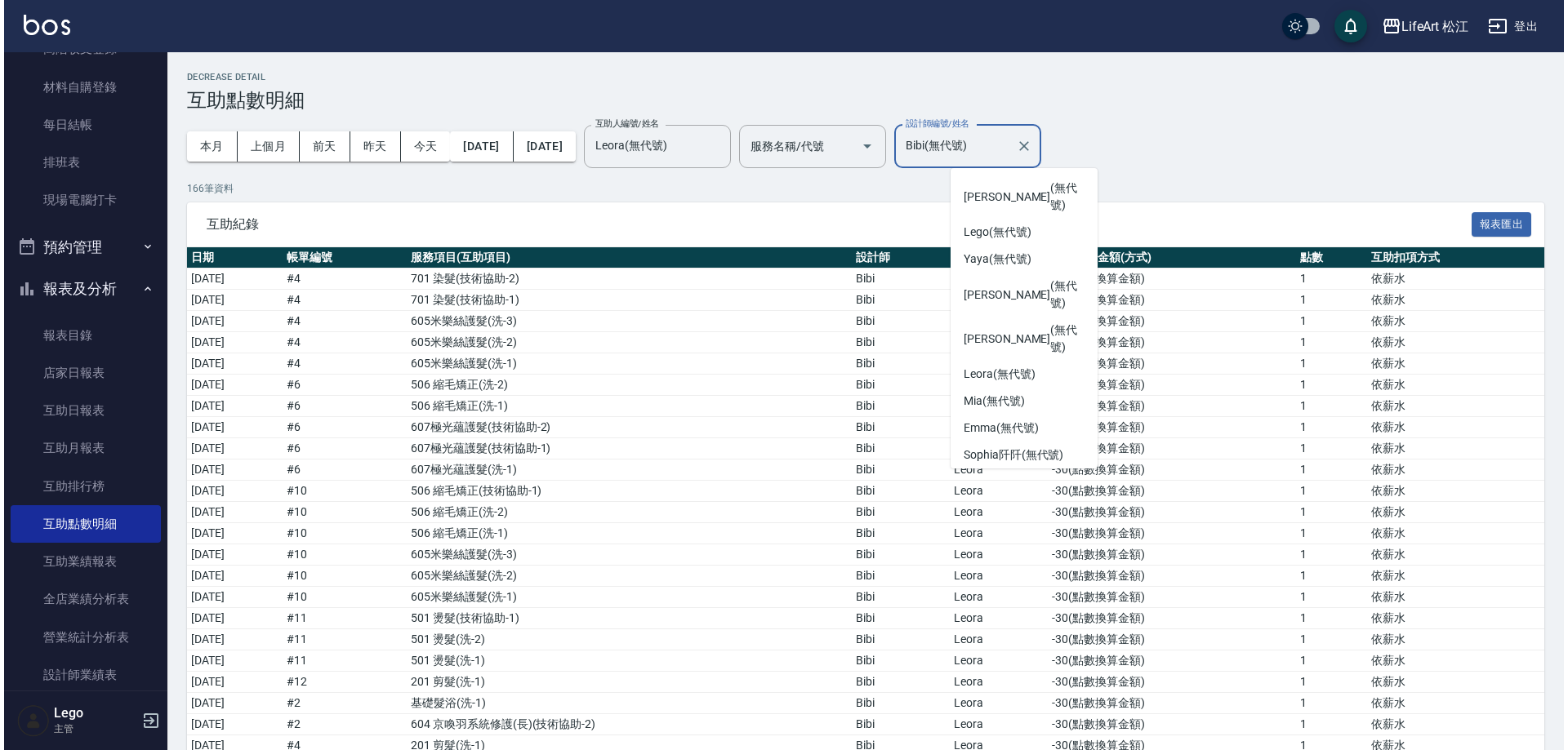
scroll to position [110, 0]
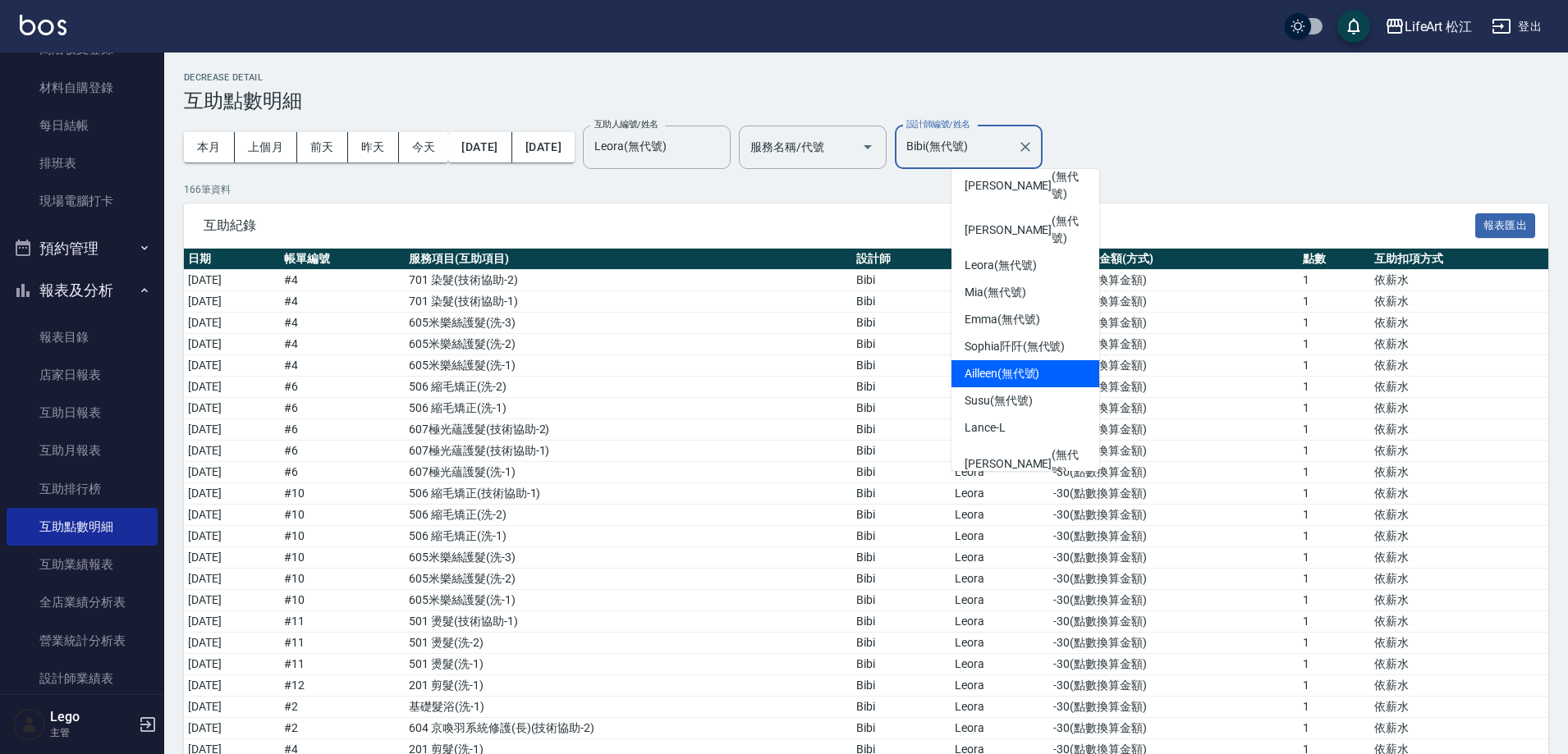
click at [1016, 360] on div "Ailleen (無代號)" at bounding box center [1025, 374] width 148 height 27
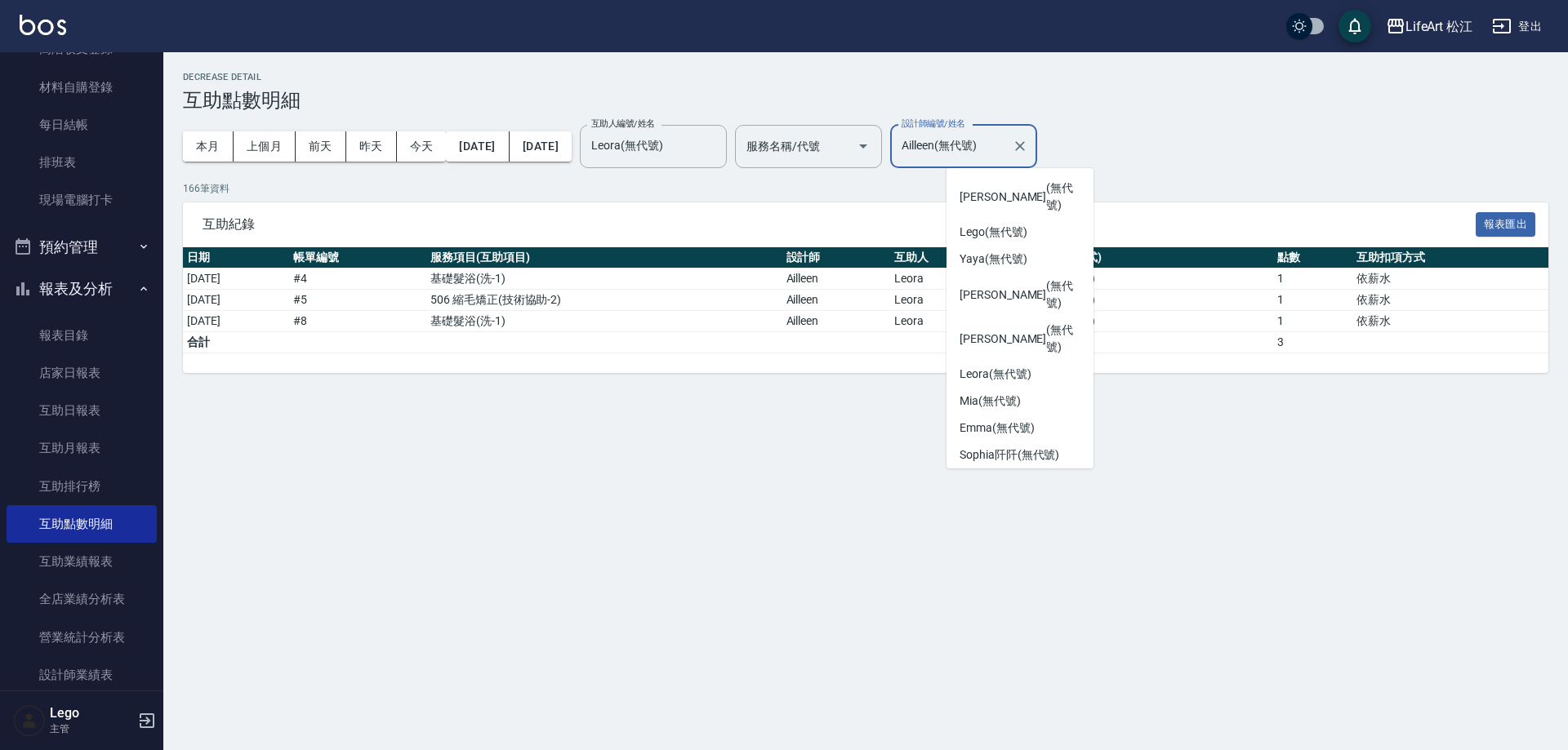
click at [992, 149] on input "Ailleen(無代號)" at bounding box center [951, 147] width 107 height 29
drag, startPoint x: 1085, startPoint y: 289, endPoint x: 1095, endPoint y: 367, distance: 78.6
click at [1091, 380] on ul "Ivan (無代號) Lego (無代號) Yaya (無代號) Patty (無代號) Nicole (無代號) Leora (無代號) Mia (無代號)…" at bounding box center [1019, 319] width 147 height 300
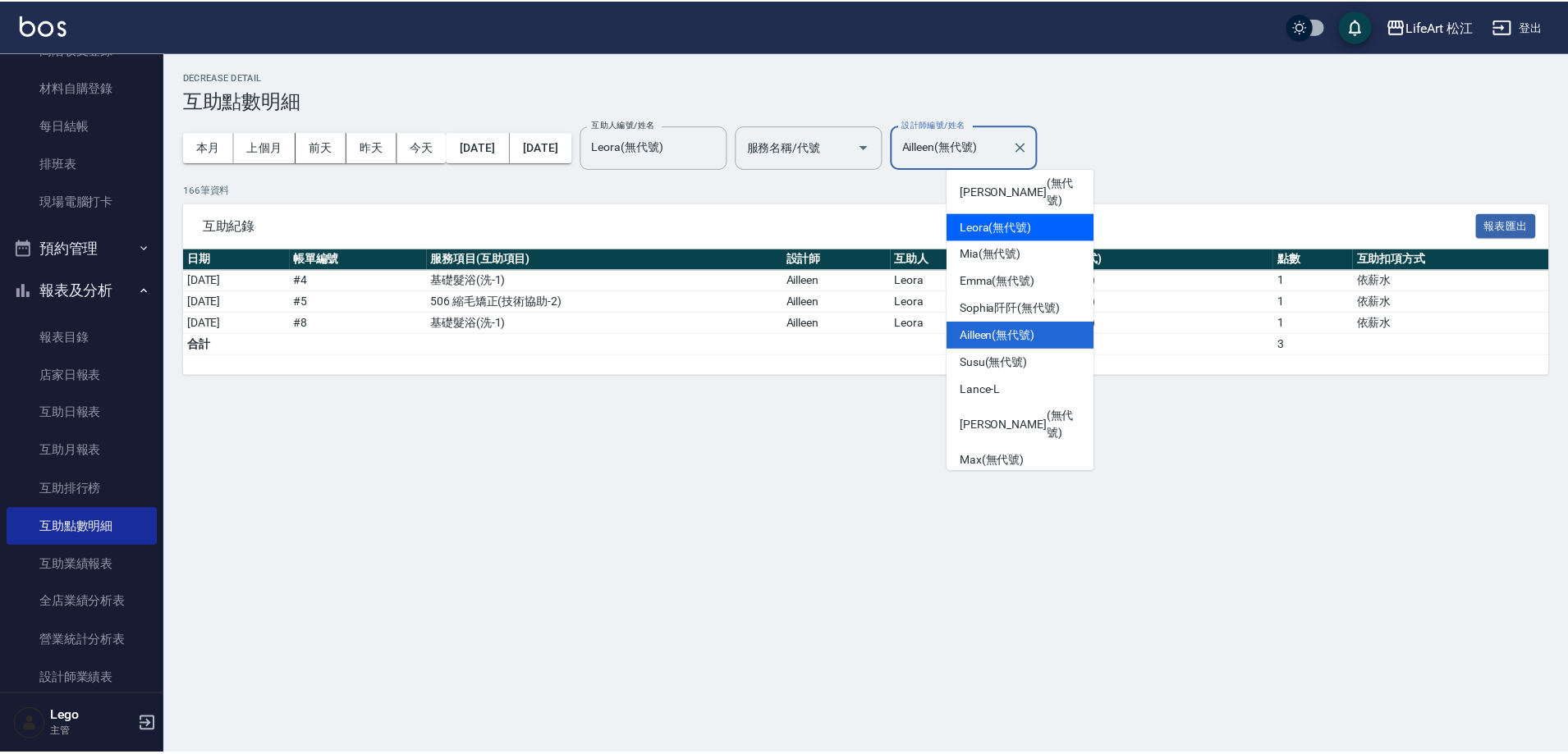
scroll to position [171, 0]
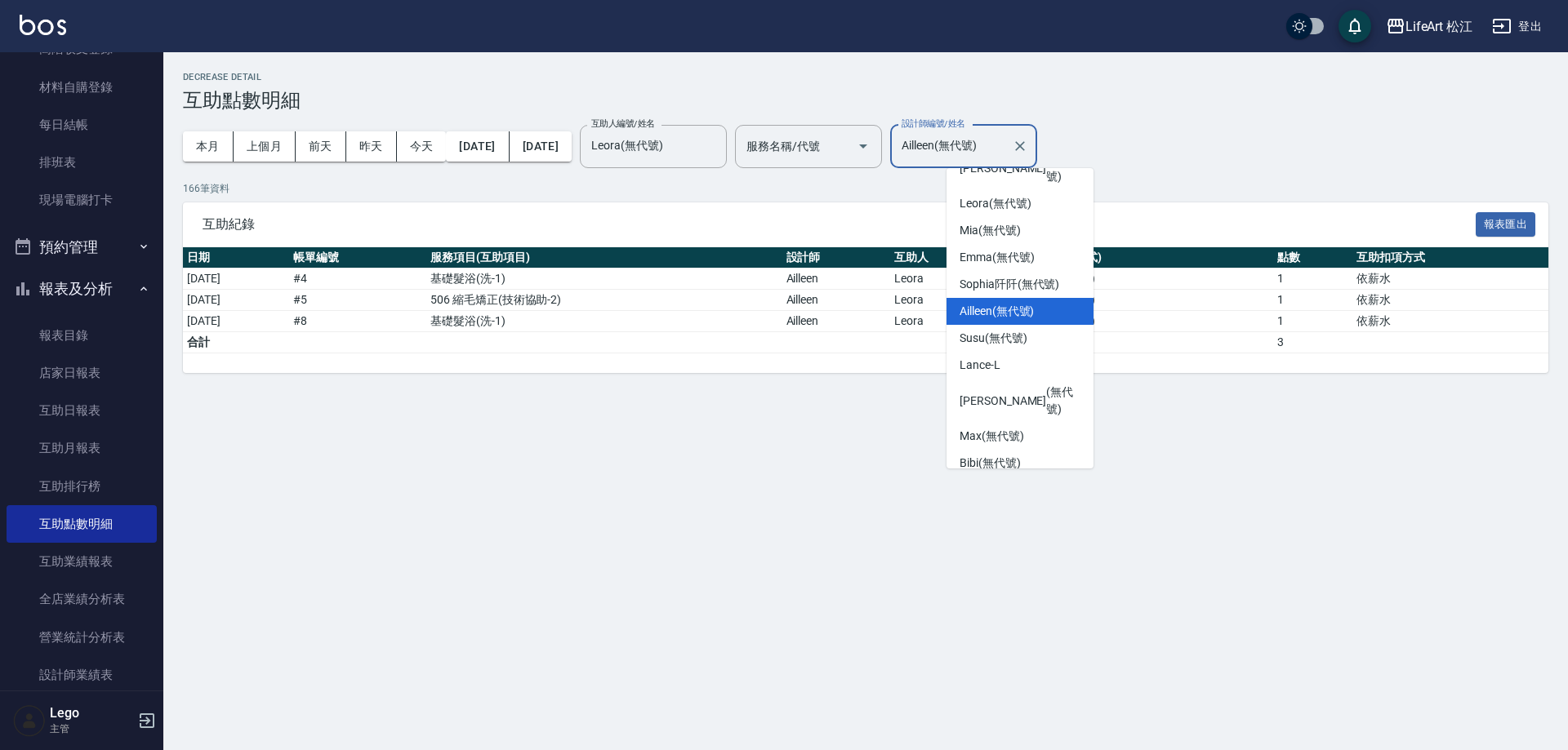
click at [1005, 504] on div "Momo (無代號)" at bounding box center [1019, 518] width 147 height 27
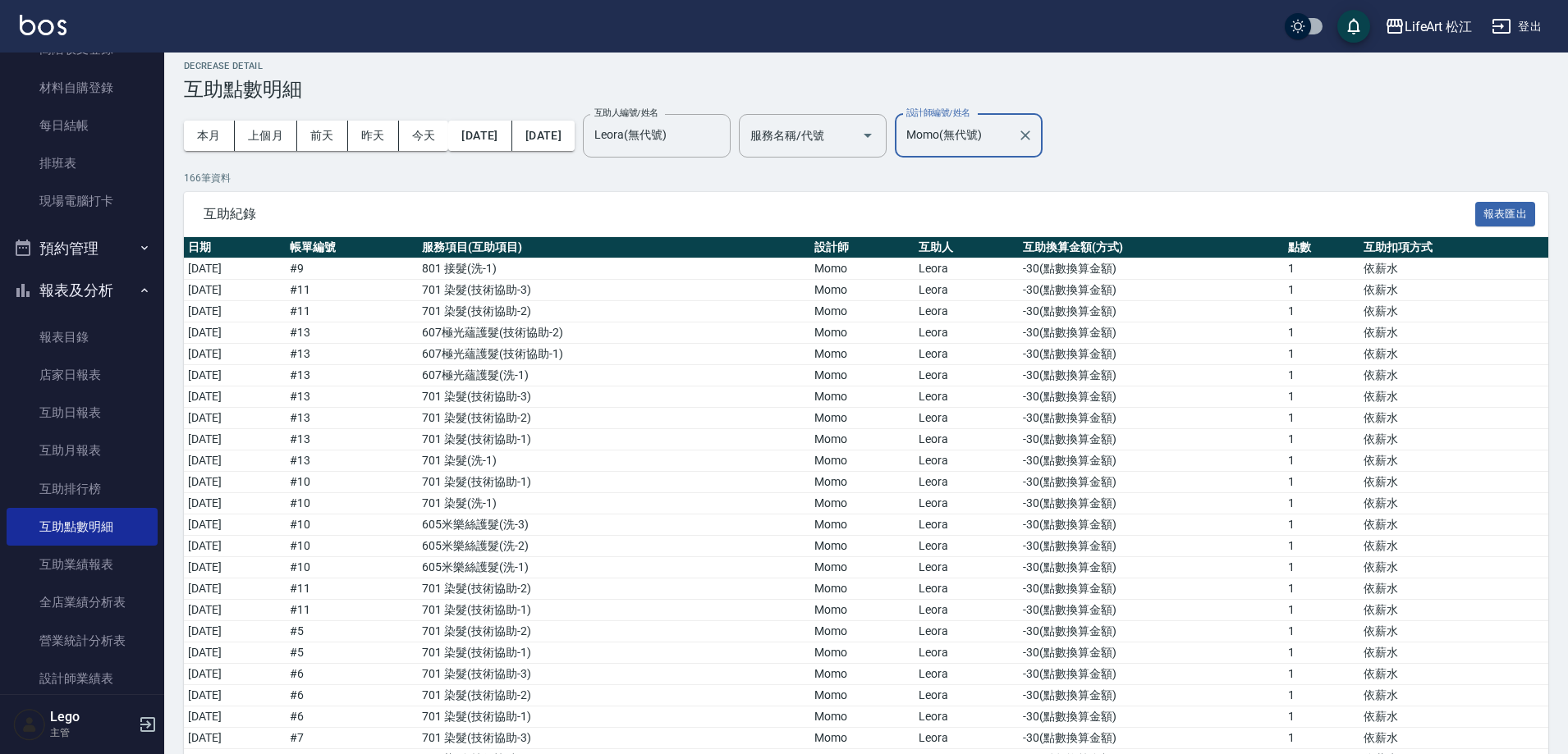
scroll to position [0, 0]
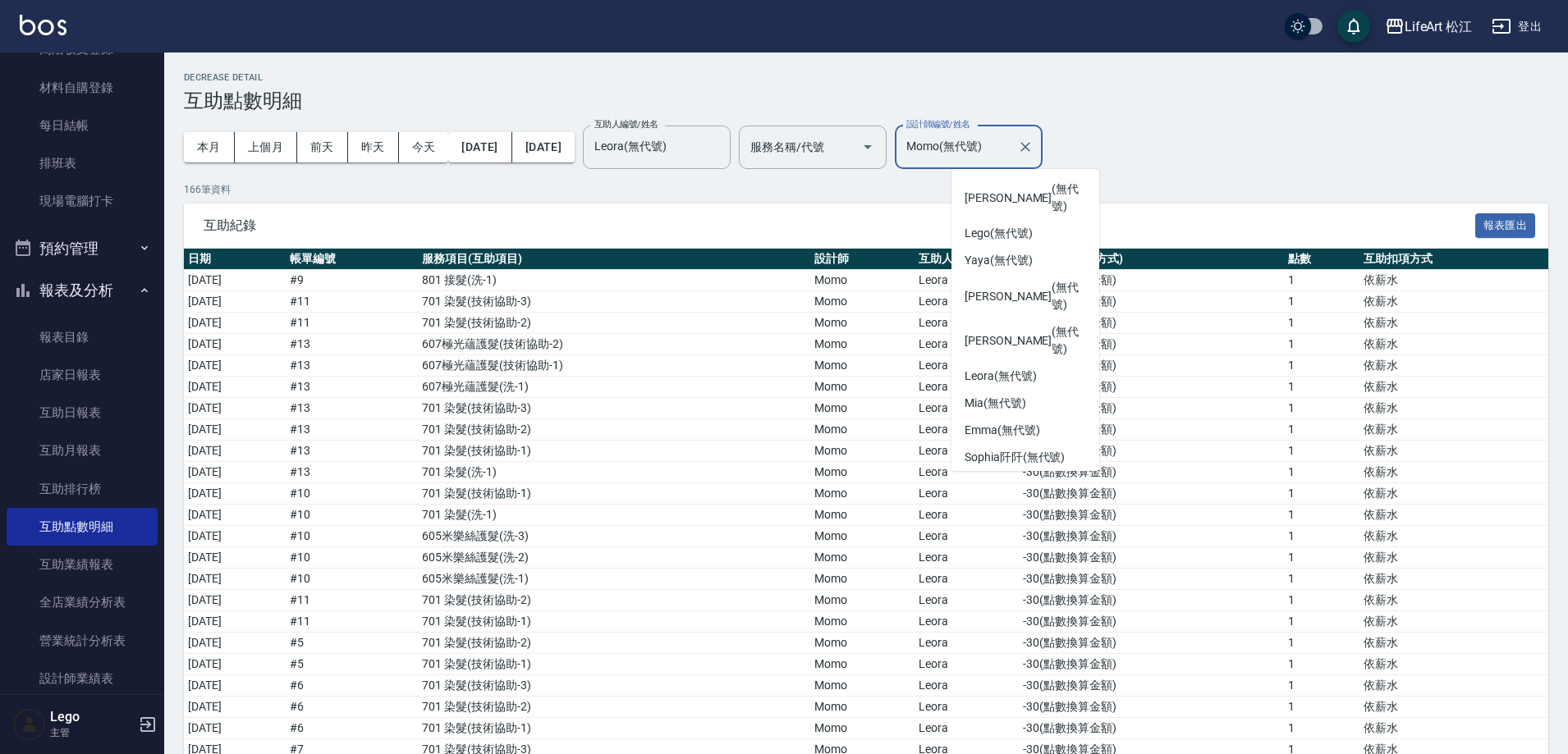
click at [1010, 142] on input "Momo(無代號)" at bounding box center [956, 148] width 108 height 29
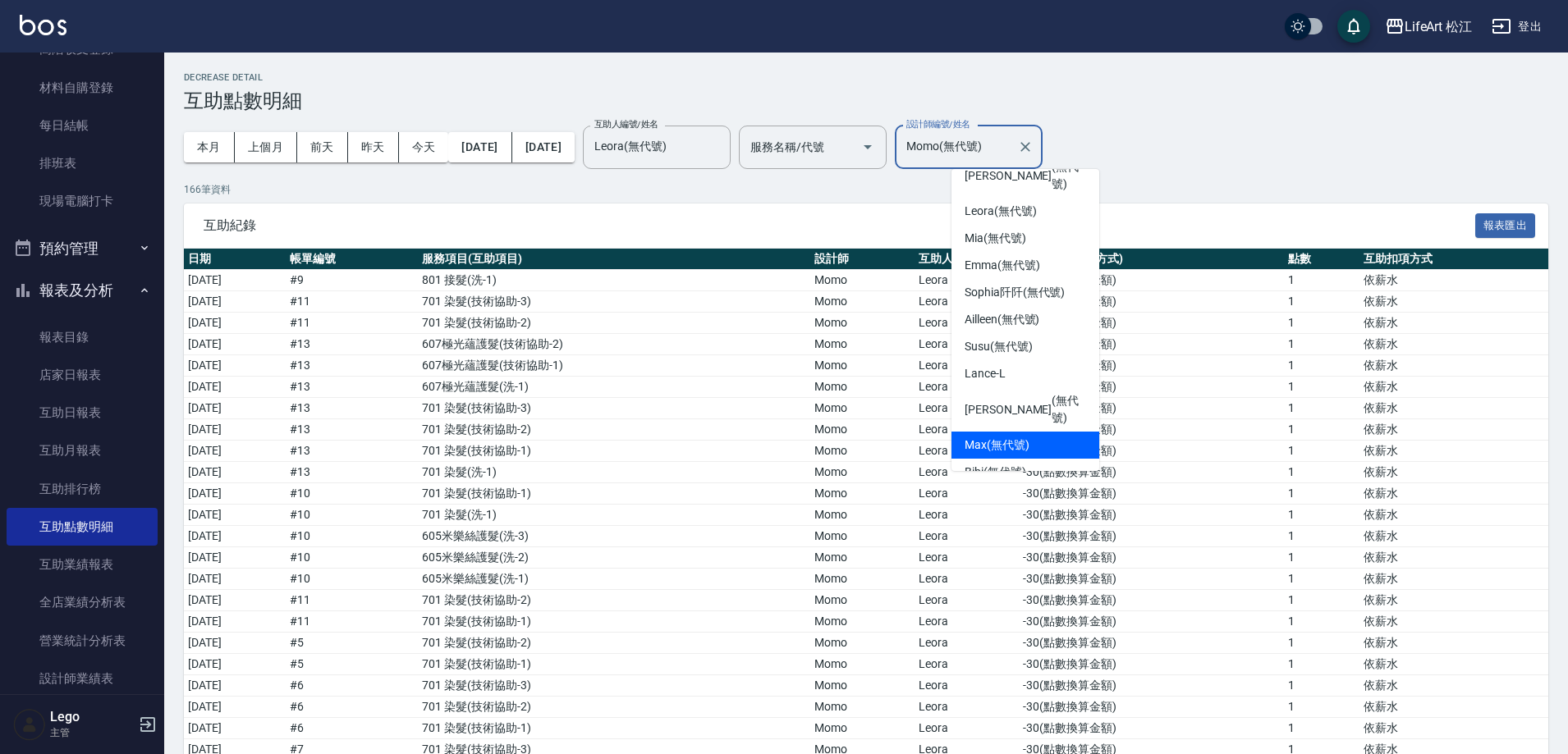
drag, startPoint x: 1081, startPoint y: 378, endPoint x: 1080, endPoint y: 331, distance: 47.0
click at [1080, 331] on ul "Ivan (無代號) Lego (無代號) Yaya (無代號) Patty (無代號) Nicole (無代號) Leora (無代號) Mia (無代號)…" at bounding box center [1025, 320] width 148 height 302
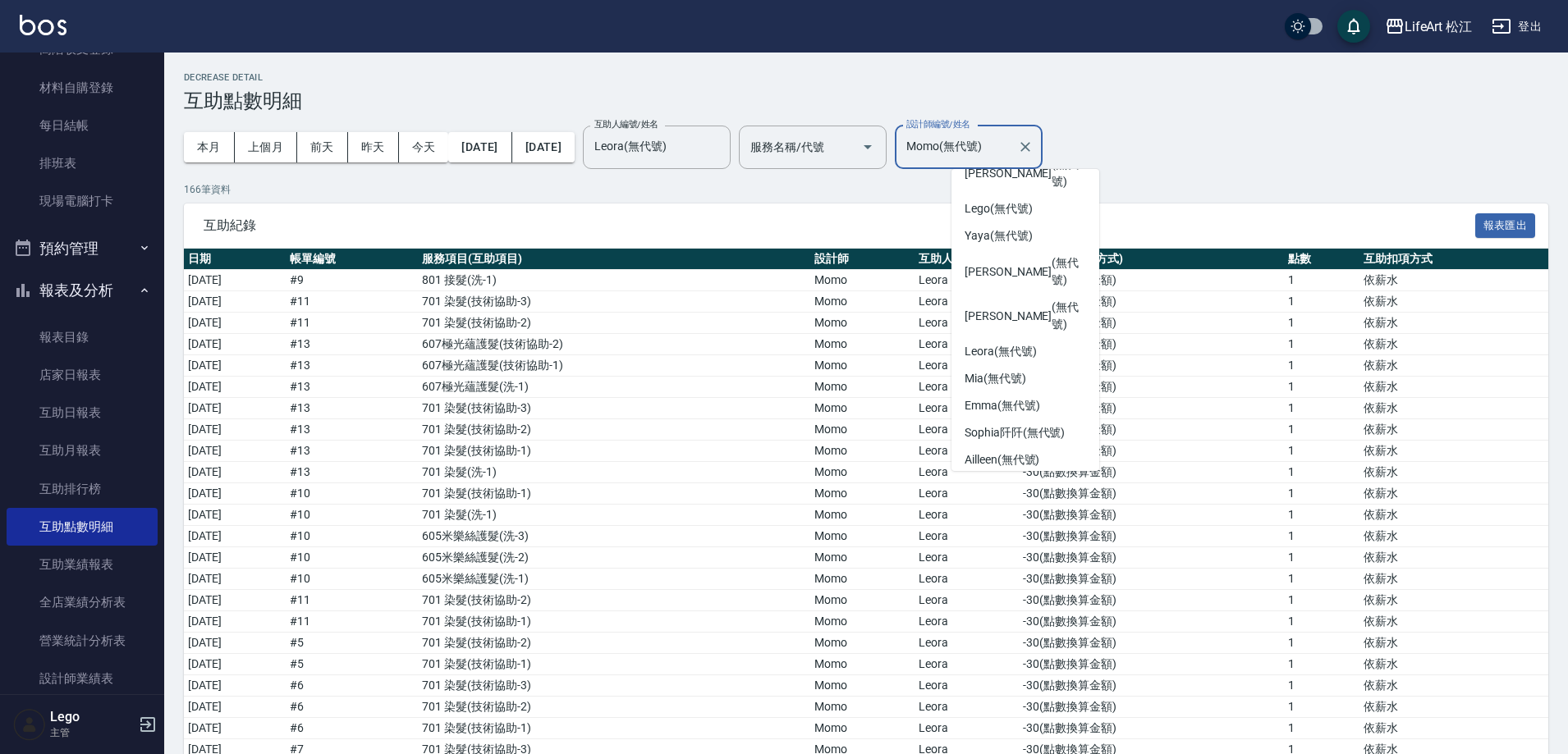
scroll to position [0, 0]
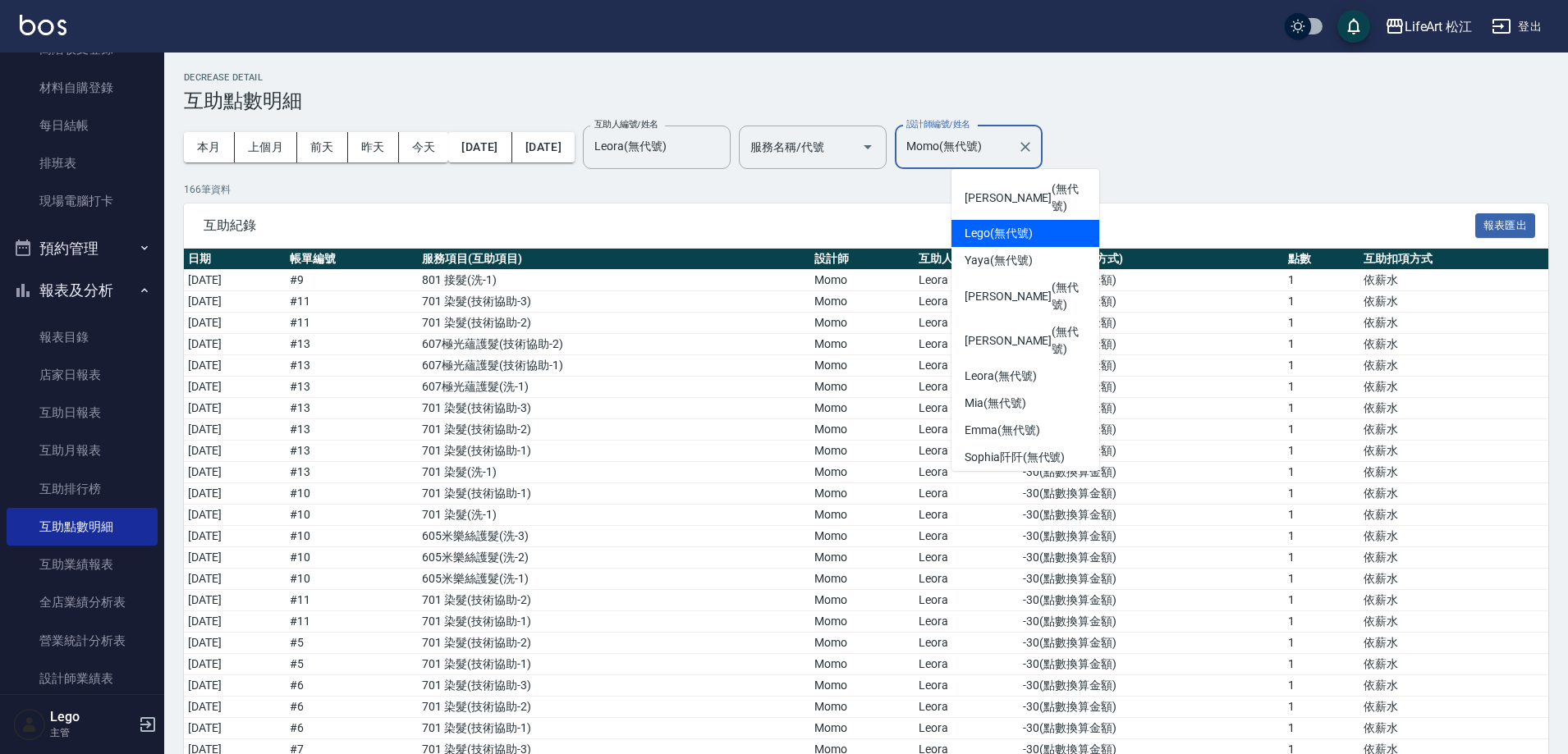
click at [1037, 220] on div "Lego (無代號)" at bounding box center [1025, 234] width 148 height 27
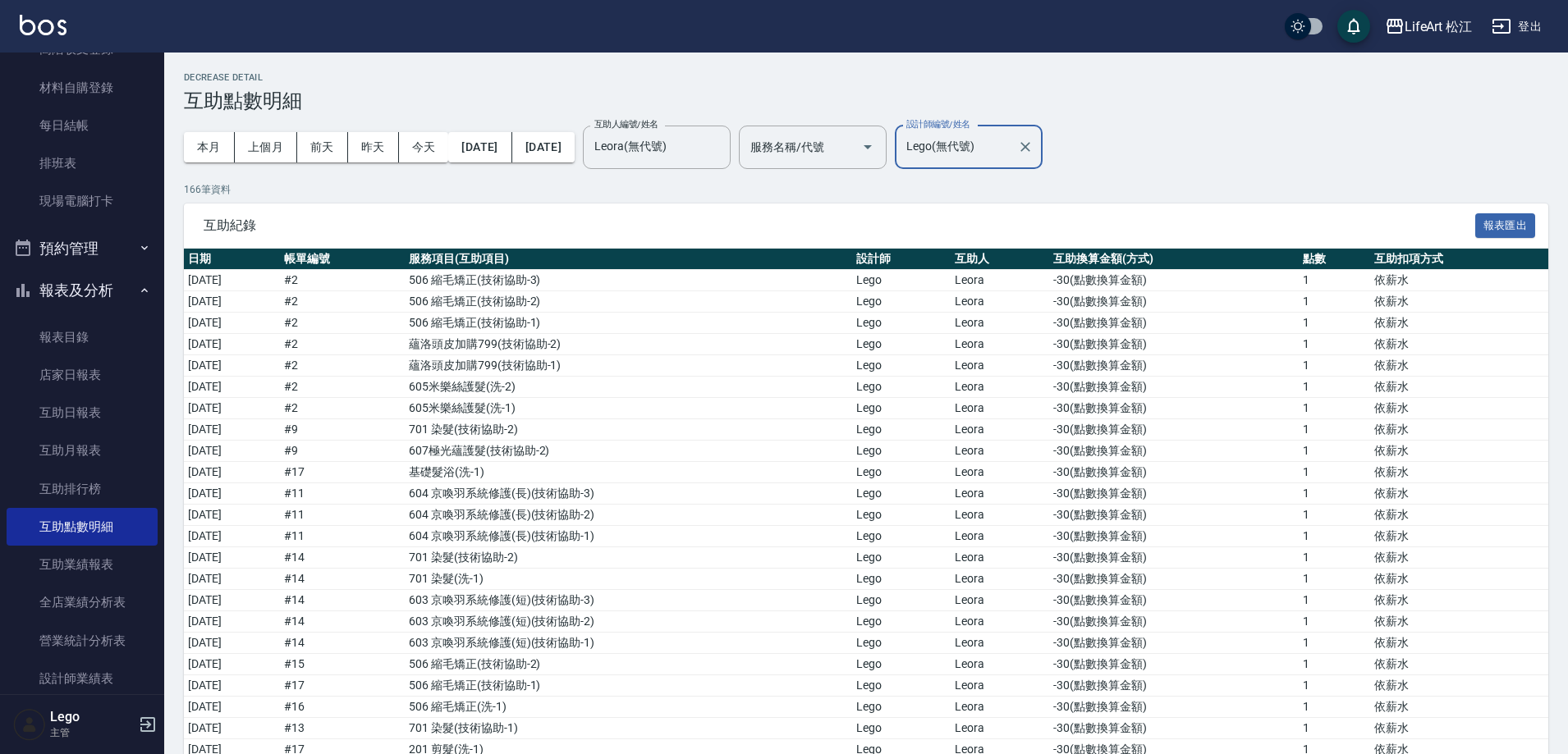
click at [994, 143] on input "Lego(無代號)" at bounding box center [956, 148] width 108 height 29
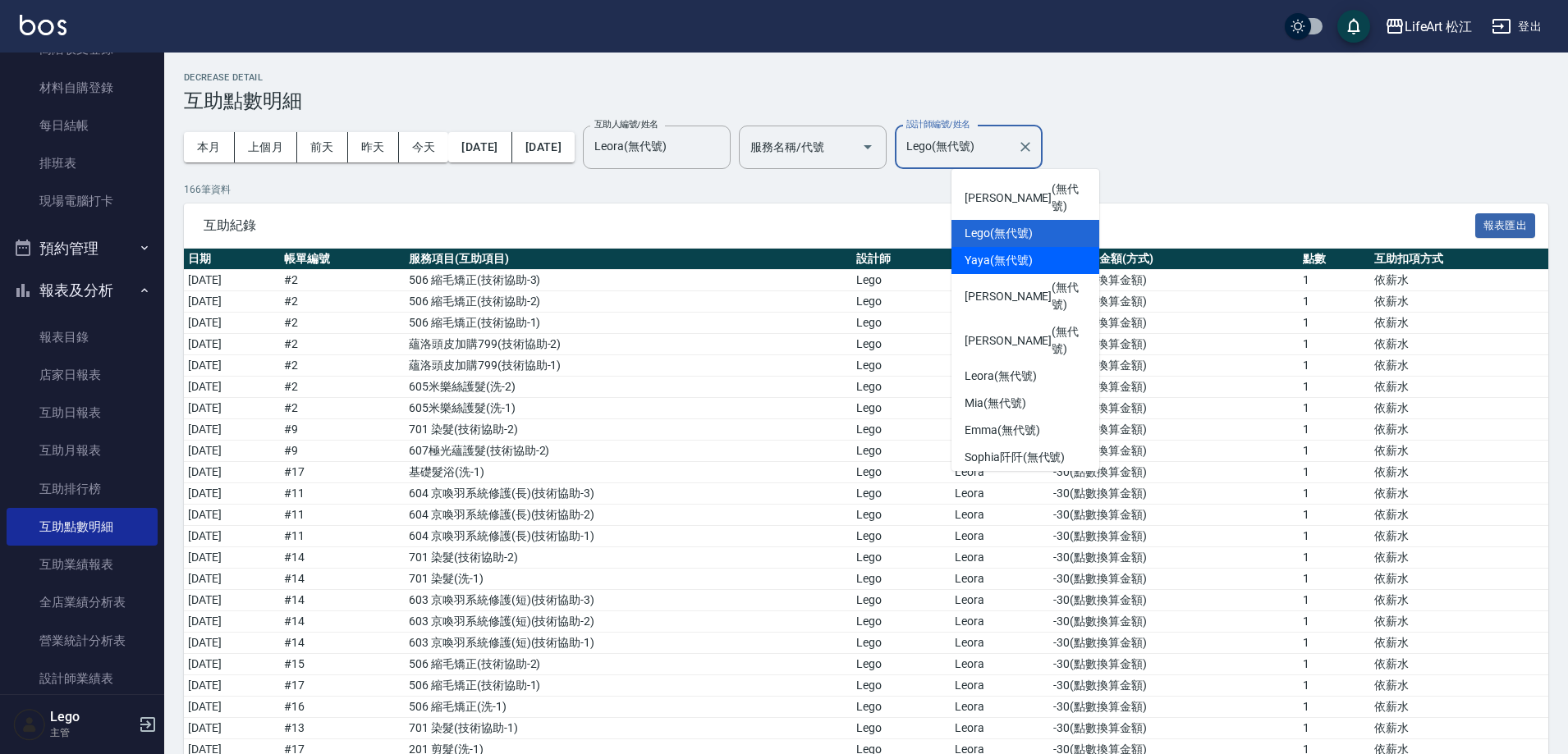
click at [1070, 250] on div "Yaya (無代號)" at bounding box center [1025, 261] width 148 height 27
type input "Yaya(無代號)"
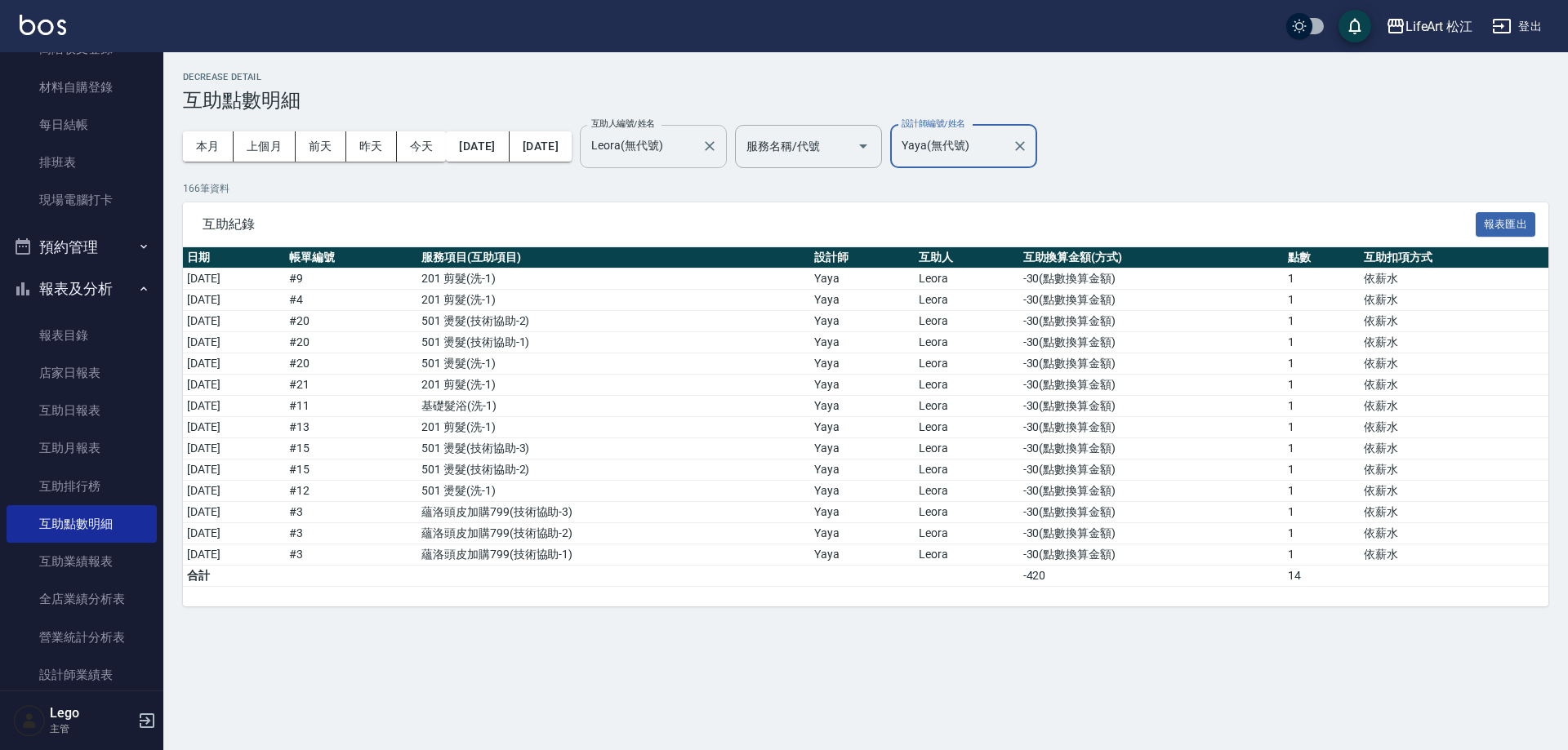
click at [695, 138] on input "Leora(無代號)" at bounding box center [641, 147] width 107 height 29
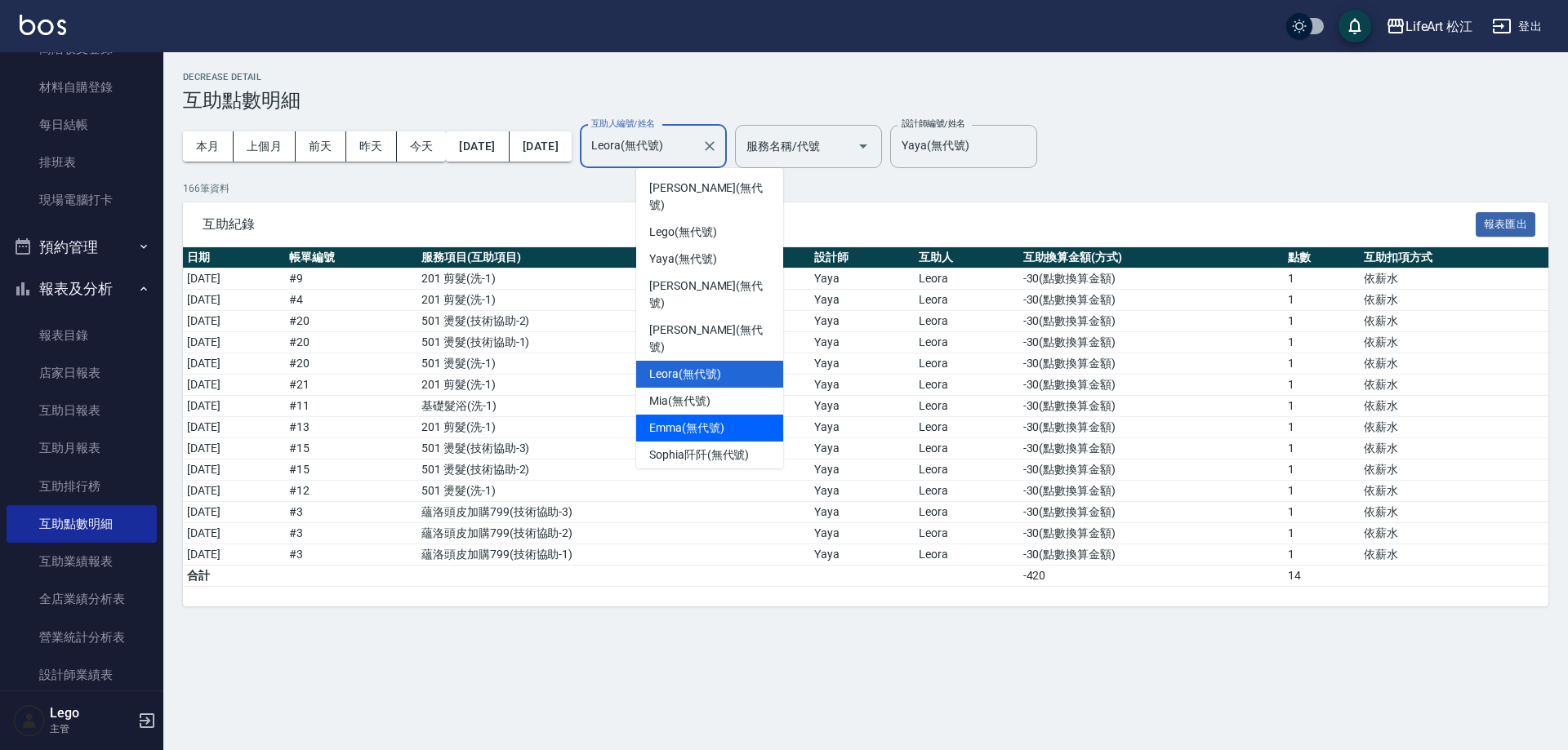
click at [690, 414] on div "Emma (無代號)" at bounding box center [709, 428] width 147 height 27
type input "Emma(無代號)"
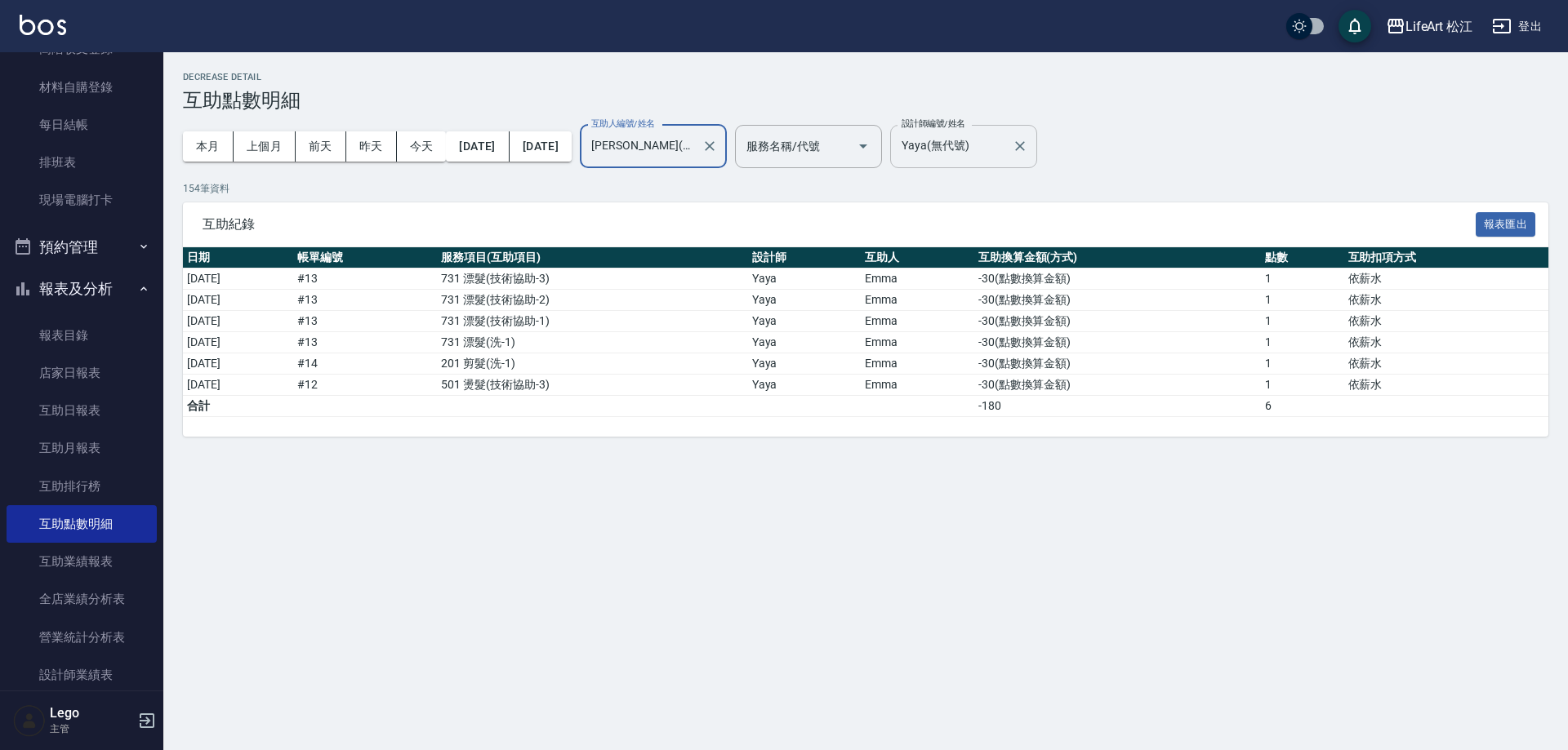
click at [1003, 143] on input "Yaya(無代號)" at bounding box center [951, 147] width 107 height 29
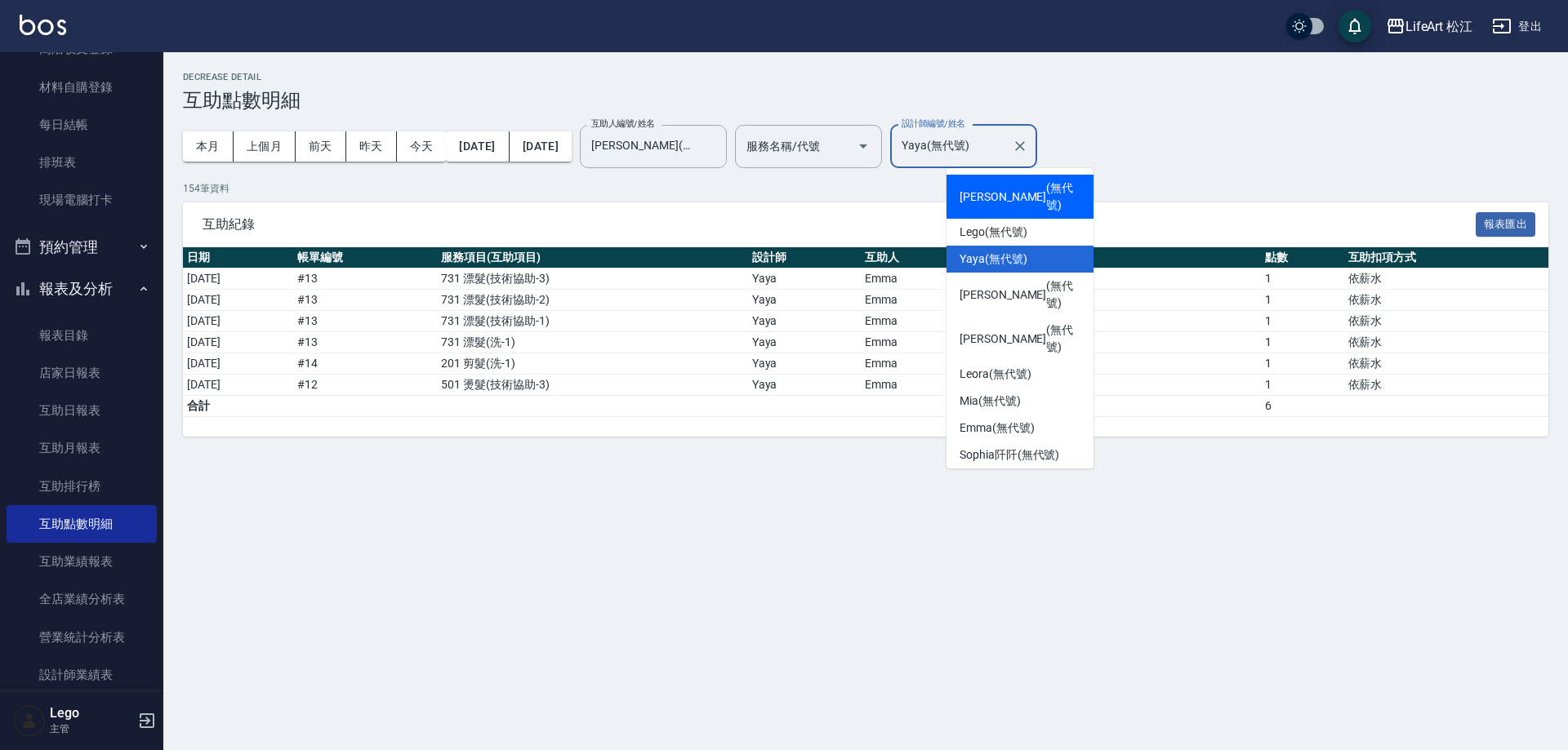
click at [1026, 201] on div "Ivan (無代號)" at bounding box center [1019, 196] width 147 height 44
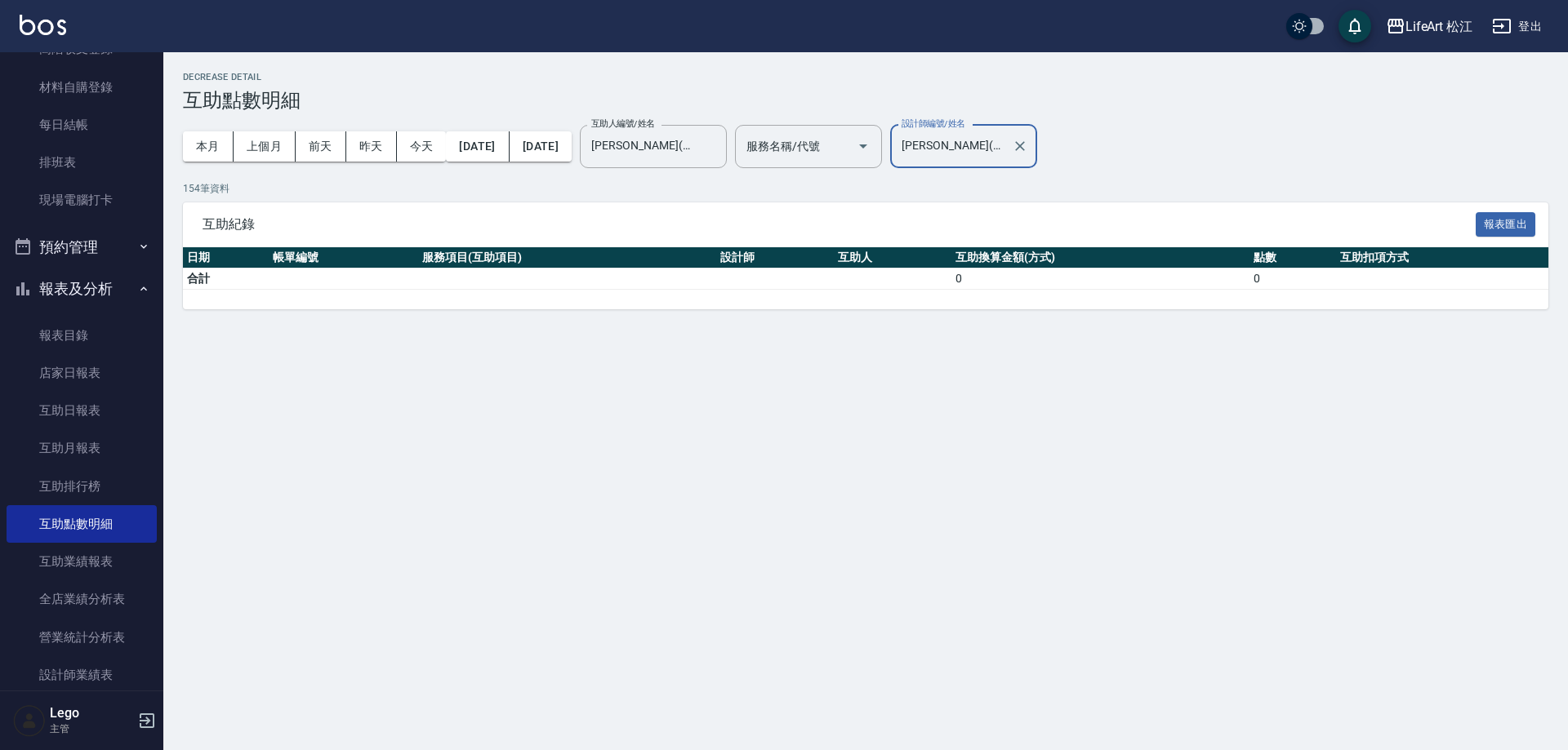
click at [1005, 145] on input "Ivan(無代號)" at bounding box center [951, 147] width 107 height 29
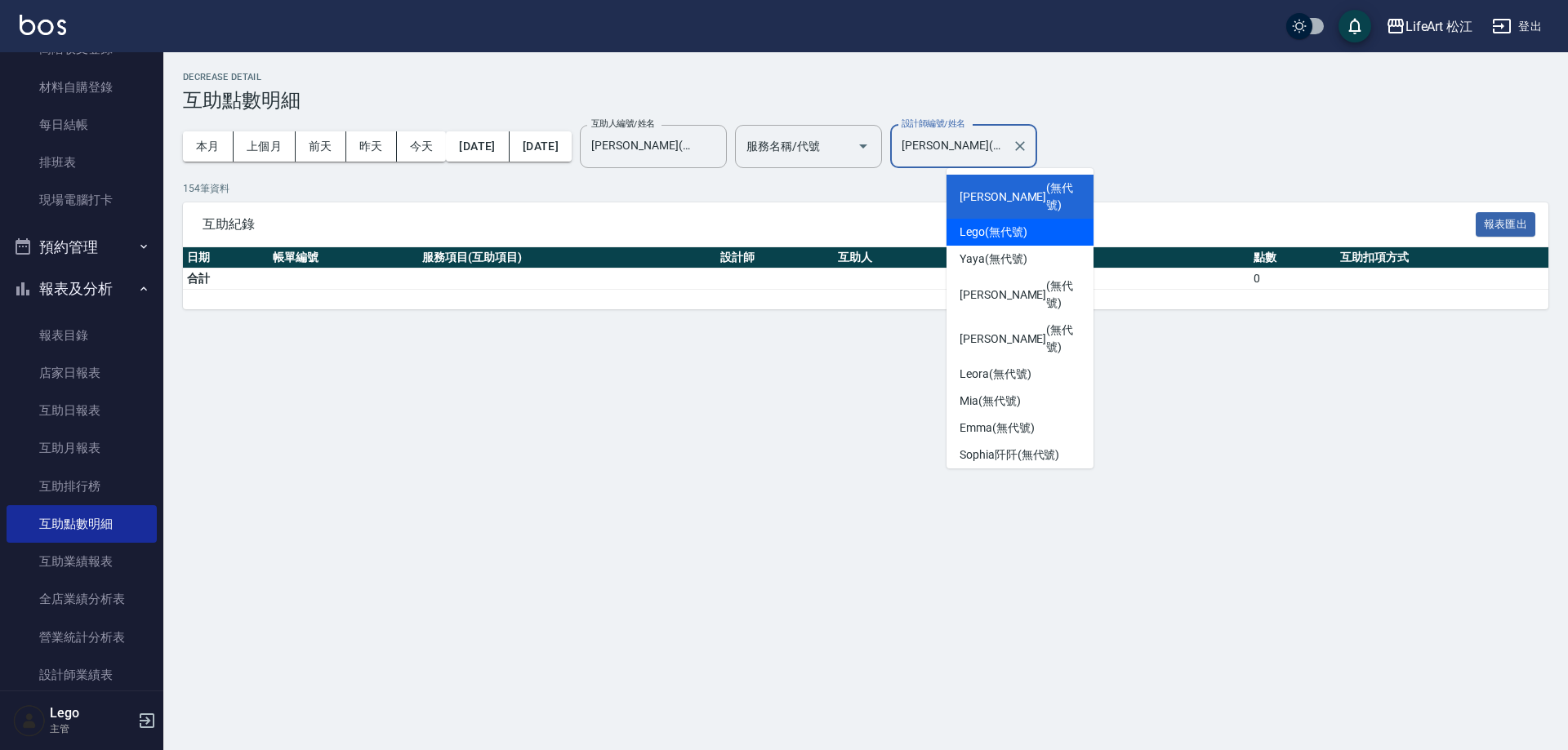
click at [1016, 219] on div "Lego (無代號)" at bounding box center [1019, 232] width 147 height 27
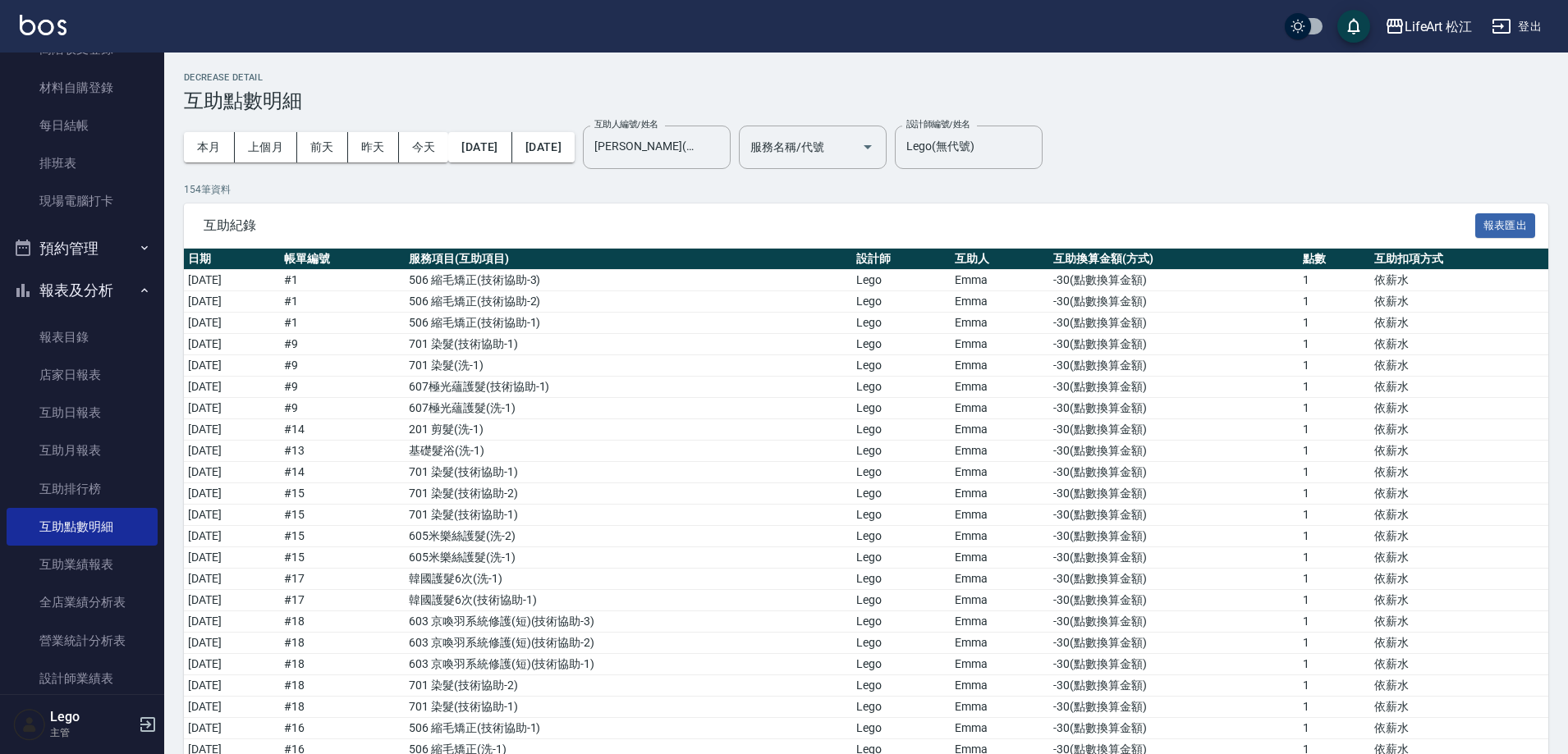
drag, startPoint x: 1567, startPoint y: 275, endPoint x: 1576, endPoint y: 453, distance: 178.2
click at [1568, 453] on html "LifeArt 松江 登出 櫃檯作業 打帳單 帳單列表 現金收支登錄 高階收支登錄 材料自購登錄 每日結帳 排班表 現場電腦打卡 預約管理 預約管理 單日預約…" at bounding box center [784, 571] width 1568 height 1142
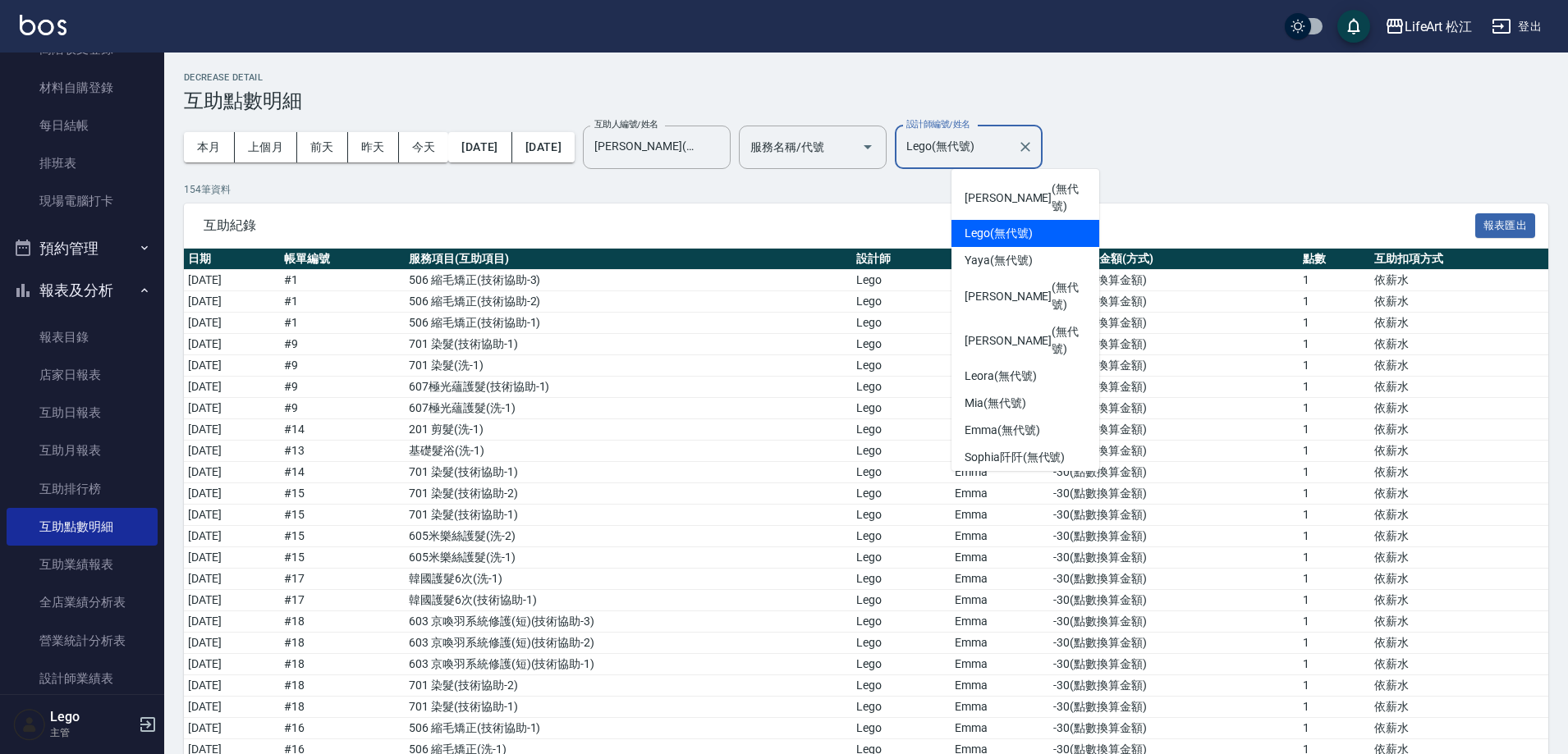
click at [1010, 149] on input "Lego(無代號)" at bounding box center [956, 148] width 108 height 29
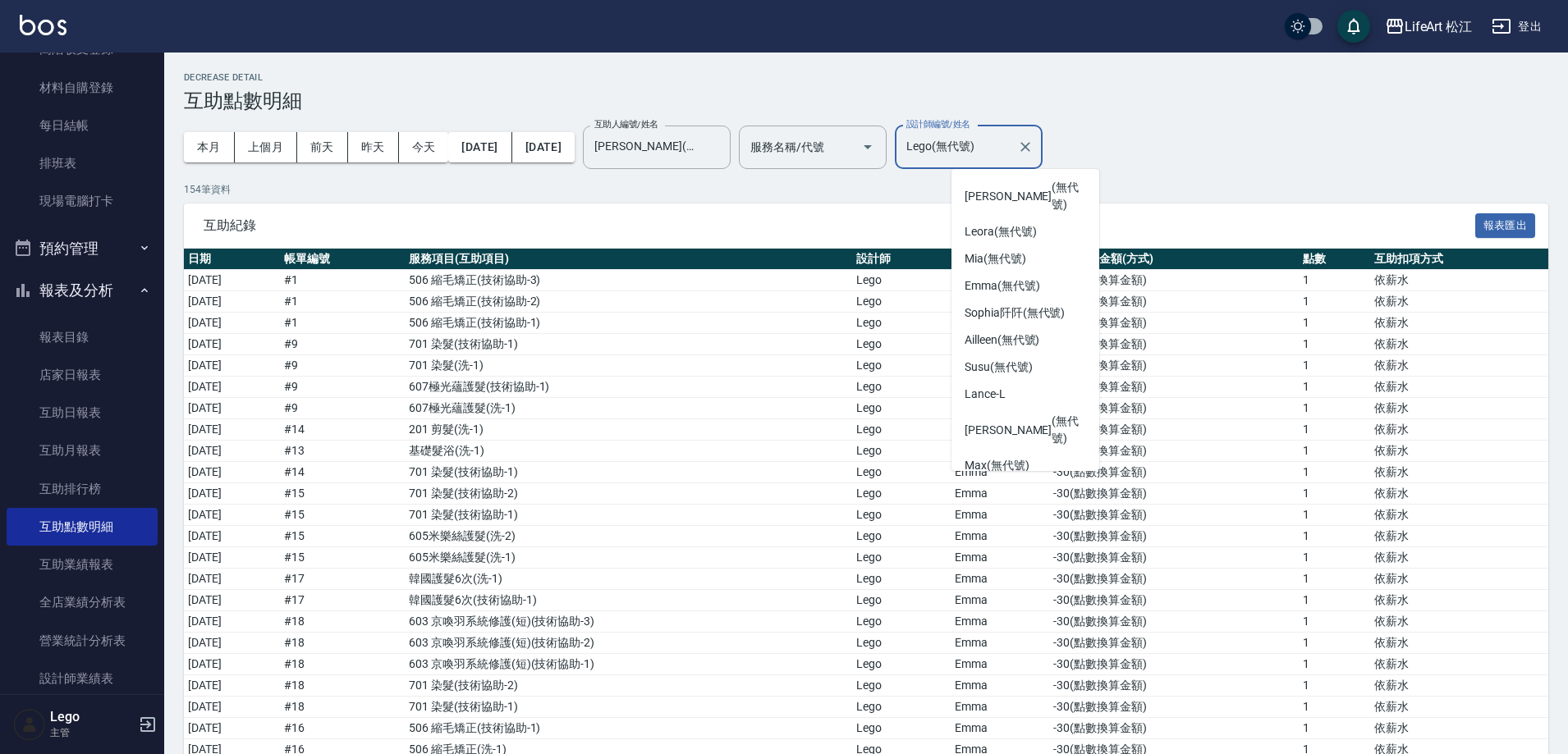
scroll to position [171, 0]
click at [1044, 507] on div "Momo (無代號)" at bounding box center [1025, 520] width 148 height 27
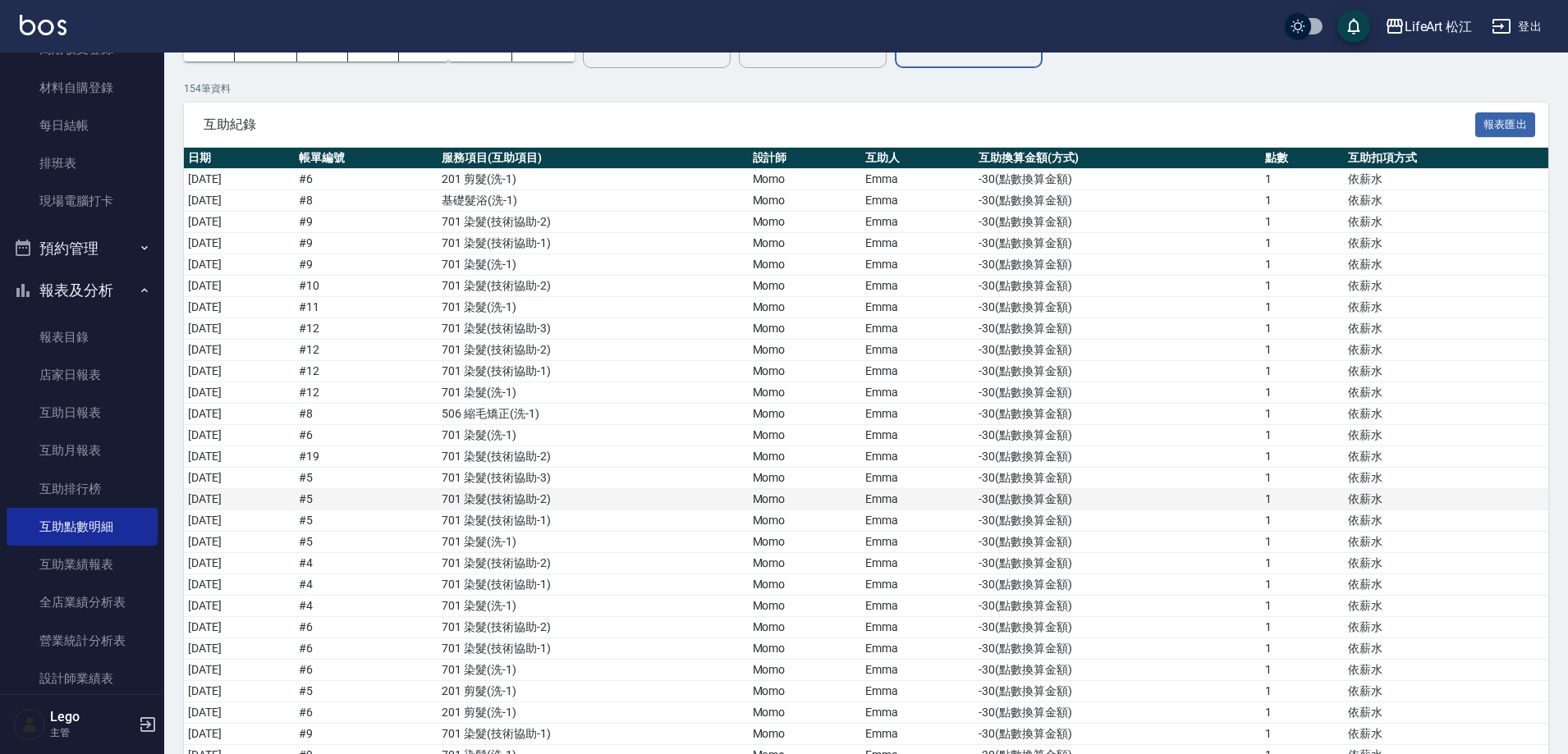
scroll to position [0, 0]
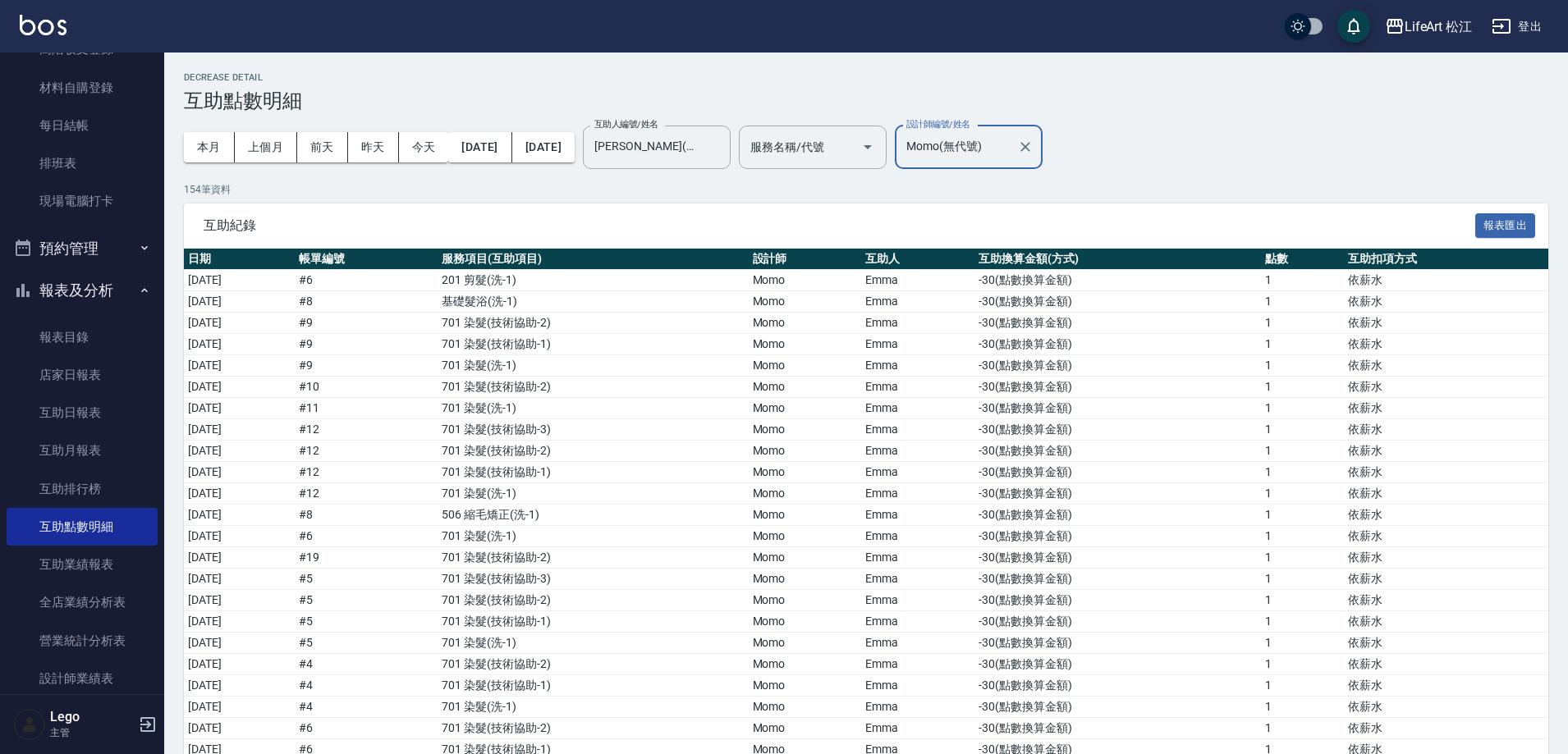
click at [1010, 147] on input "Momo(無代號)" at bounding box center [956, 148] width 108 height 29
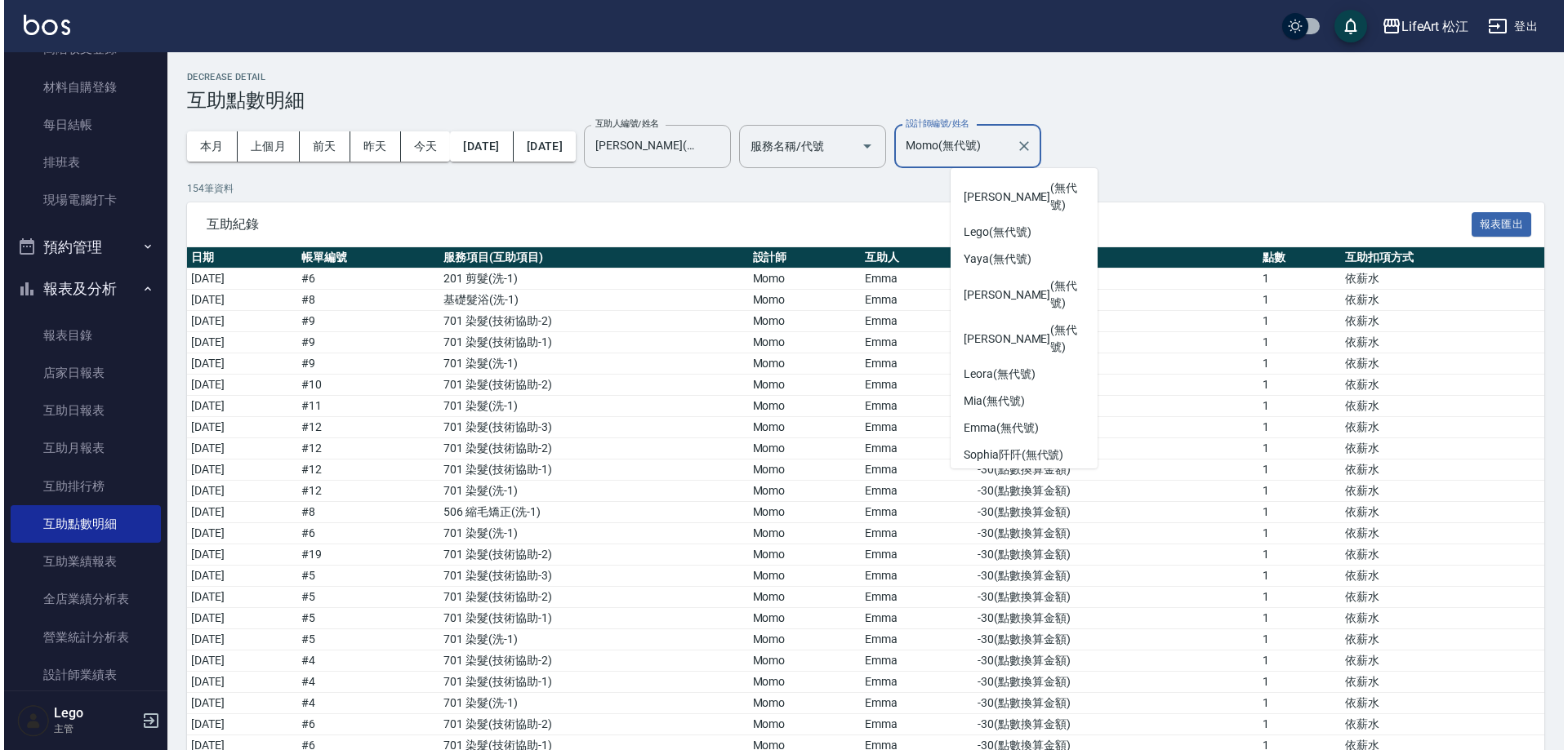
scroll to position [164, 0]
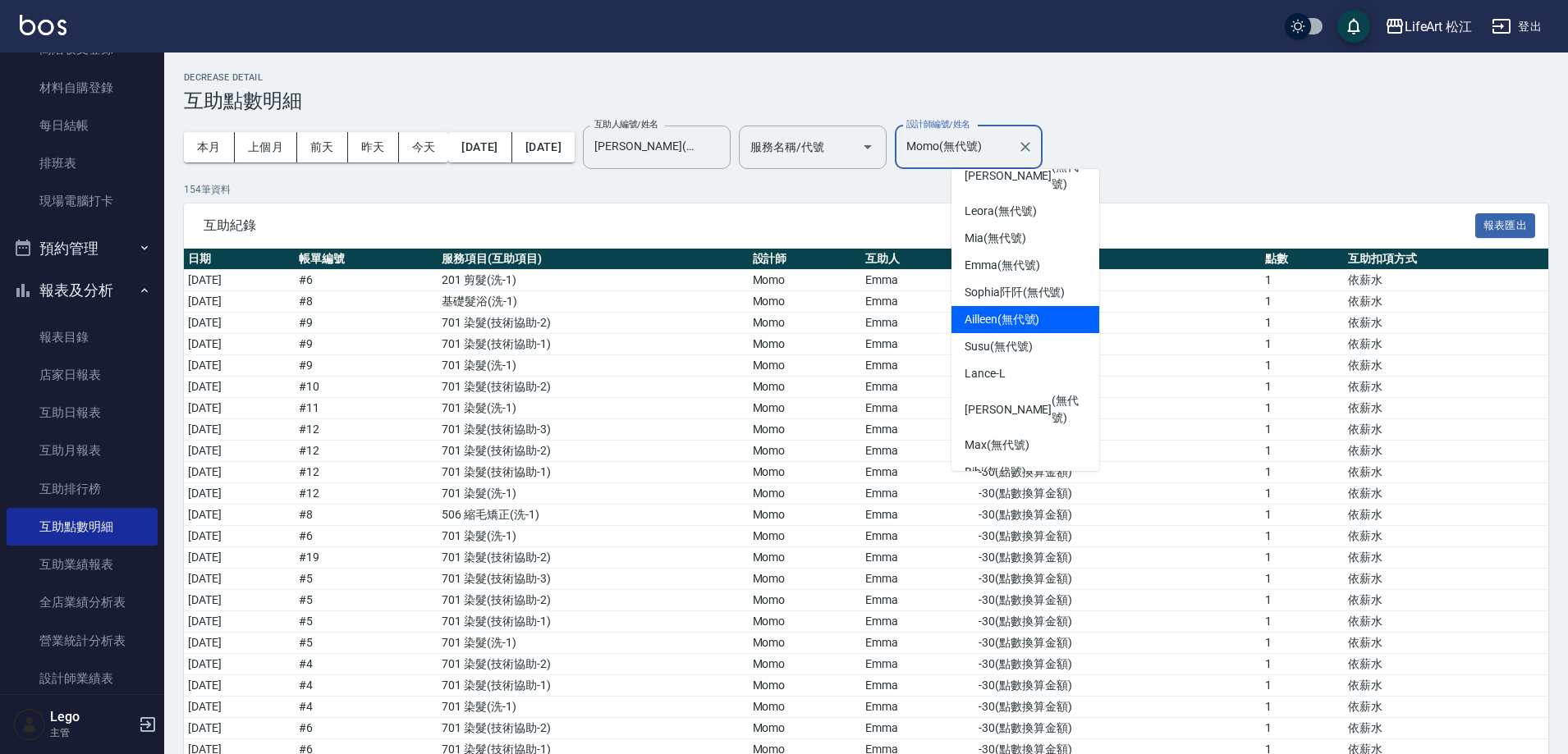
click at [1049, 306] on div "Ailleen (無代號)" at bounding box center [1025, 320] width 148 height 27
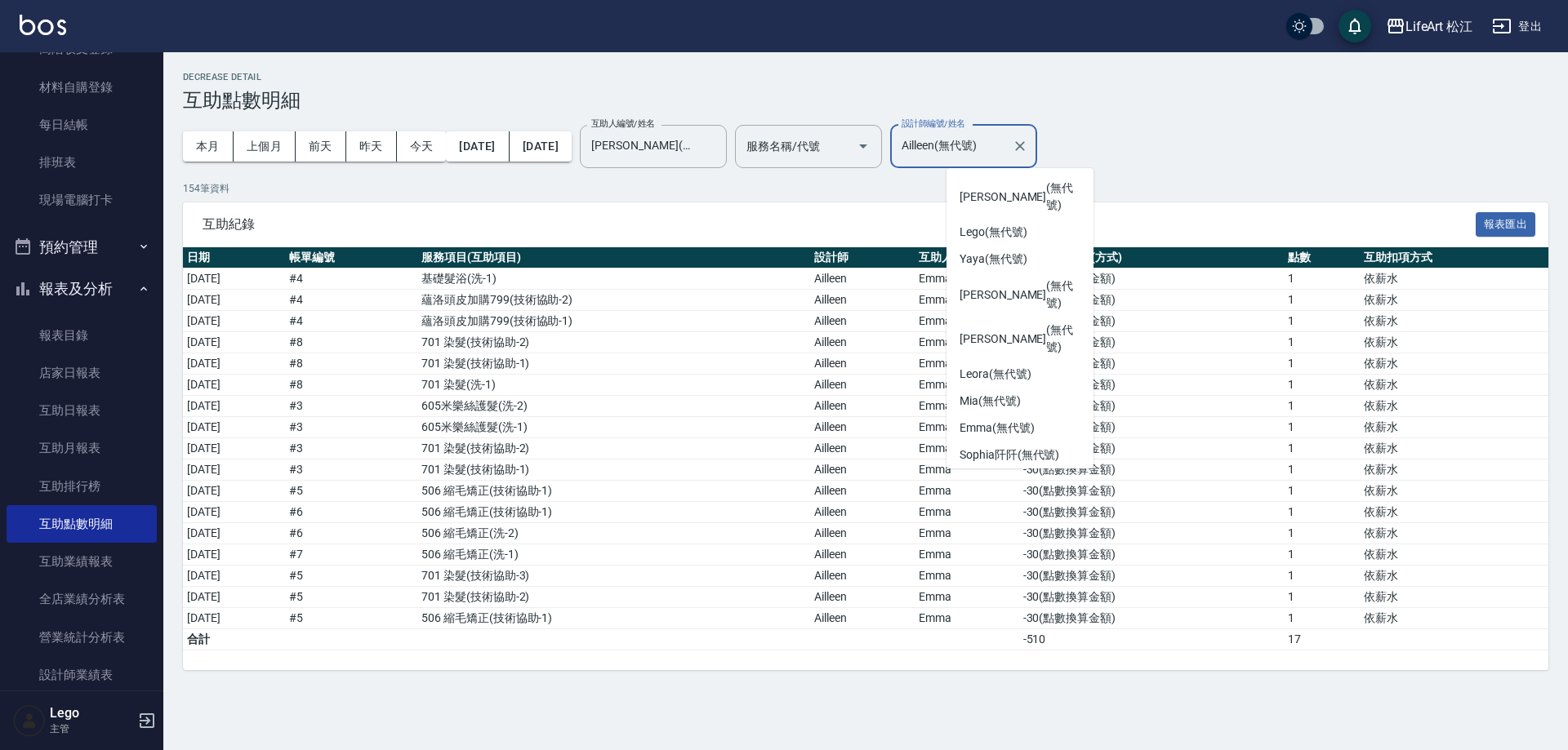
click at [1005, 143] on input "Ailleen(無代號)" at bounding box center [951, 147] width 107 height 29
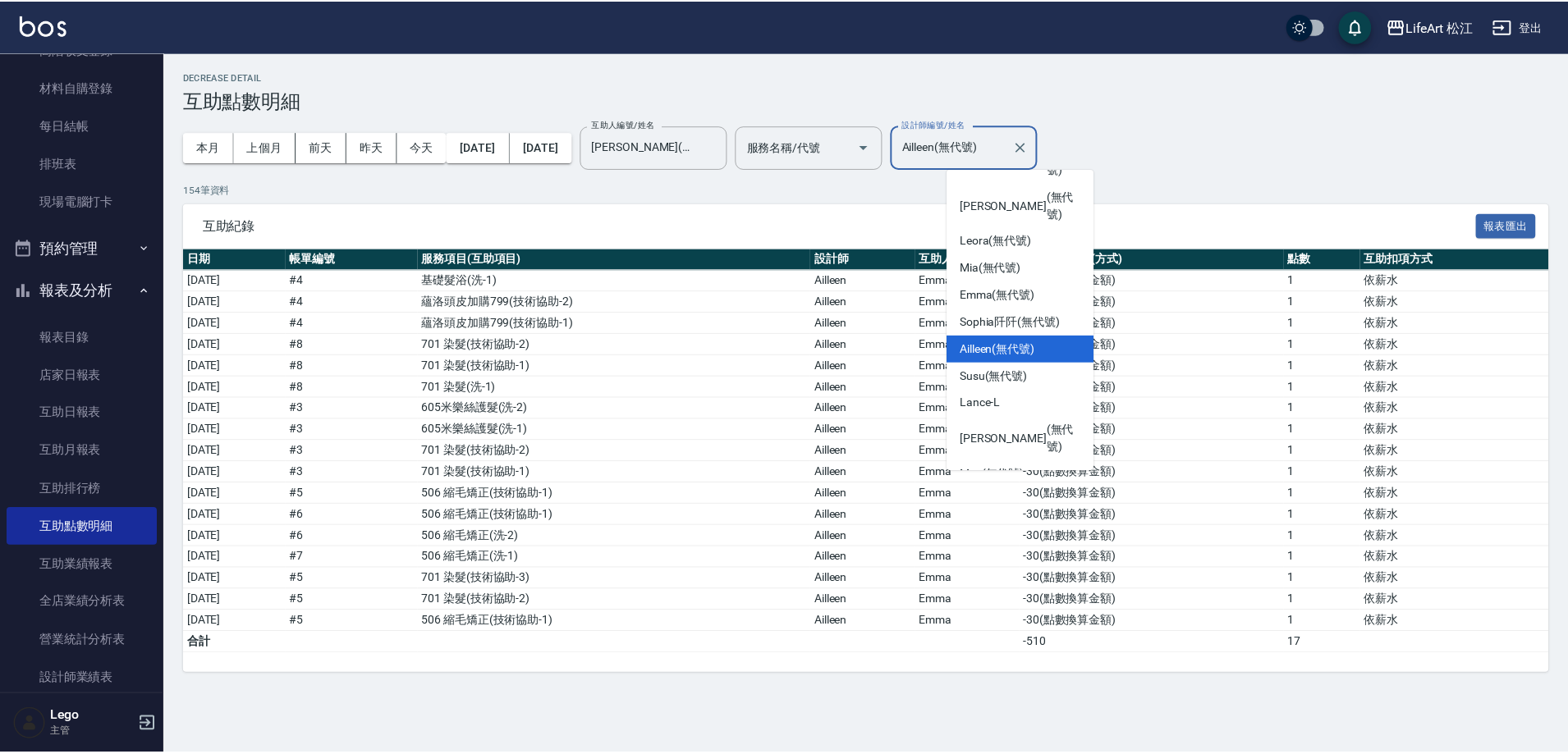
scroll to position [171, 0]
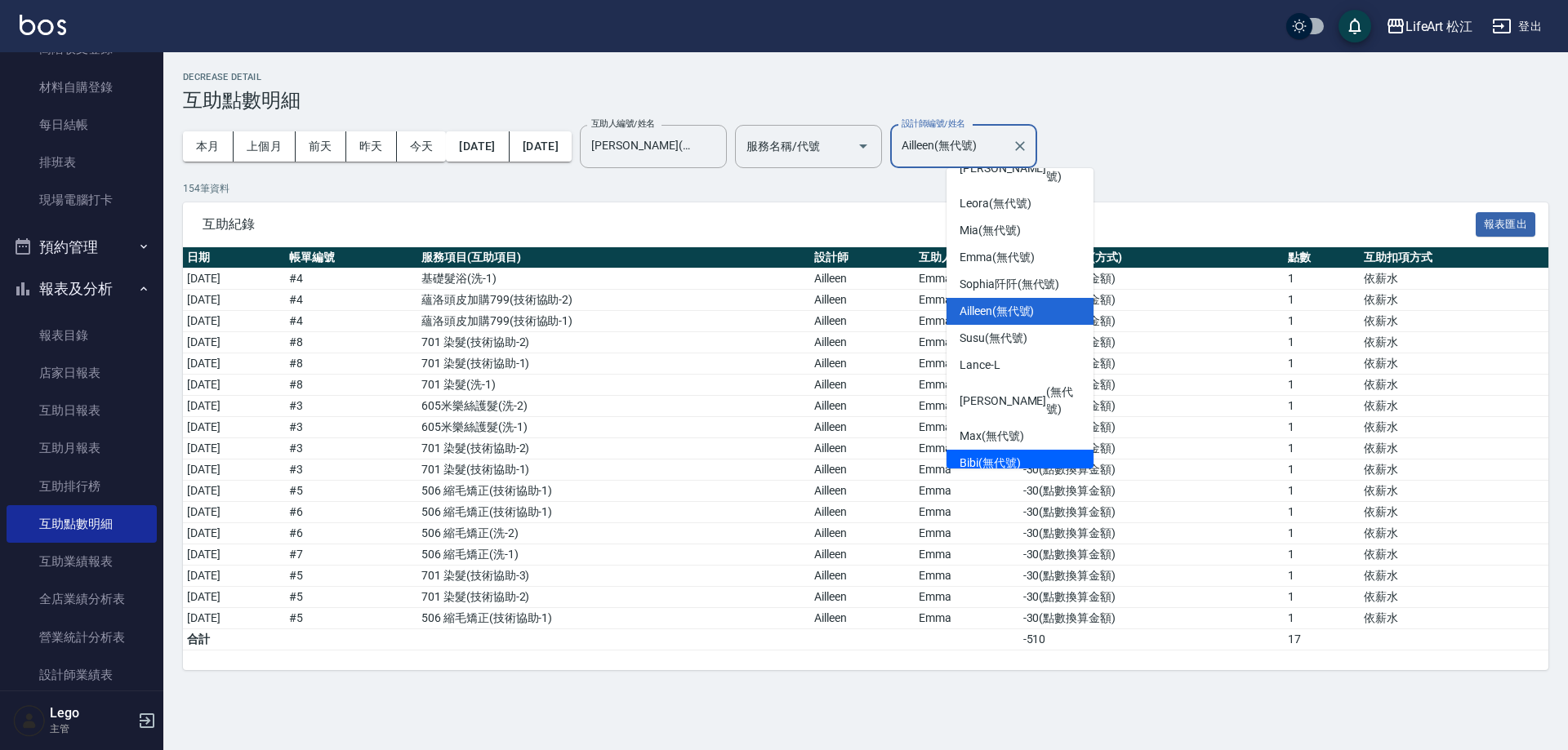
click at [1044, 450] on div "Bibi (無代號)" at bounding box center [1019, 463] width 147 height 27
type input "Bibi(無代號)"
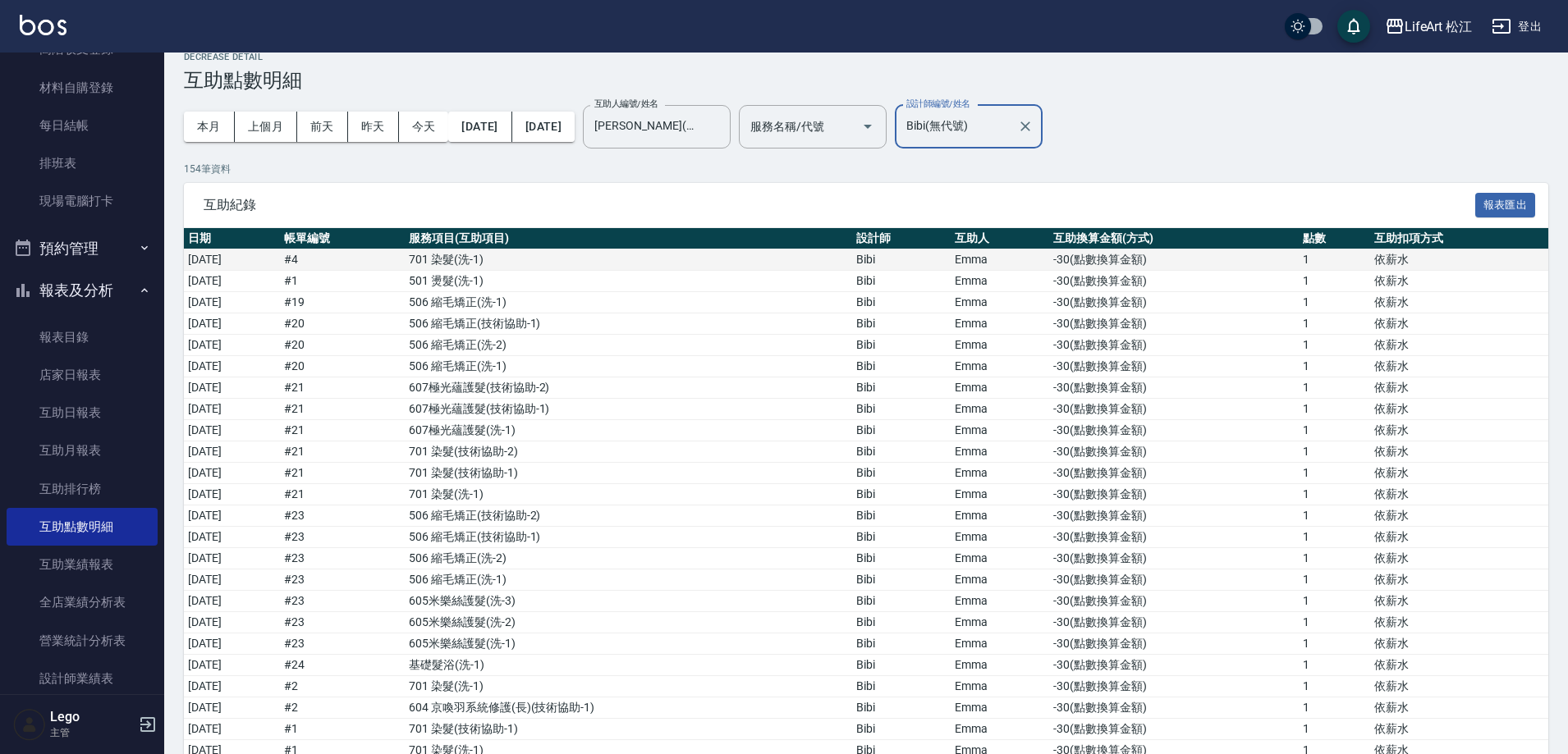
scroll to position [0, 0]
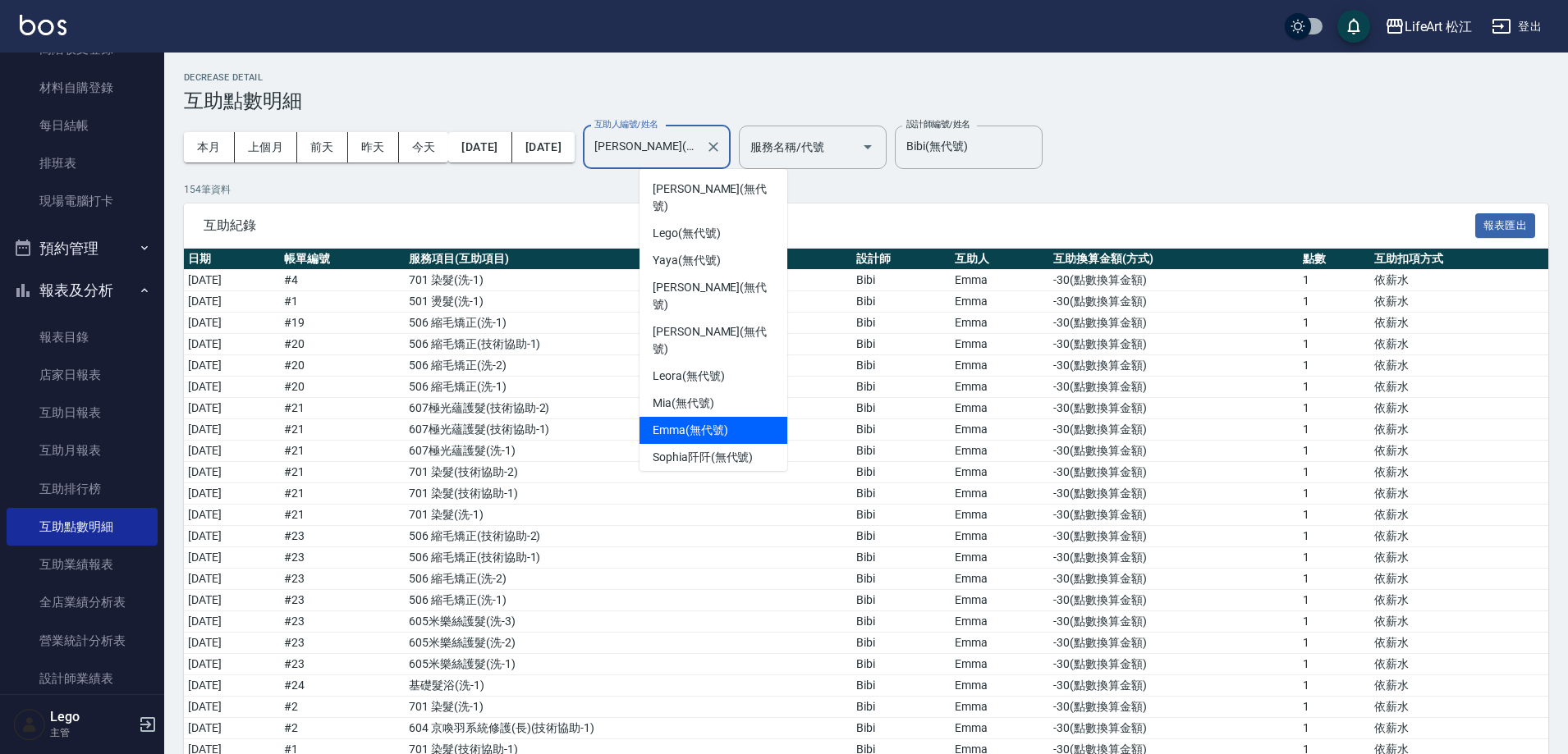
click at [698, 152] on input "Emma(無代號)" at bounding box center [644, 148] width 108 height 29
click at [734, 498] on div "Susu (無代號)" at bounding box center [713, 512] width 148 height 27
type input "Susu(無代號)"
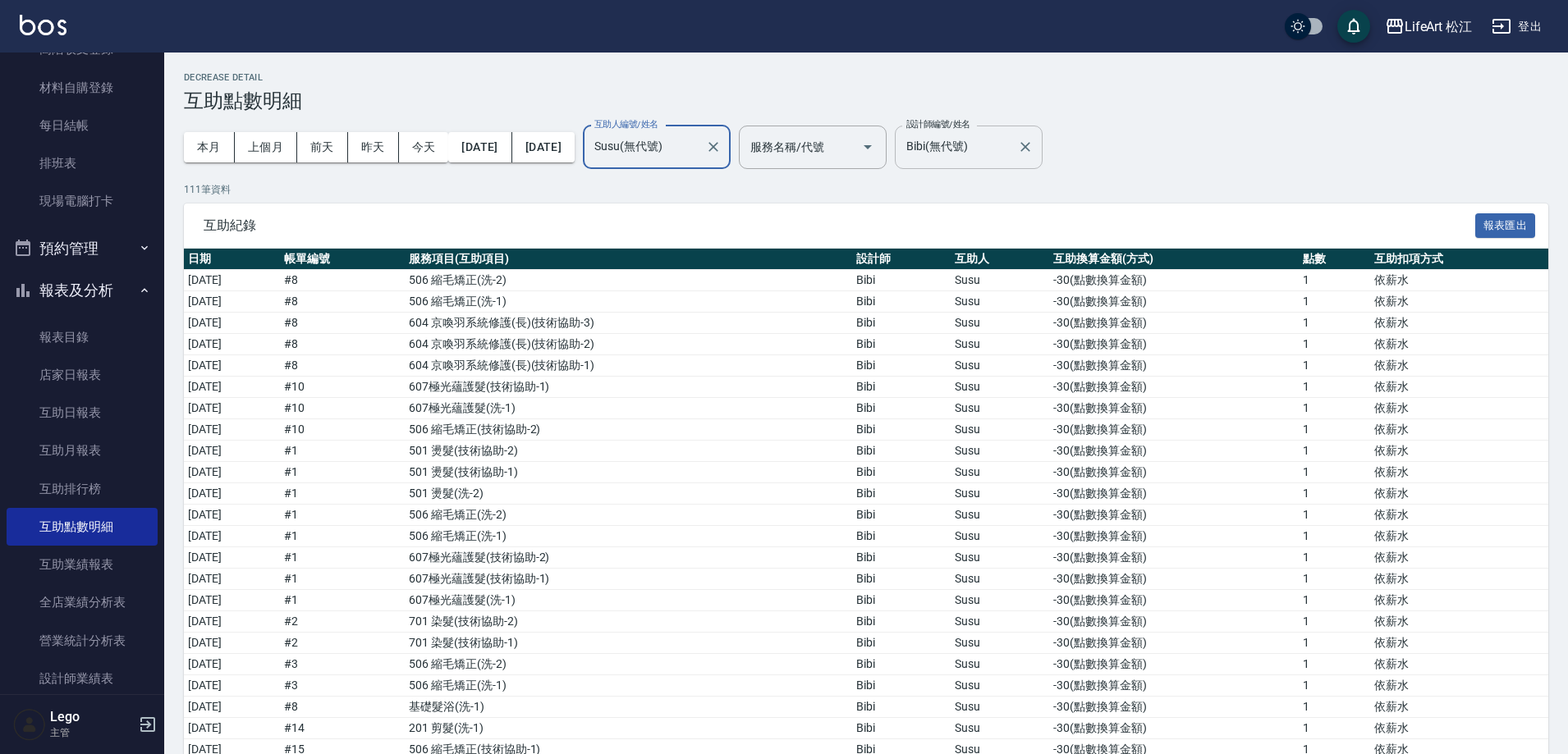
click at [1011, 164] on div "Bibi(無代號) 設計師編號/姓名" at bounding box center [968, 148] width 148 height 44
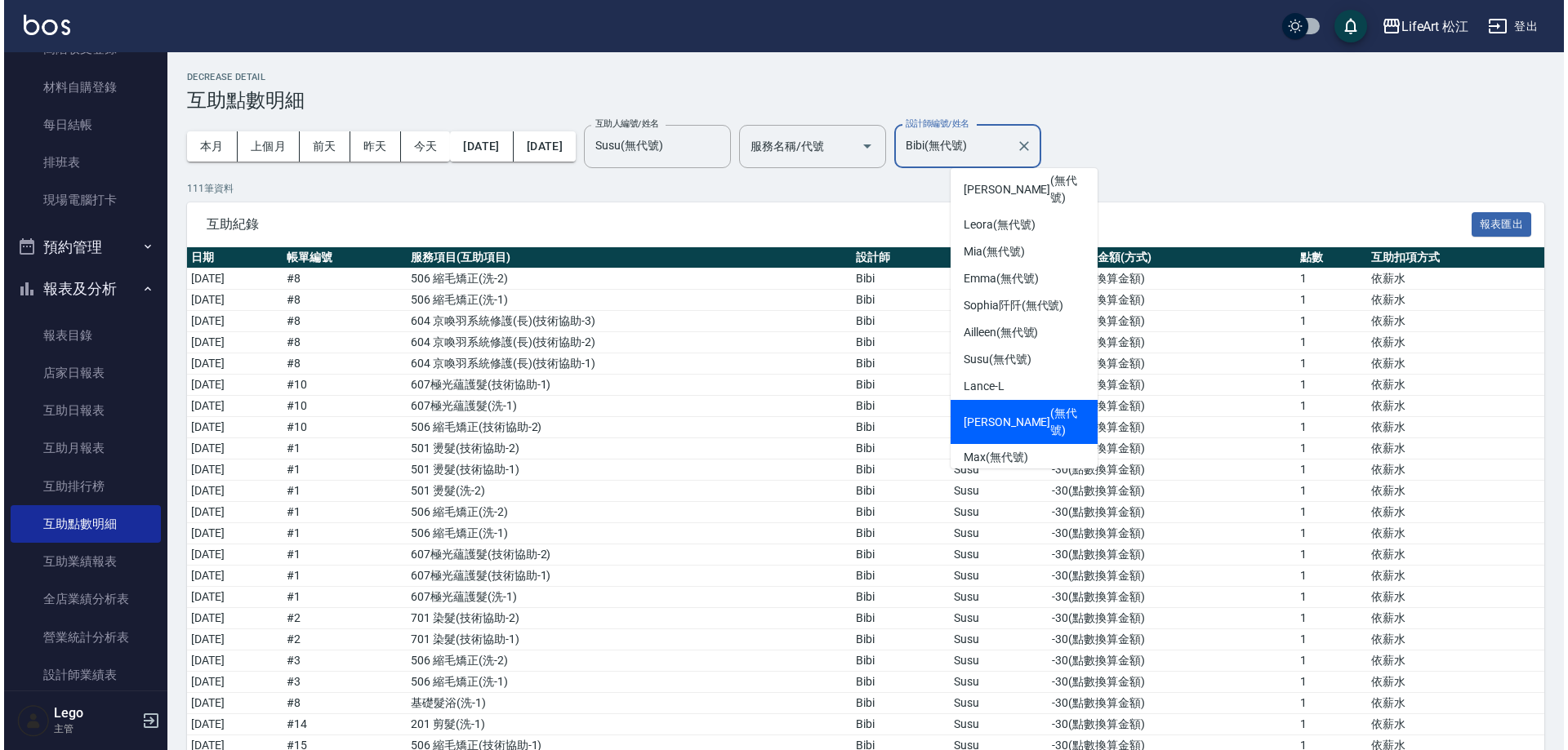
scroll to position [128, 0]
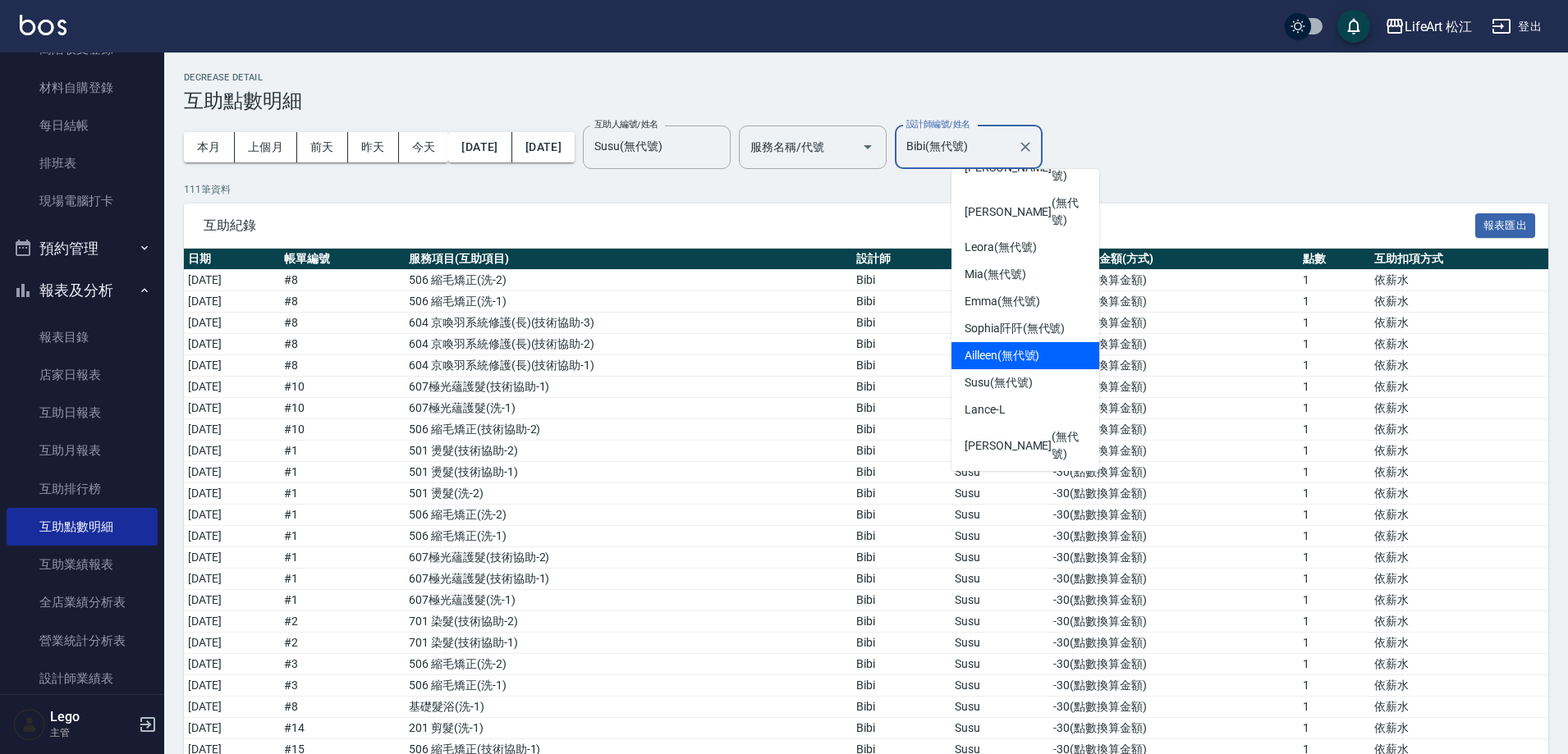
click at [1032, 342] on div "Ailleen (無代號)" at bounding box center [1025, 356] width 148 height 27
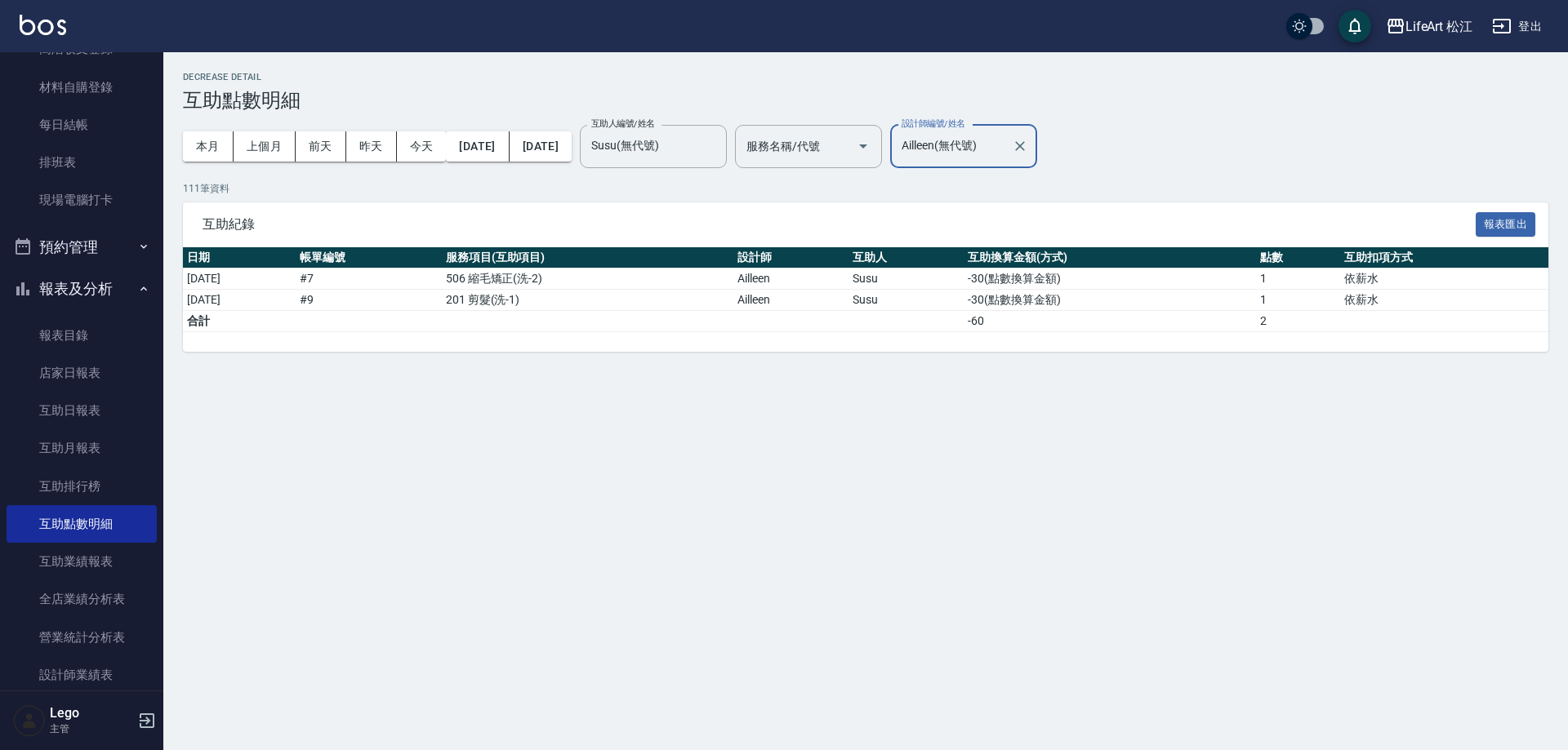
drag, startPoint x: 1006, startPoint y: 130, endPoint x: 1023, endPoint y: 150, distance: 26.2
click at [1007, 134] on div "設計師編號/姓名 Ailleen(無代號) 設計師編號/姓名" at bounding box center [963, 147] width 147 height 44
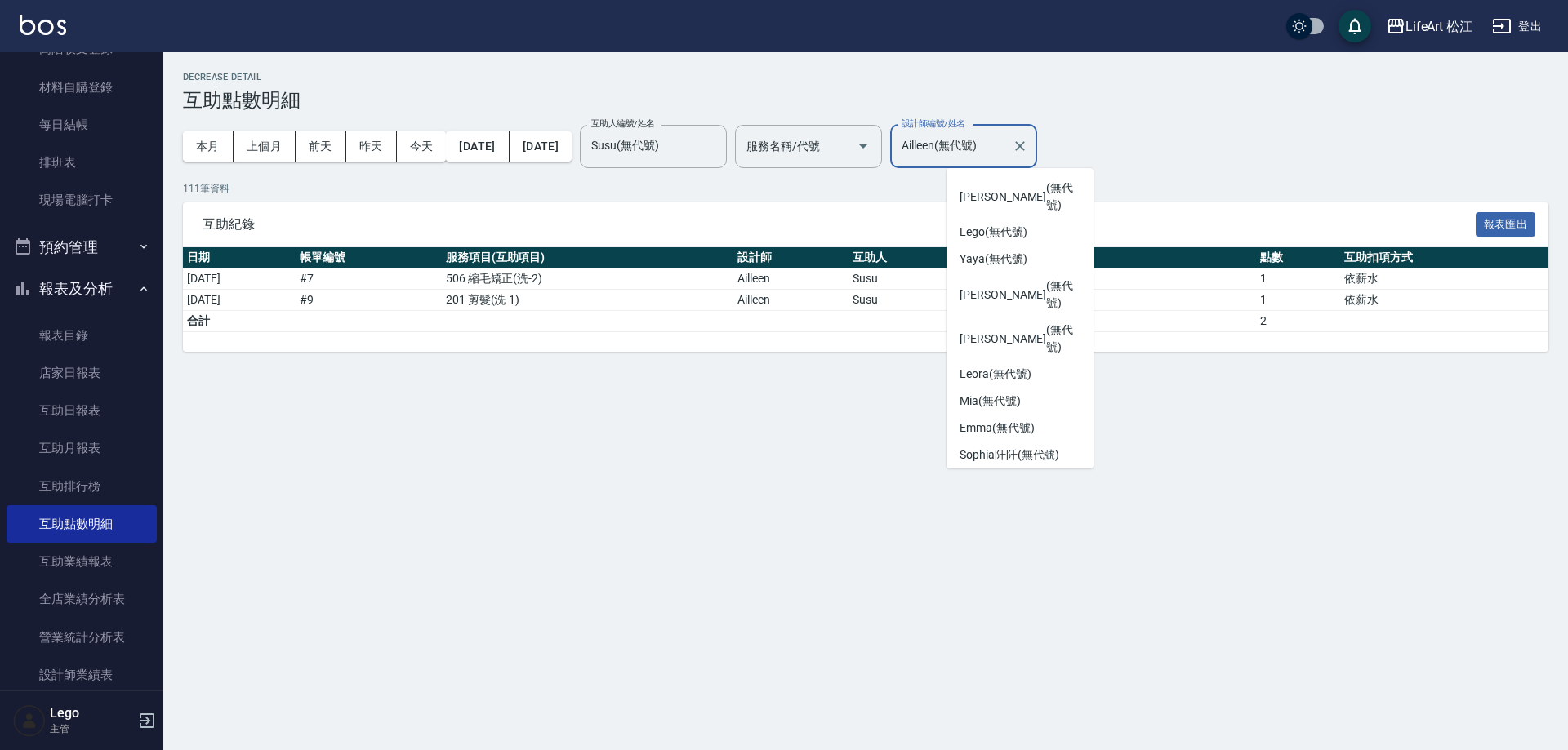
drag, startPoint x: 1024, startPoint y: 151, endPoint x: 1024, endPoint y: 164, distance: 13.0
click at [1005, 152] on input "Ailleen(無代號)" at bounding box center [951, 147] width 107 height 29
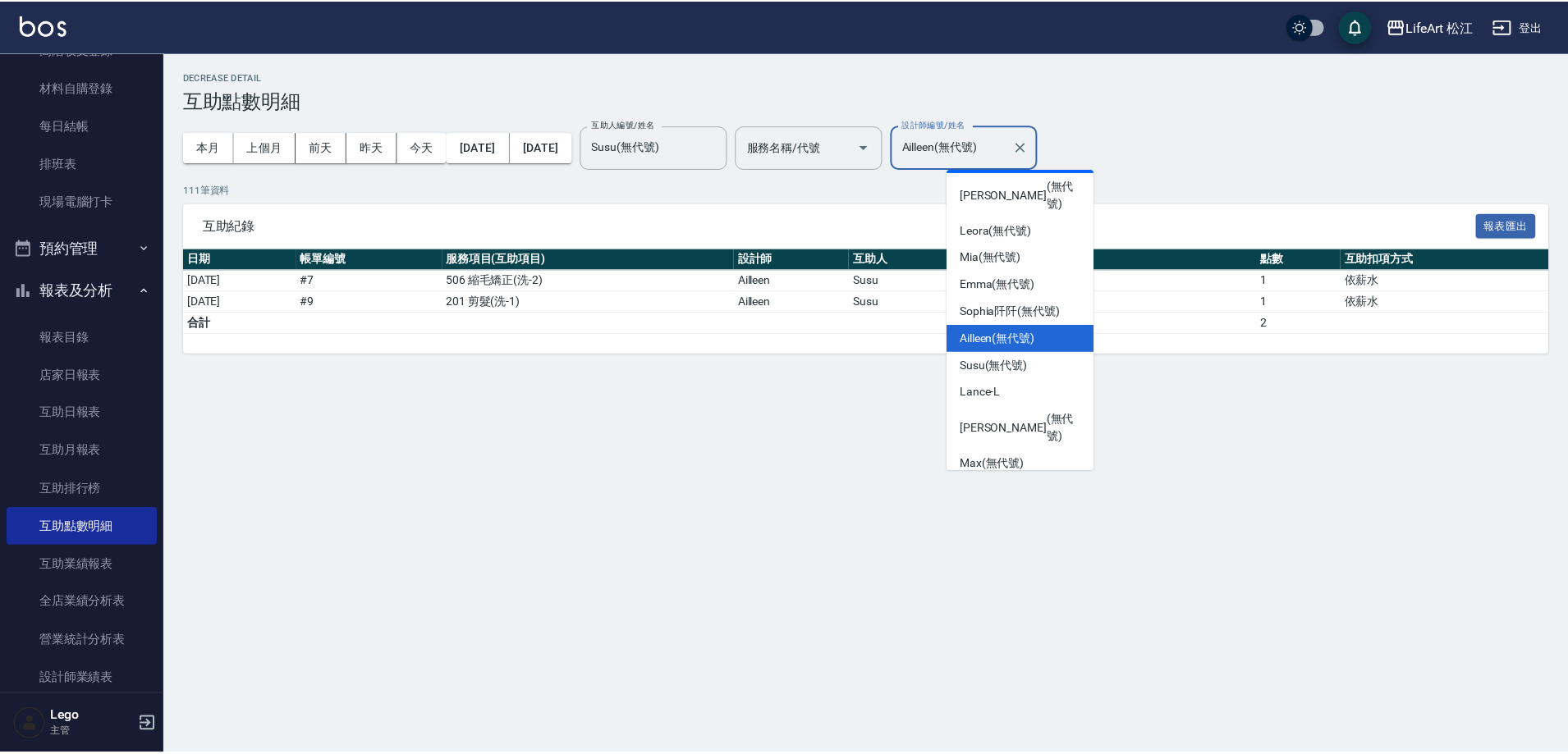
scroll to position [171, 0]
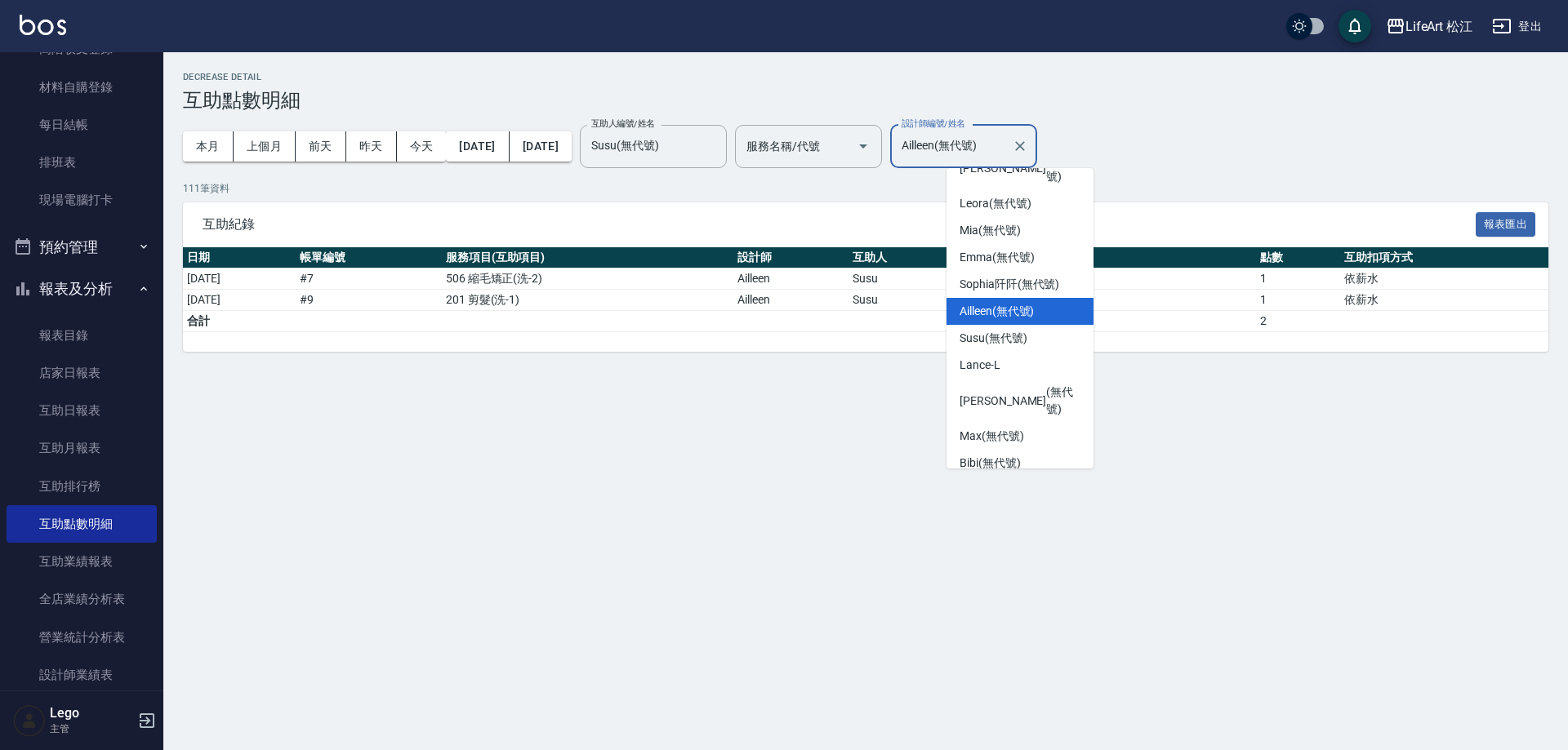
click at [1036, 504] on div "Momo (無代號)" at bounding box center [1019, 518] width 147 height 27
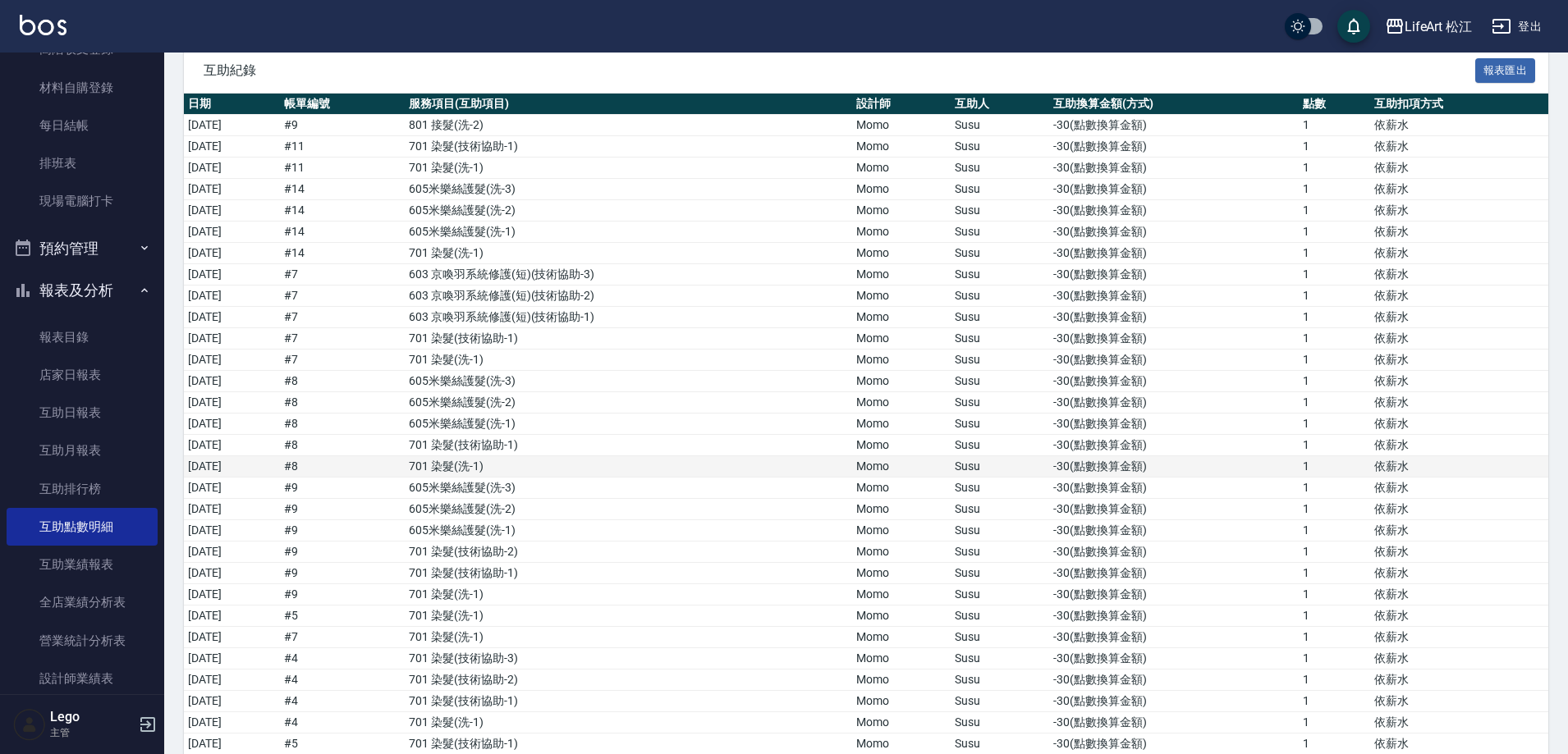
scroll to position [0, 0]
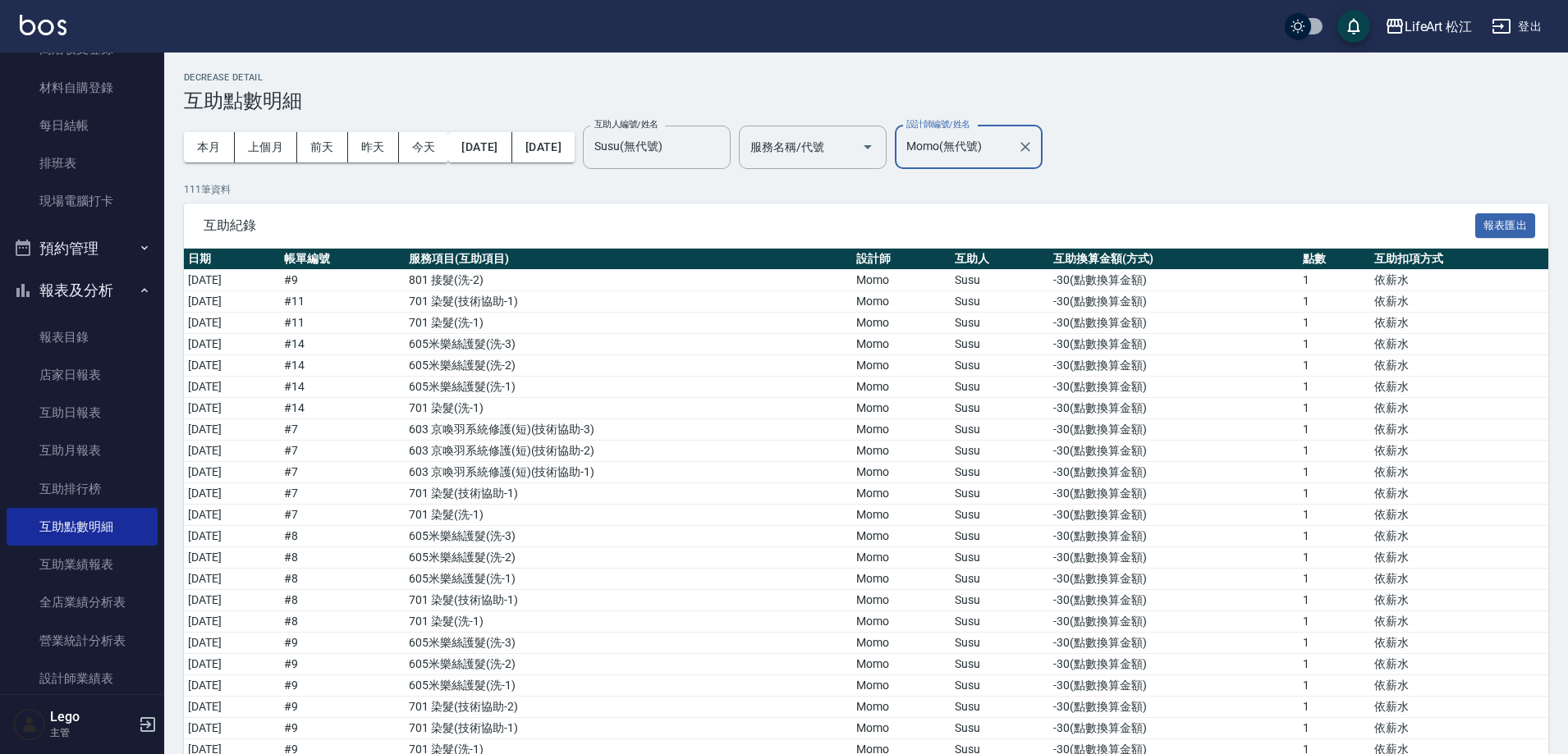
click at [1010, 142] on input "Momo(無代號)" at bounding box center [956, 148] width 108 height 29
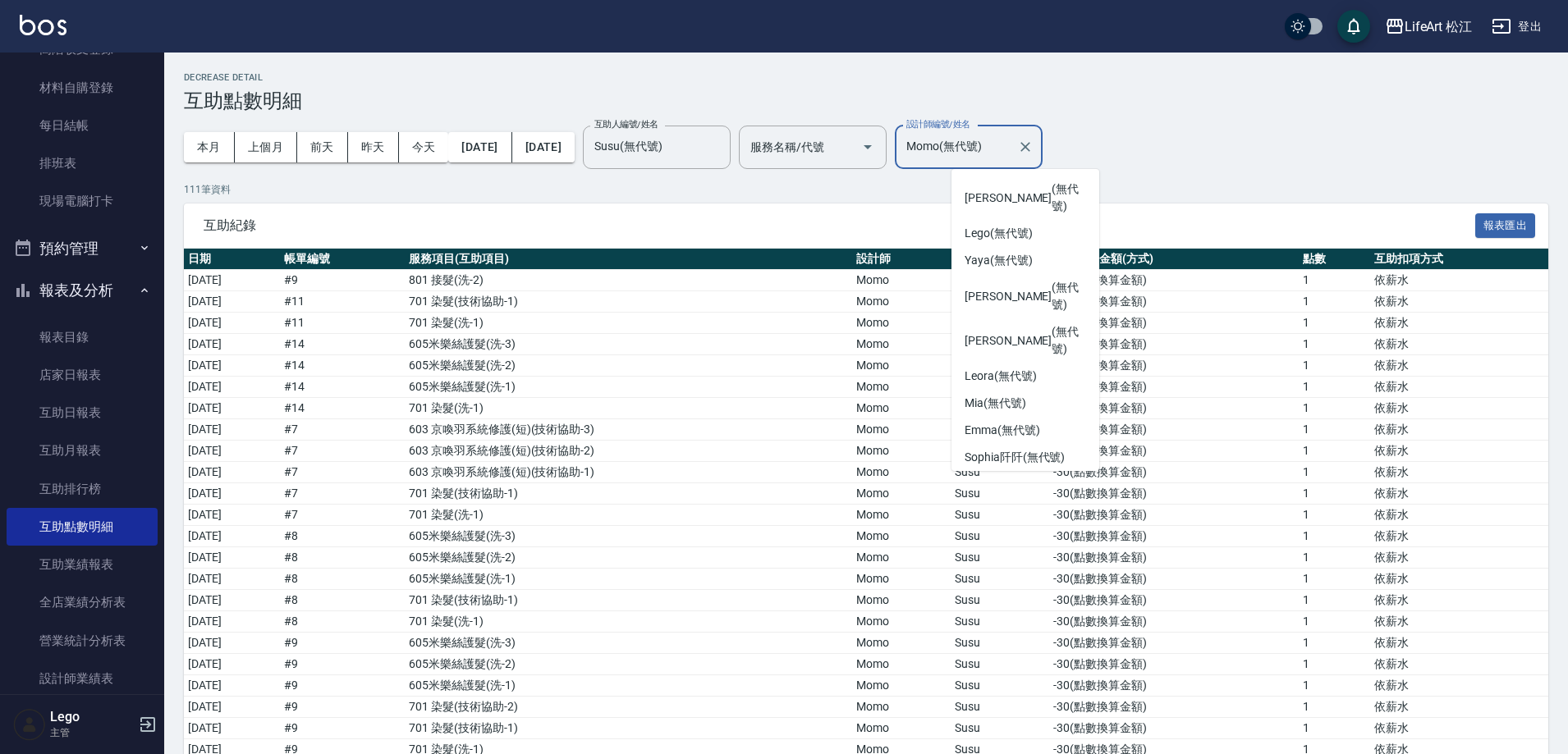
scroll to position [165, 0]
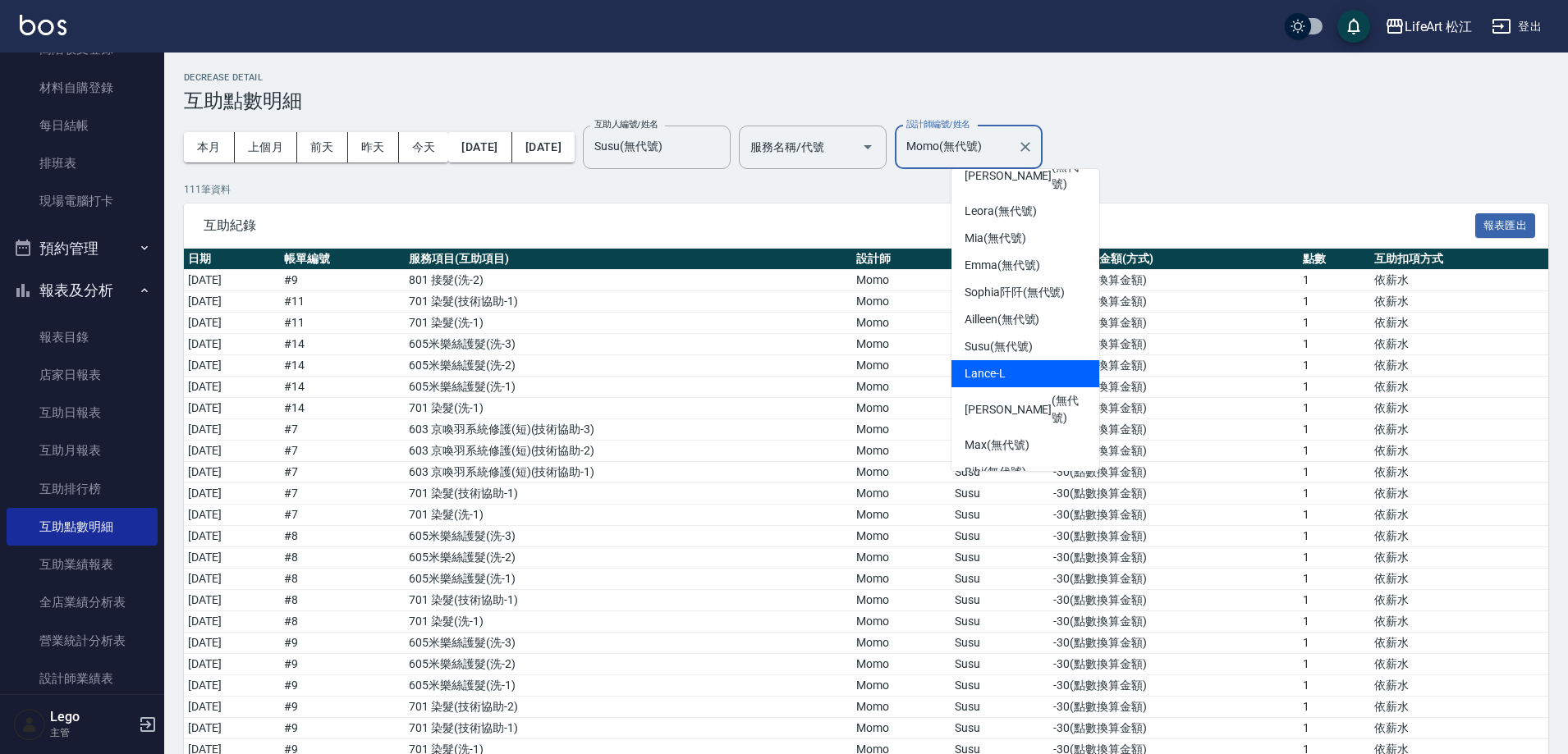
drag, startPoint x: 1091, startPoint y: 316, endPoint x: 1095, endPoint y: 272, distance: 44.2
click at [1095, 272] on ul "Ivan (無代號) Lego (無代號) Yaya (無代號) Patty (無代號) Nicole (無代號) Leora (無代號) Mia (無代號)…" at bounding box center [1025, 320] width 148 height 302
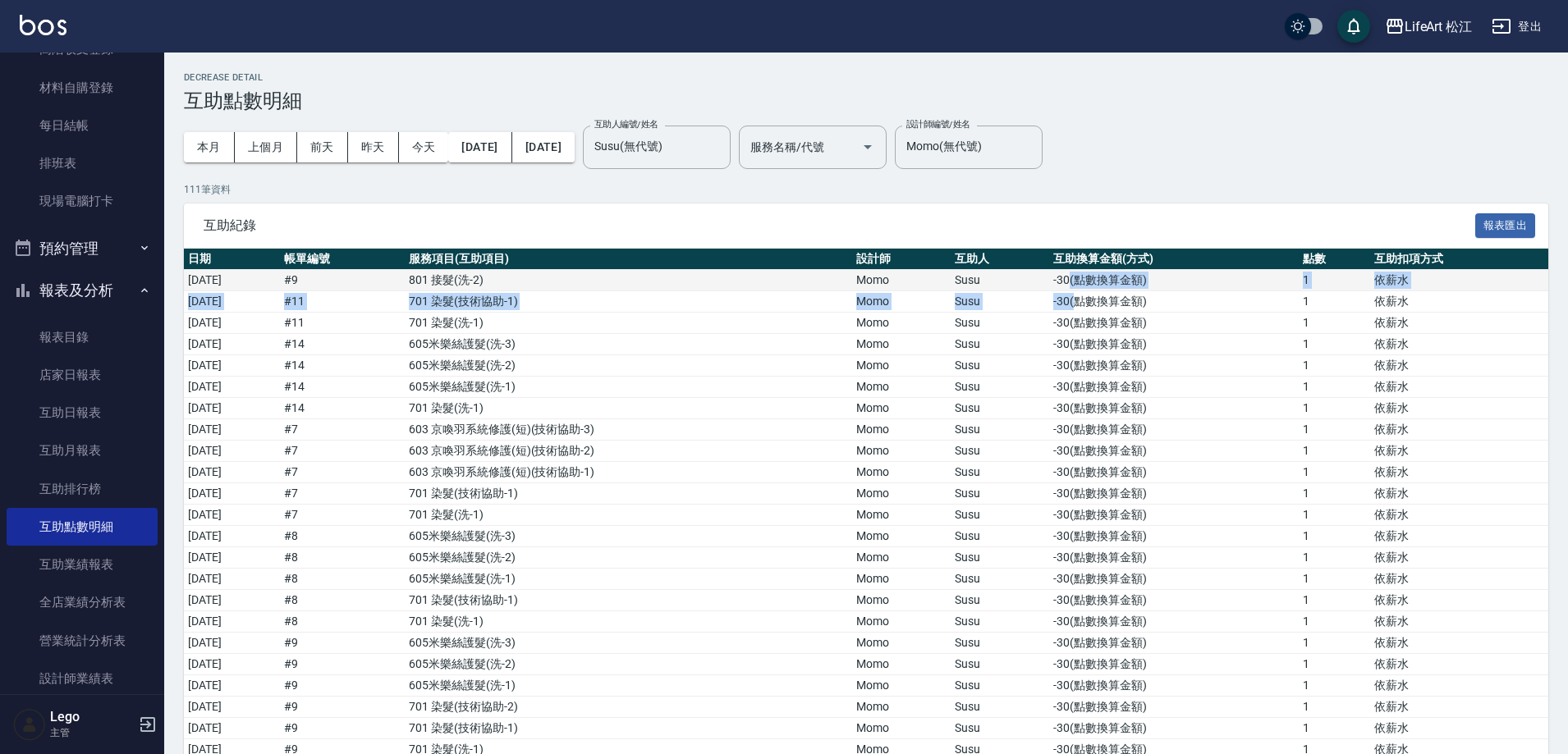
drag, startPoint x: 1099, startPoint y: 295, endPoint x: 1092, endPoint y: 272, distance: 24.0
click at [1092, 272] on tbody "2025/09/08 # 9 801 接髮 ( 洗-2 ) Momo Susu -30 ( 點數換算金額 ) 1 依薪水 2025/09/08 # 11 70…" at bounding box center [866, 729] width 1365 height 918
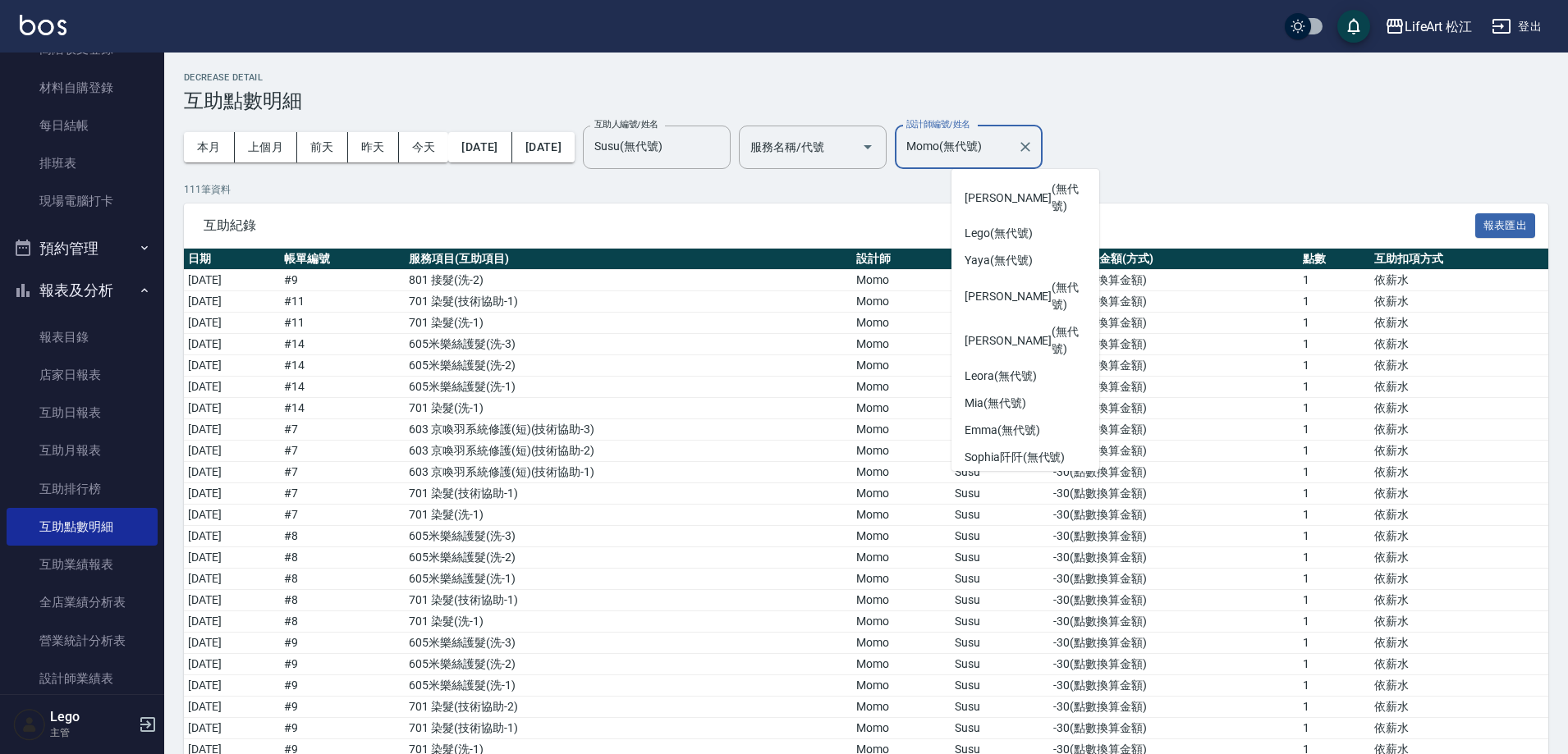
click at [1010, 143] on input "Momo(無代號)" at bounding box center [956, 148] width 108 height 29
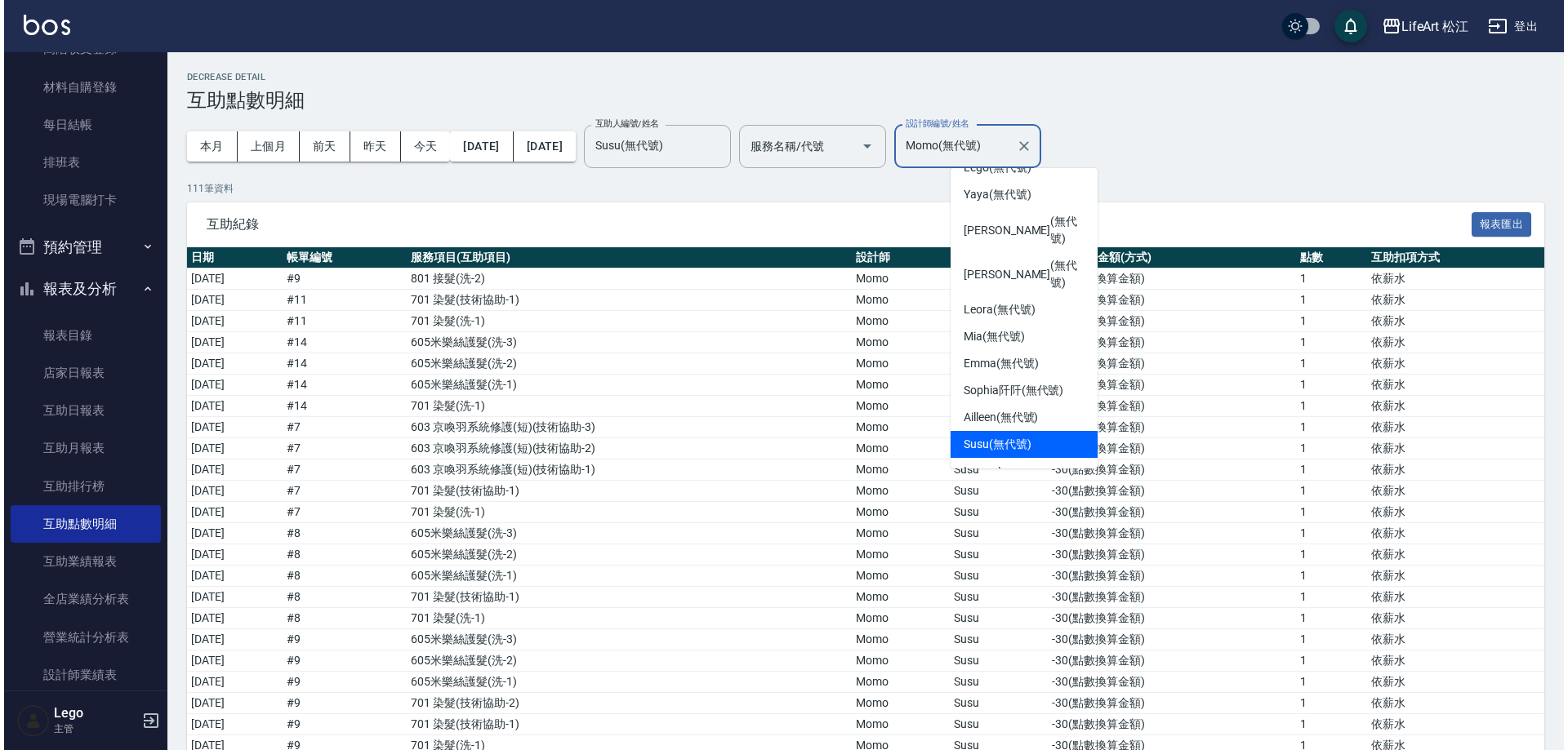
scroll to position [0, 0]
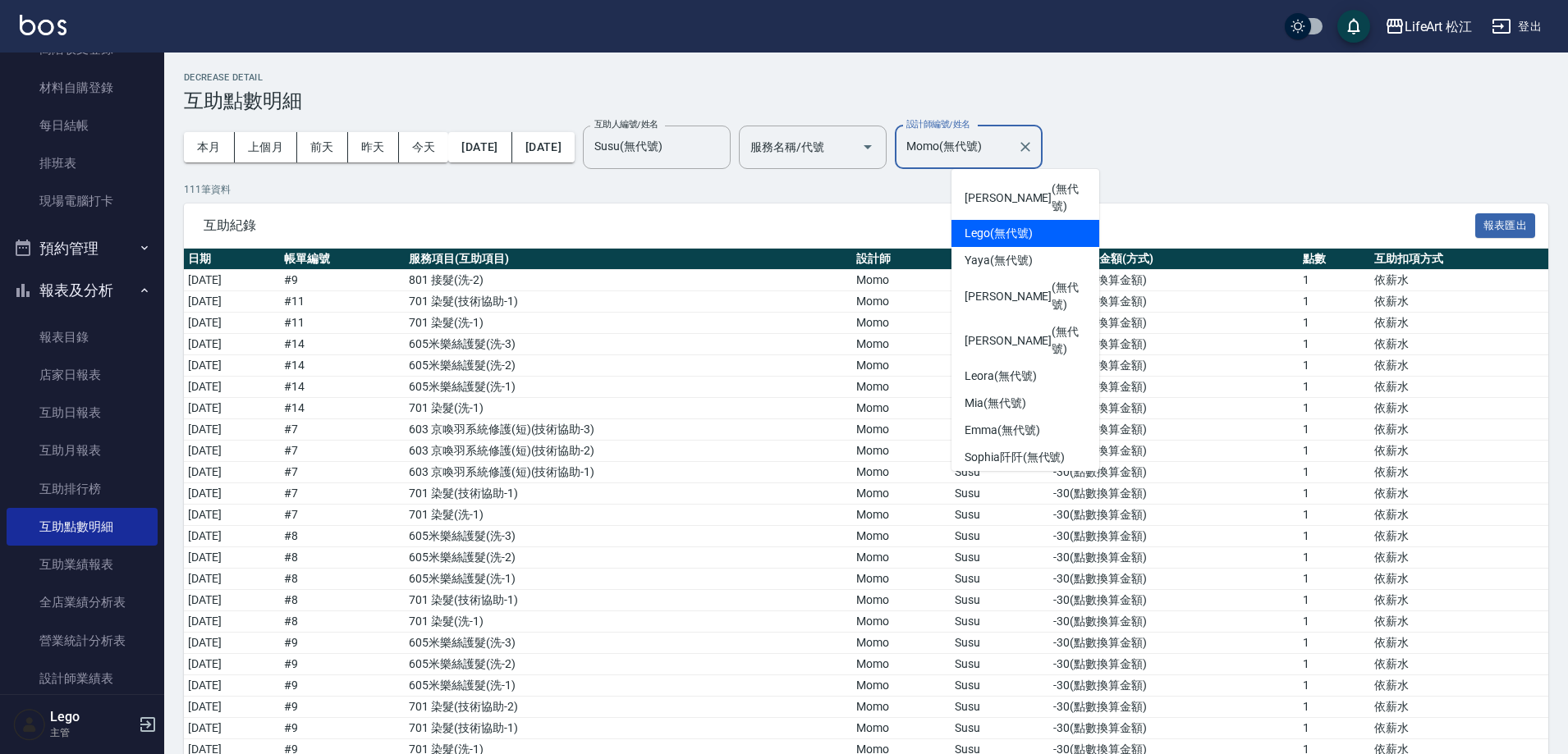
click at [1017, 224] on div "Lego (無代號)" at bounding box center [1025, 234] width 148 height 27
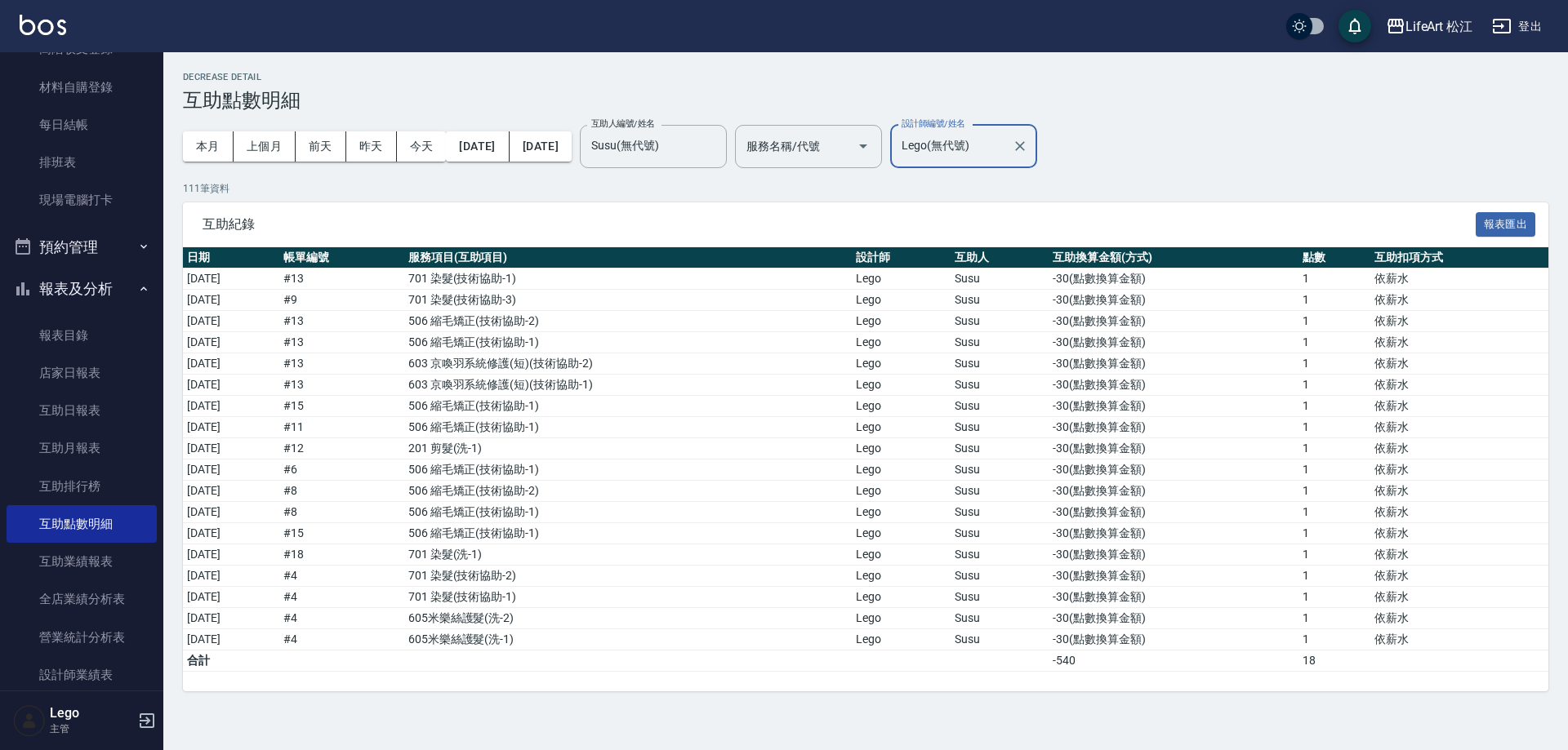
click at [989, 148] on input "Lego(無代號)" at bounding box center [951, 147] width 107 height 29
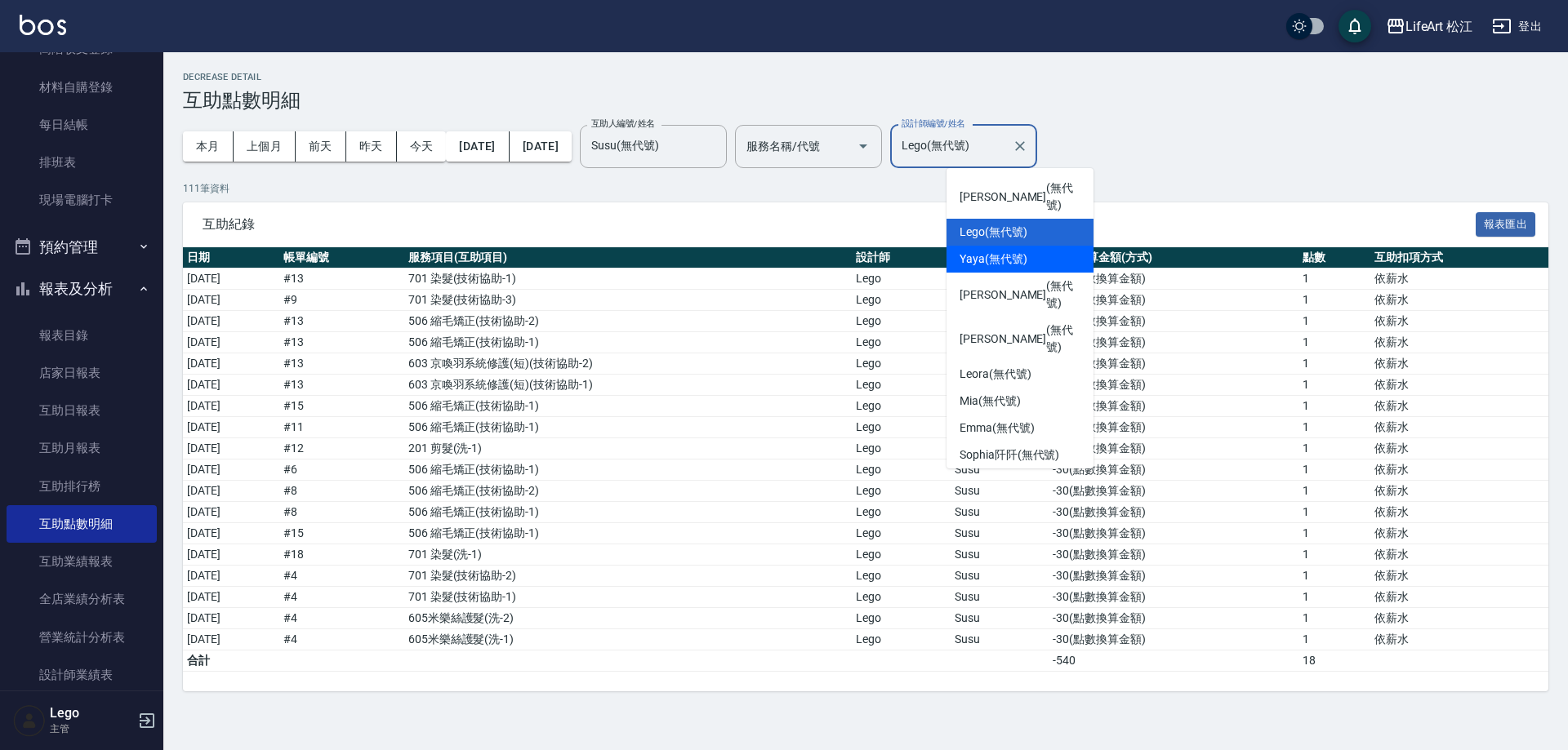
click at [1020, 246] on div "Yaya (無代號)" at bounding box center [1019, 259] width 147 height 27
type input "Yaya(無代號)"
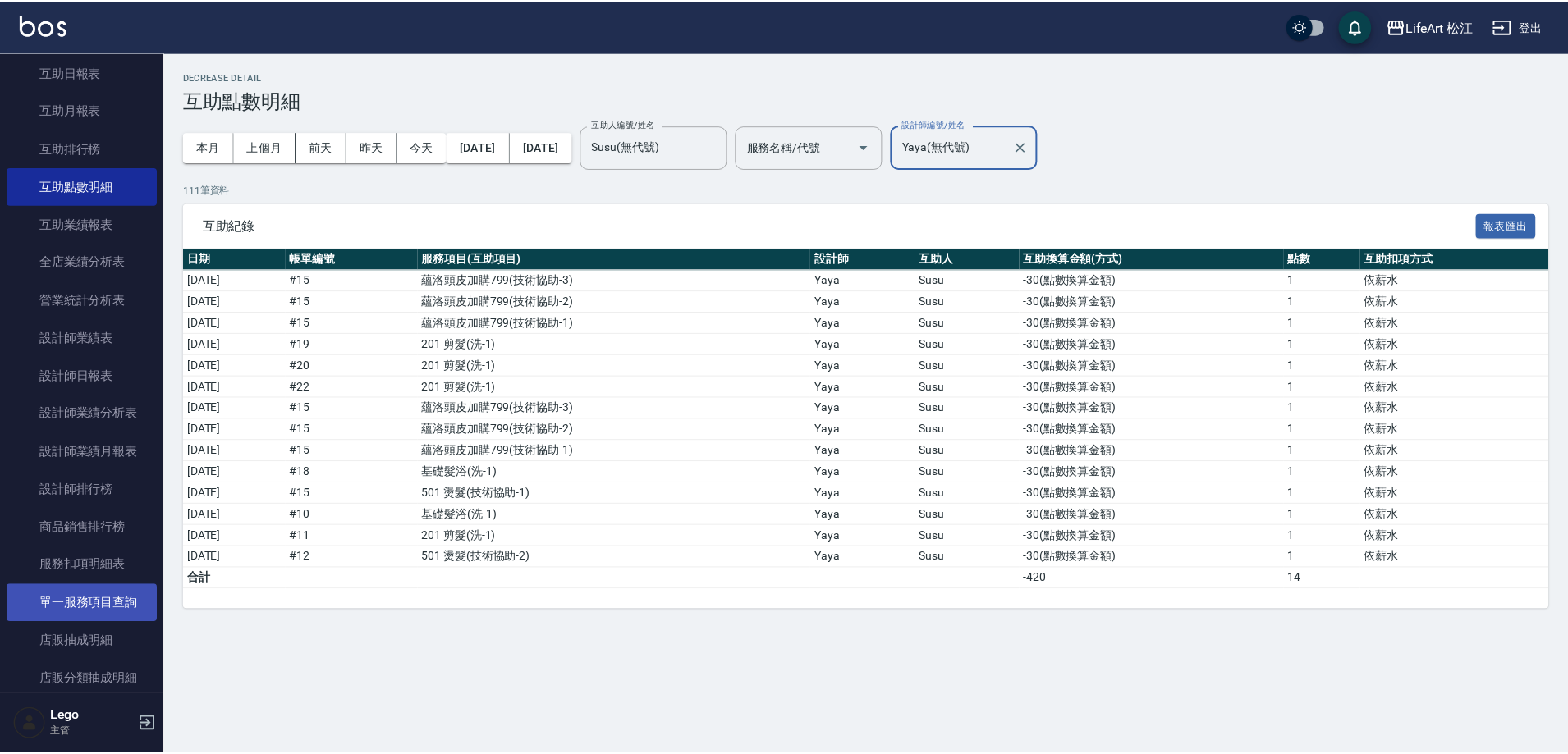
scroll to position [574, 0]
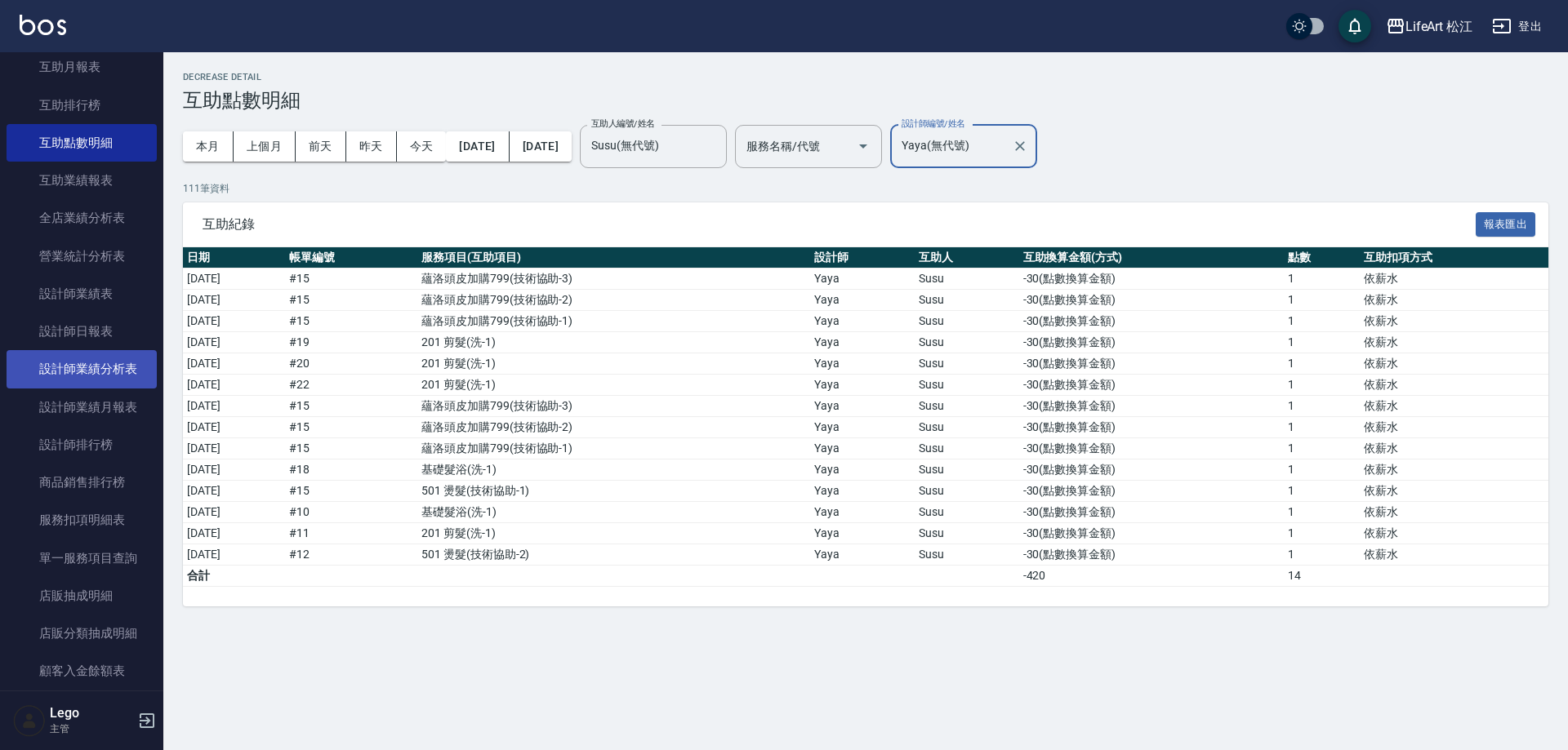
click at [115, 381] on link "設計師業績分析表" at bounding box center [81, 369] width 150 height 38
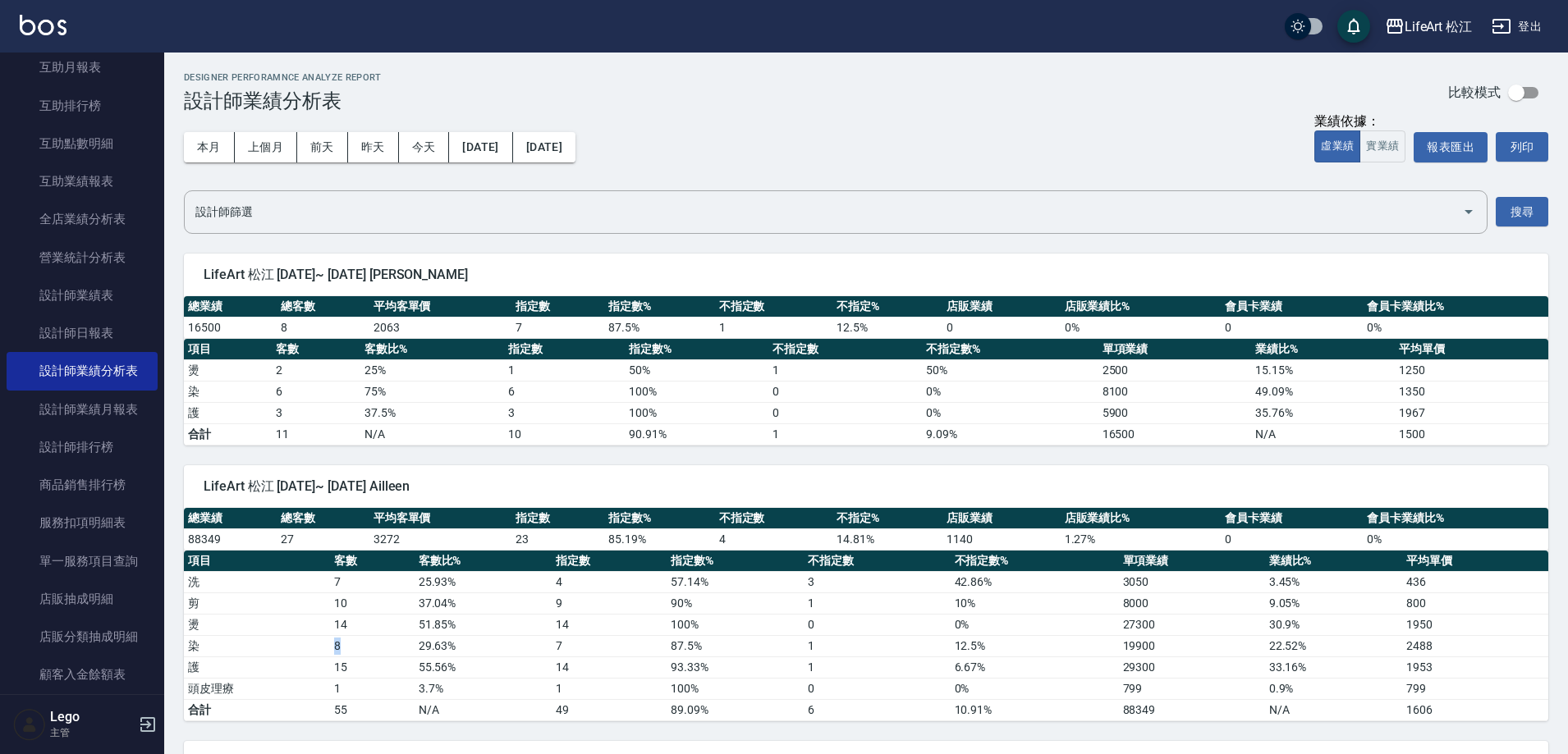
drag, startPoint x: 307, startPoint y: 646, endPoint x: 372, endPoint y: 620, distance: 70.0
click at [377, 644] on tr "染 8 29.63 % 7 87.5 % 1 12.5 % 19900 22.52 % 2488" at bounding box center [866, 645] width 1365 height 21
drag, startPoint x: 335, startPoint y: 617, endPoint x: 367, endPoint y: 617, distance: 32.0
click at [367, 617] on td "14" at bounding box center [372, 624] width 84 height 21
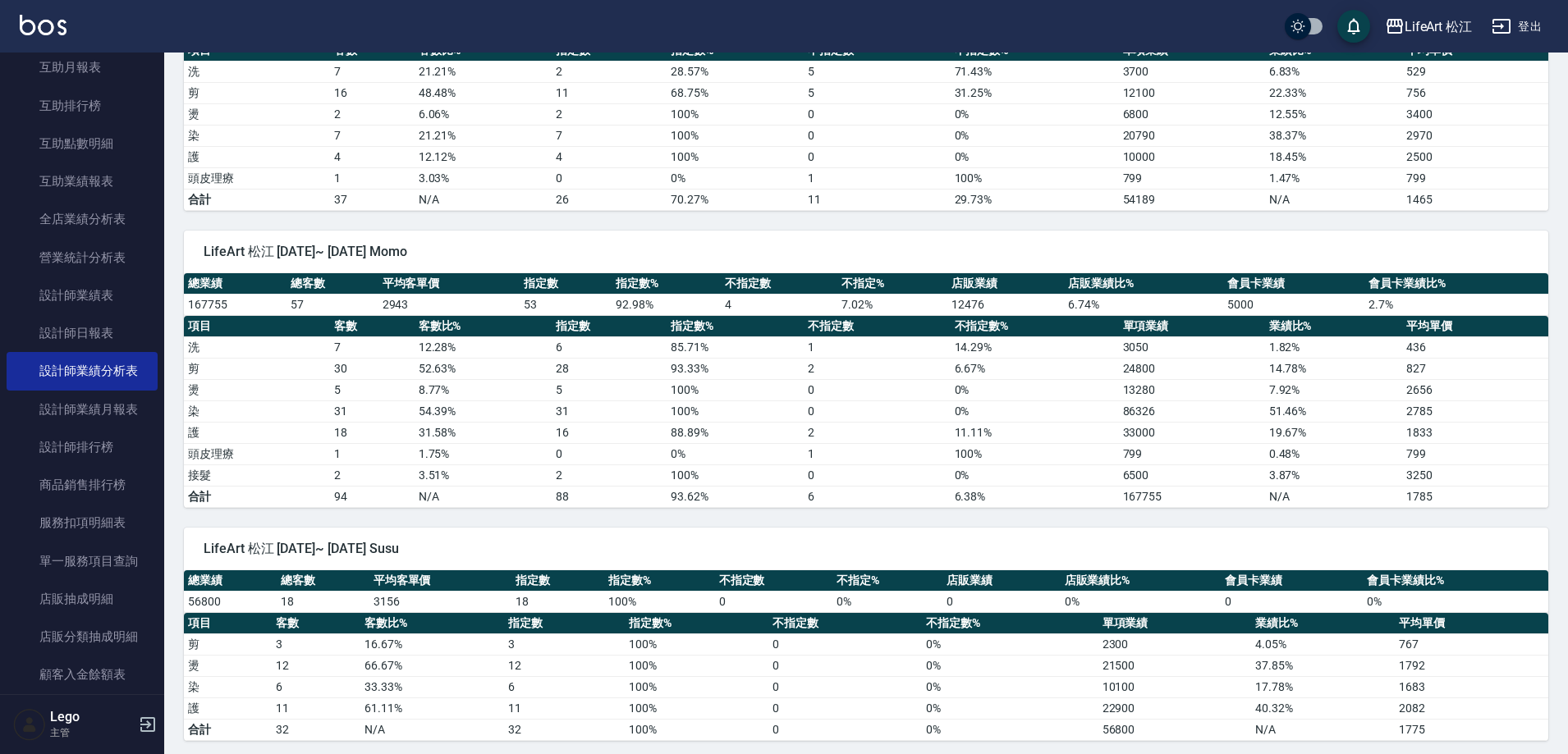
scroll to position [1559, 0]
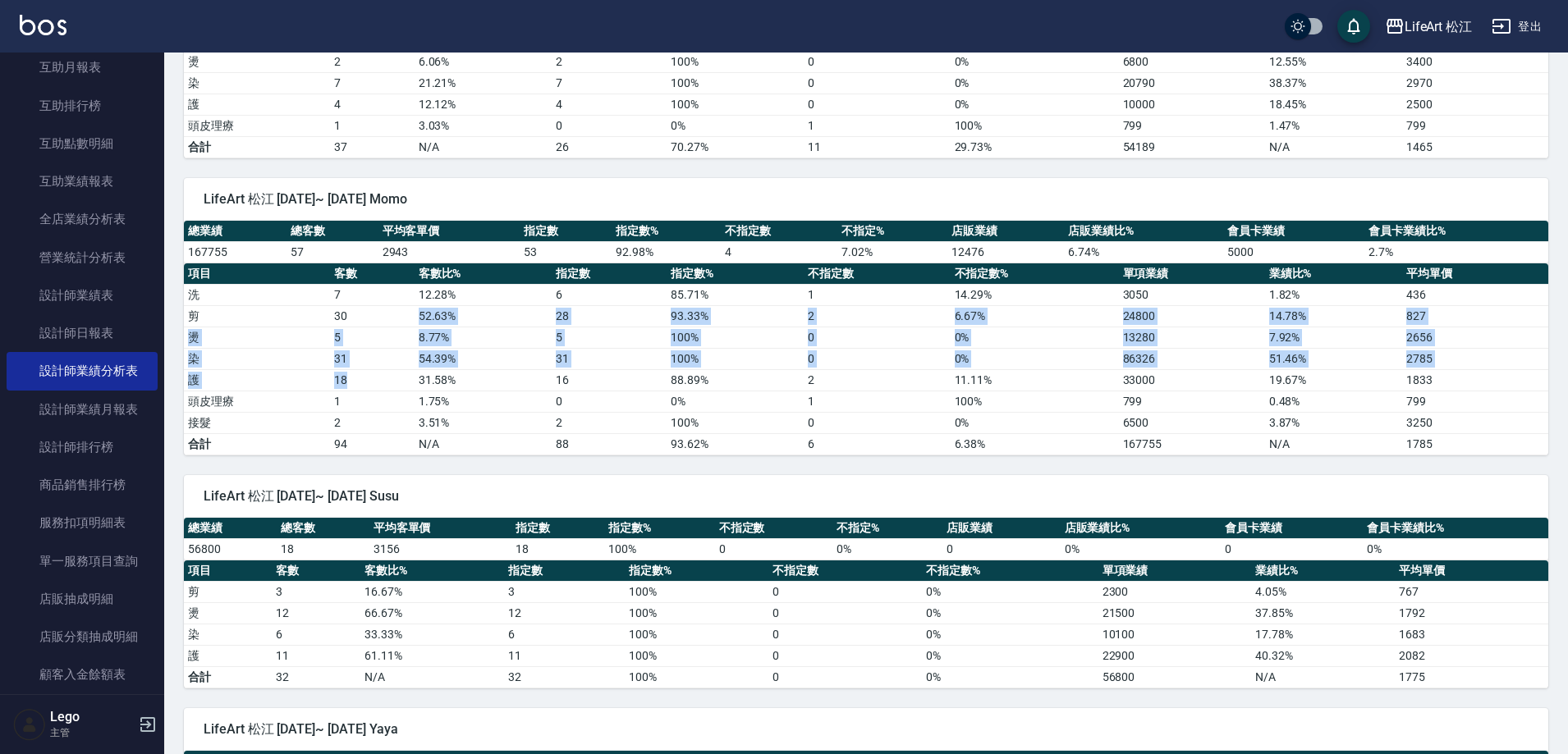
drag, startPoint x: 348, startPoint y: 323, endPoint x: 375, endPoint y: 380, distance: 63.1
click at [375, 379] on tbody "洗 7 12.28 % 6 85.71 % 1 14.29 % 3050 1.82 % 436 剪 30 52.63 % 28 93.33 % 2 6.67 …" at bounding box center [866, 369] width 1365 height 170
click at [377, 385] on td "18" at bounding box center [372, 380] width 84 height 21
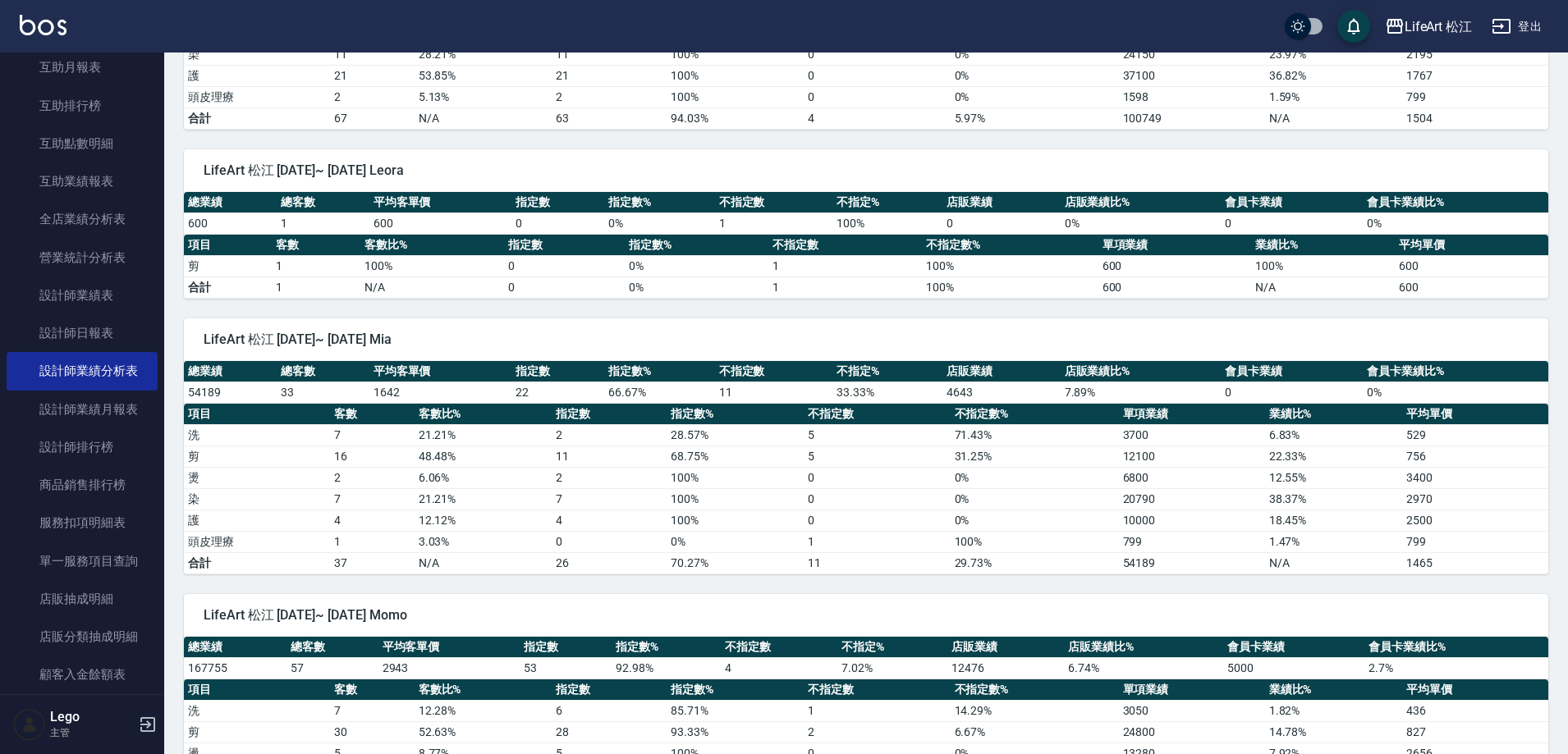
scroll to position [1133, 0]
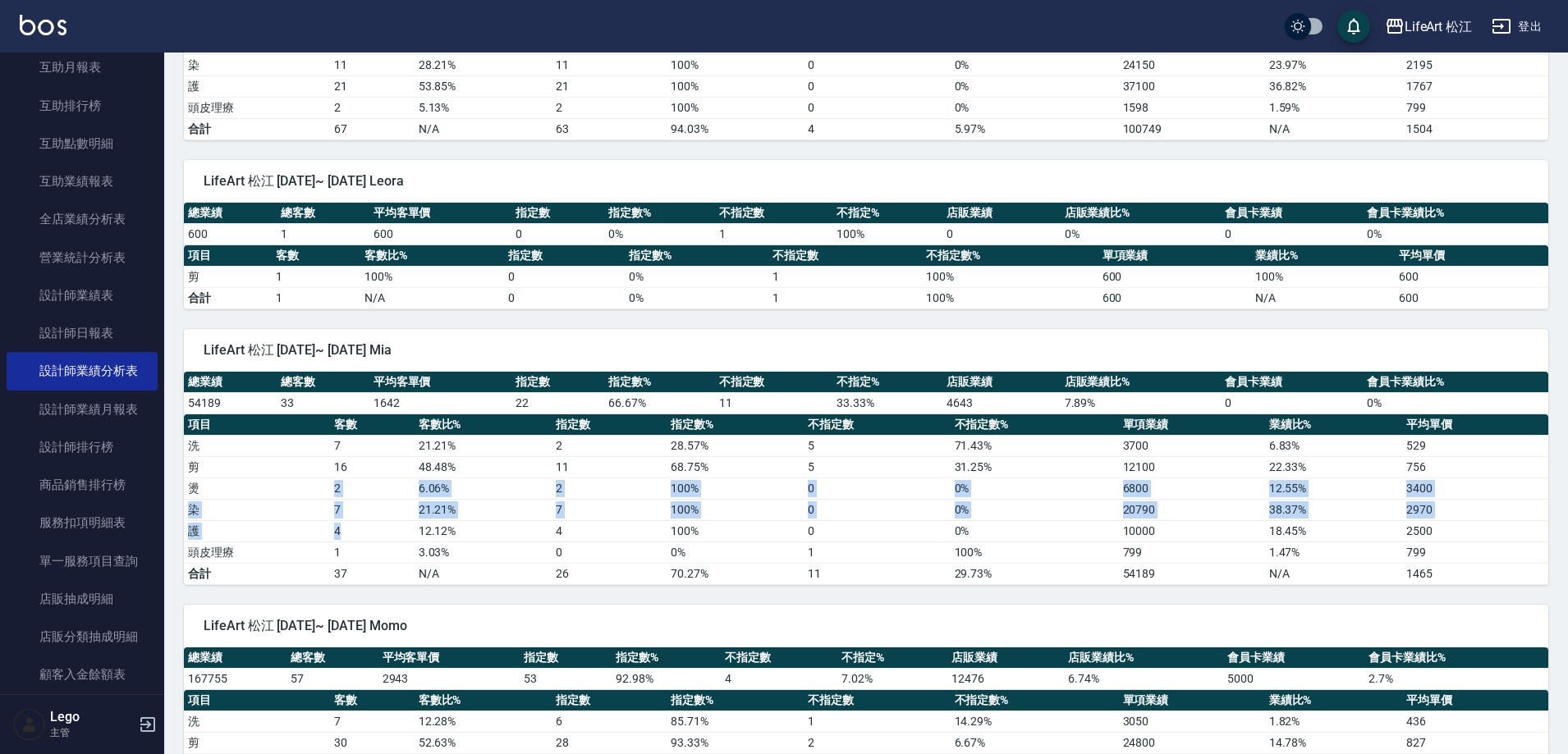
drag, startPoint x: 326, startPoint y: 488, endPoint x: 348, endPoint y: 524, distance: 42.2
click at [348, 524] on tbody "洗 7 21.21 % 2 28.57 % 5 71.43 % 3700 6.83 % 529 剪 16 48.48 % 11 68.75 % 5 31.25…" at bounding box center [866, 509] width 1365 height 149
click at [348, 524] on td "4" at bounding box center [372, 530] width 84 height 21
drag, startPoint x: 348, startPoint y: 518, endPoint x: 329, endPoint y: 508, distance: 21.5
click at [330, 508] on td "7" at bounding box center [372, 509] width 84 height 21
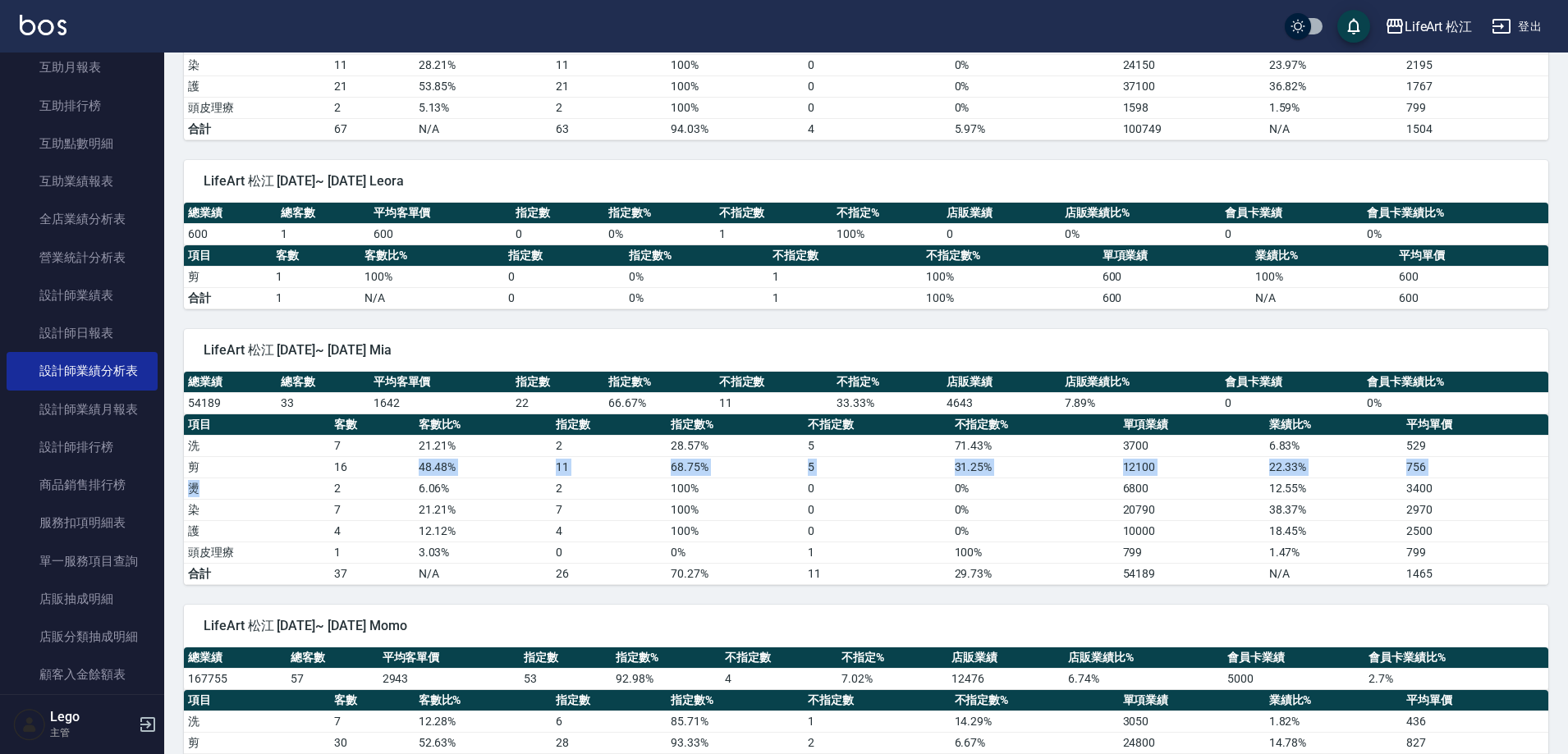
drag, startPoint x: 328, startPoint y: 477, endPoint x: 366, endPoint y: 477, distance: 38.0
click at [366, 477] on tbody "洗 7 21.21 % 2 28.57 % 5 71.43 % 3700 6.83 % 529 剪 16 48.48 % 11 68.75 % 5 31.25…" at bounding box center [866, 509] width 1365 height 149
click at [367, 477] on td "2" at bounding box center [372, 487] width 84 height 21
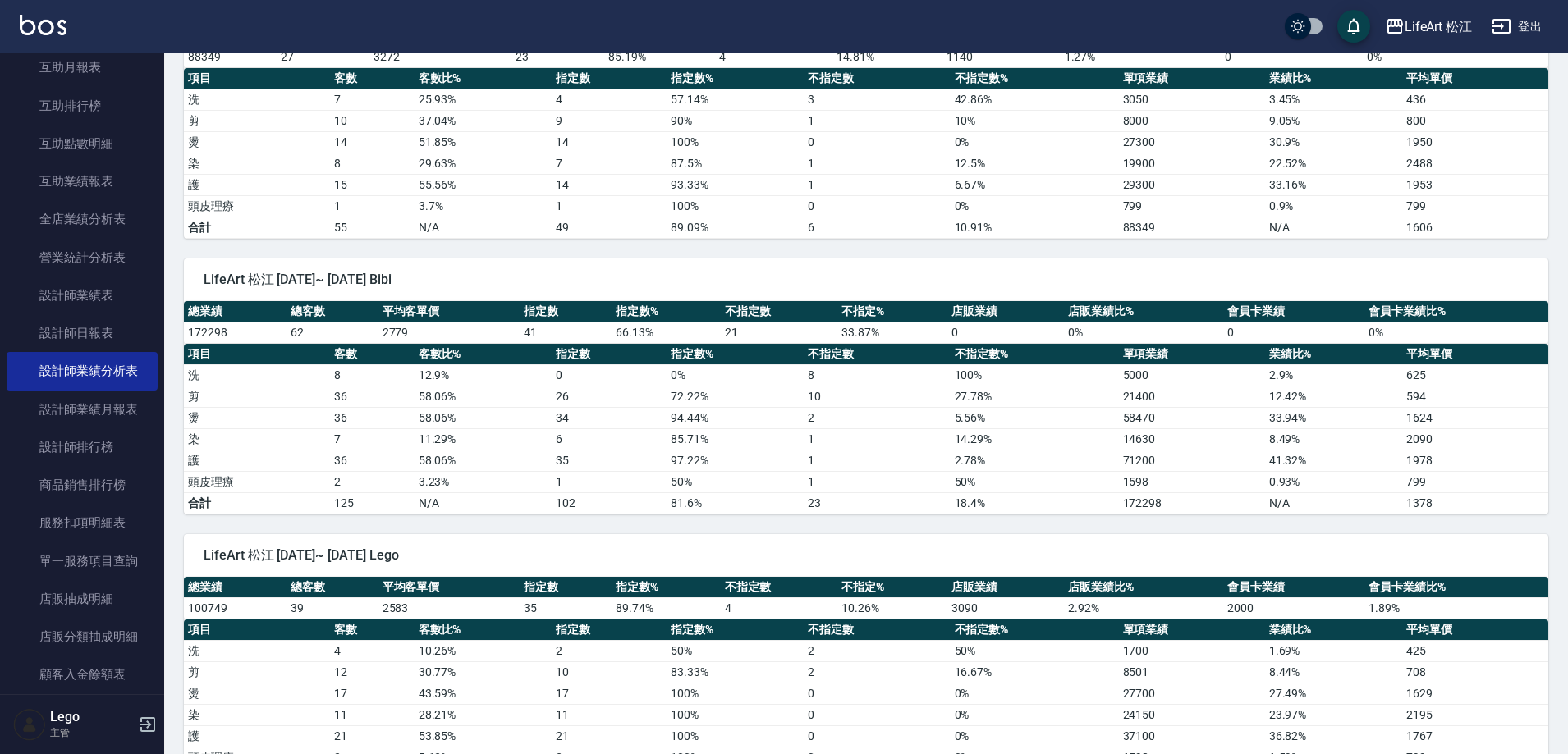
scroll to position [574, 0]
